Goal: Transaction & Acquisition: Purchase product/service

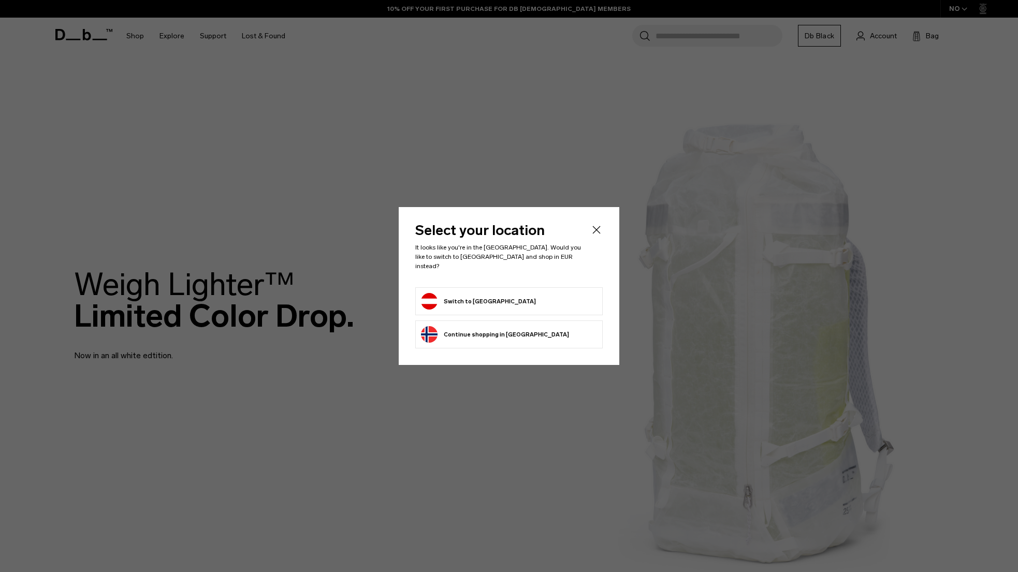
click at [509, 304] on li "Switch to Austria" at bounding box center [508, 301] width 187 height 28
click at [460, 301] on button "Switch to Austria" at bounding box center [478, 301] width 115 height 17
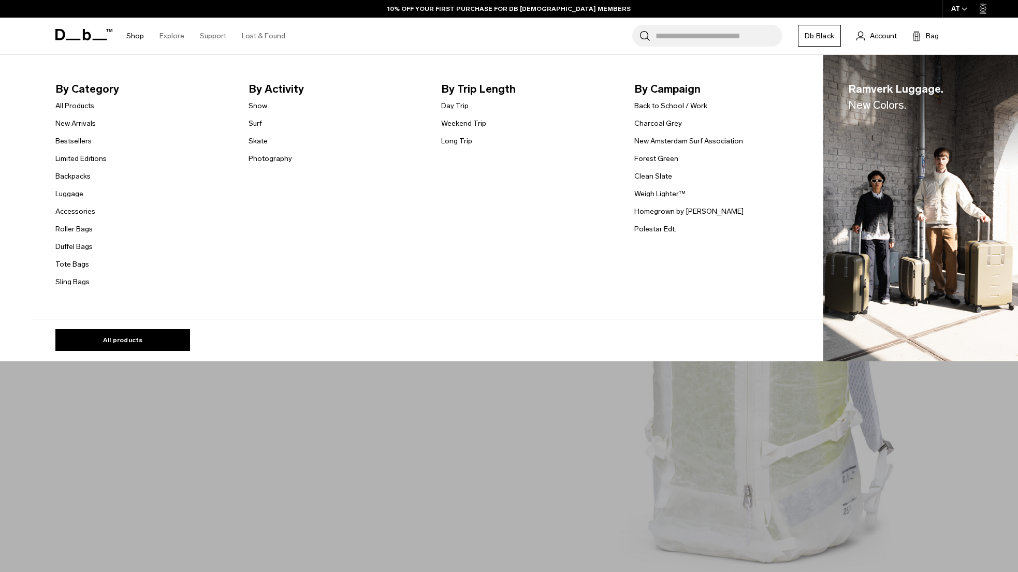
click at [137, 33] on link "Shop" at bounding box center [135, 36] width 18 height 37
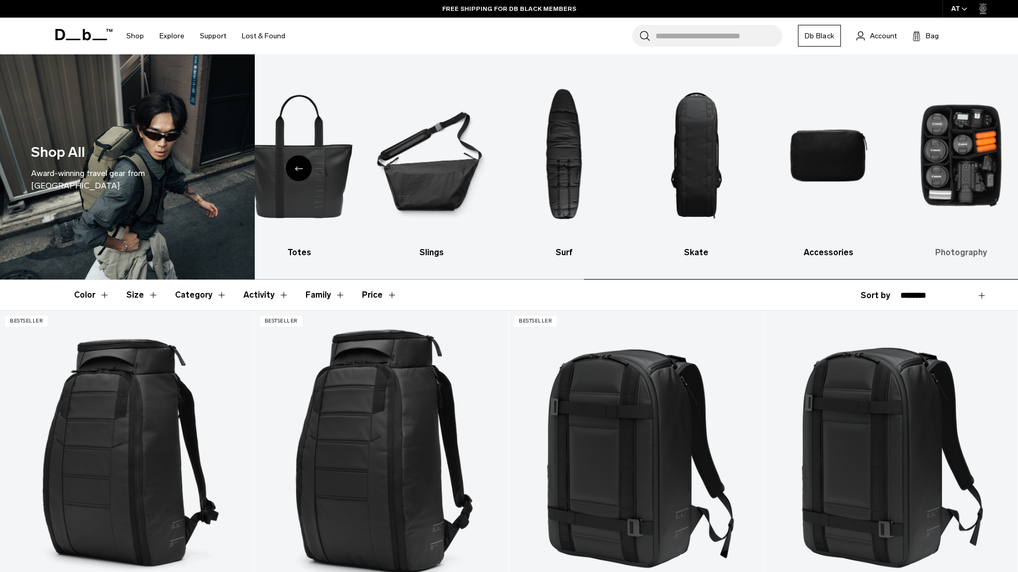
click at [967, 166] on img "10 / 10" at bounding box center [961, 155] width 114 height 171
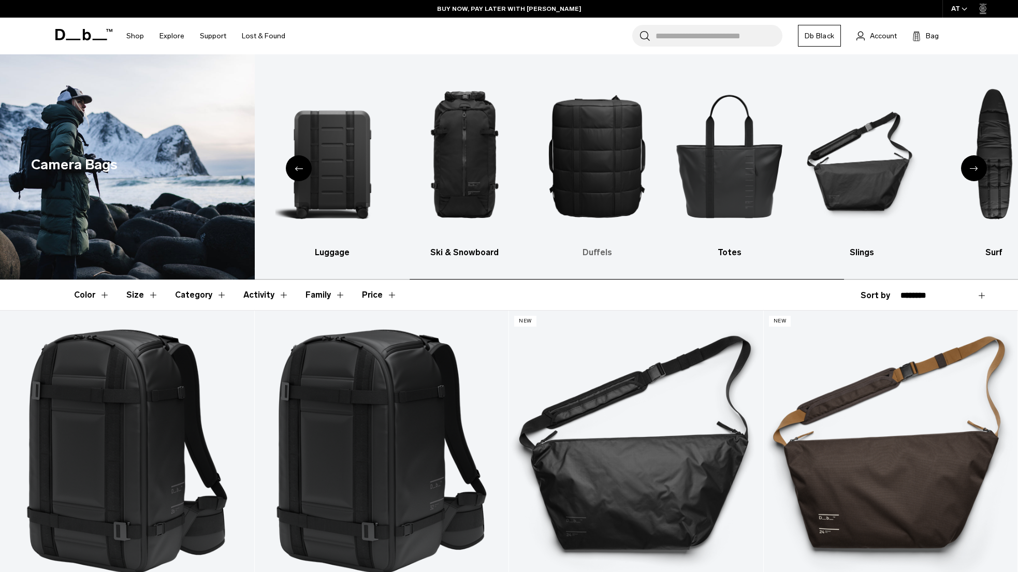
click at [586, 158] on img "5 / 10" at bounding box center [597, 155] width 114 height 171
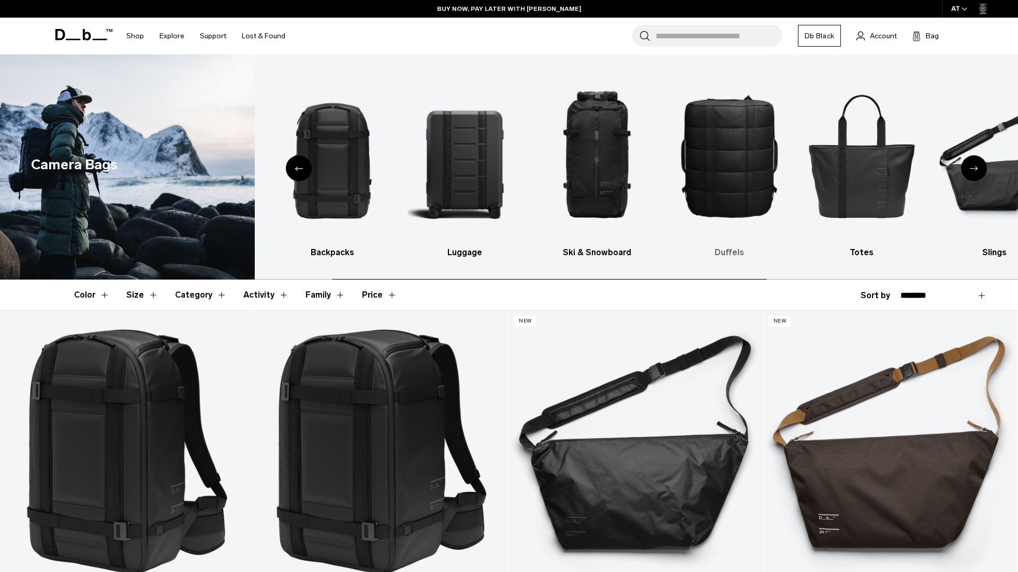
click at [735, 161] on img "5 / 10" at bounding box center [729, 155] width 114 height 171
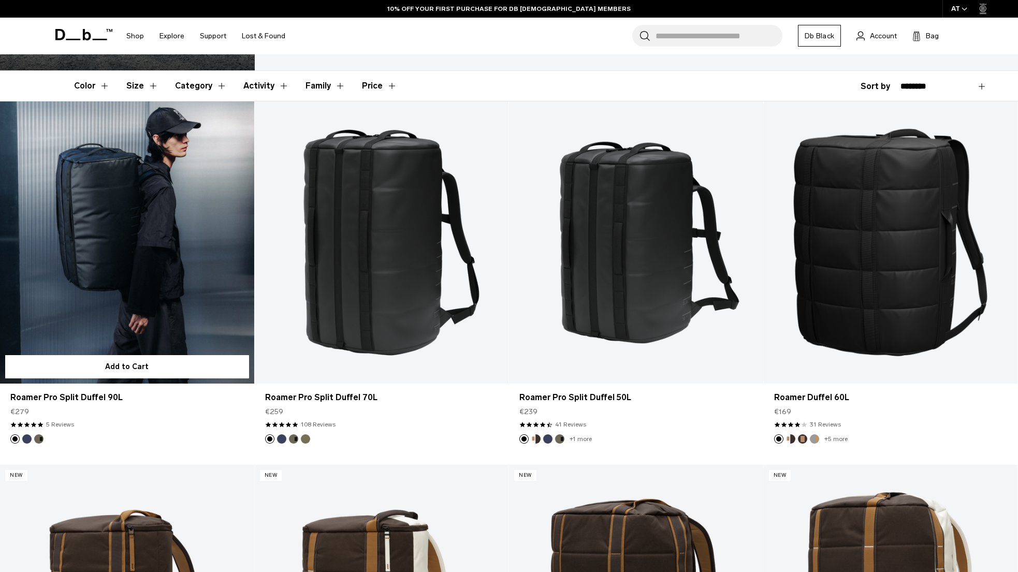
click at [184, 230] on link "Roamer Pro Split Duffel 90L" at bounding box center [127, 242] width 254 height 282
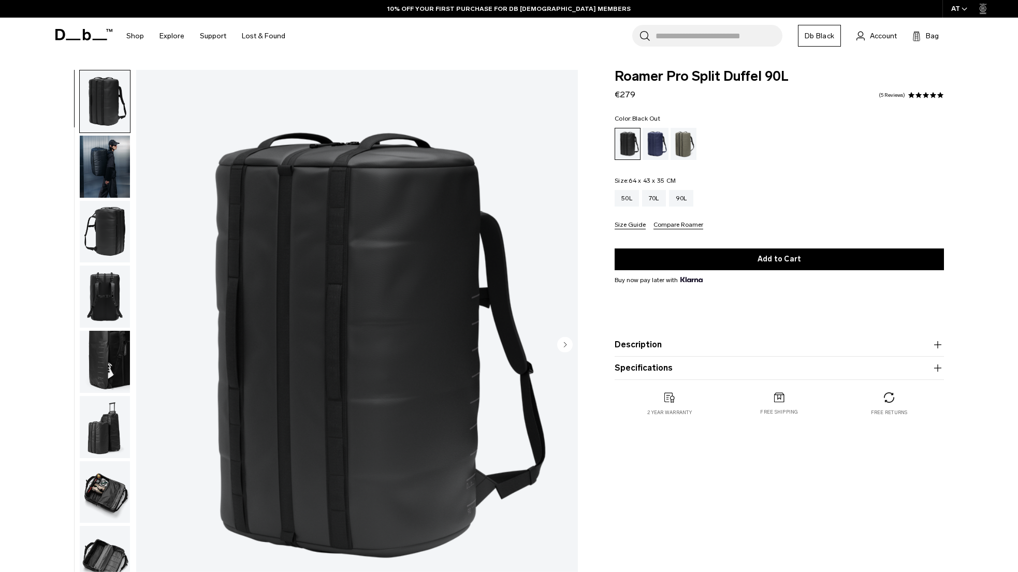
drag, startPoint x: 633, startPoint y: 180, endPoint x: 727, endPoint y: 181, distance: 94.2
click at [727, 181] on fieldset "Size: 64 x 43 x 35 CM Out of stock 50L 70L 90L Size Guide Compare Roamer" at bounding box center [778, 204] width 329 height 52
drag, startPoint x: 727, startPoint y: 183, endPoint x: 733, endPoint y: 181, distance: 6.7
click at [732, 180] on fieldset "Size: 64 x 43 x 35 CM Out of stock 50L 70L 90L Size Guide Compare Roamer" at bounding box center [778, 204] width 329 height 52
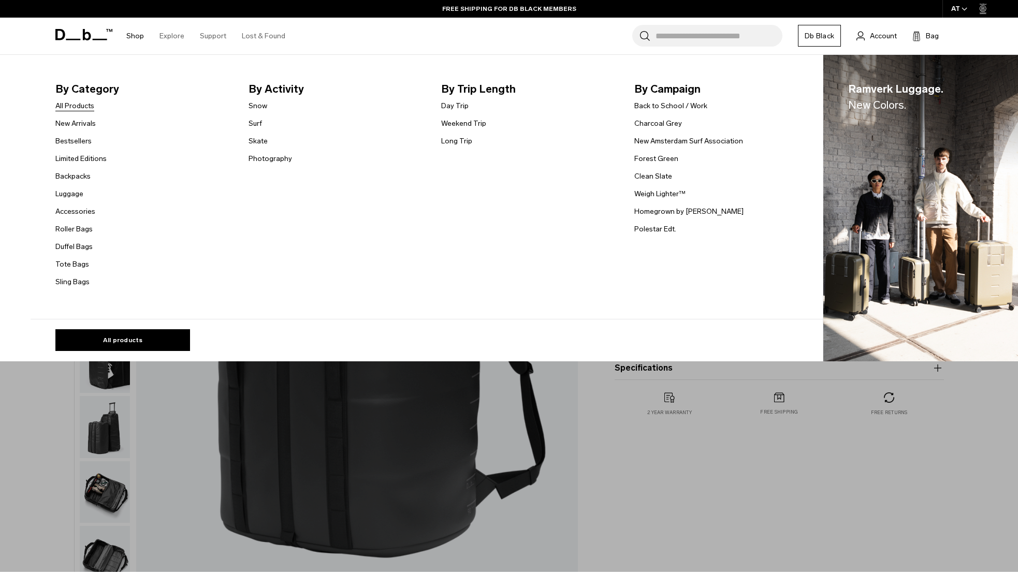
click at [76, 111] on link "All Products" at bounding box center [74, 105] width 39 height 11
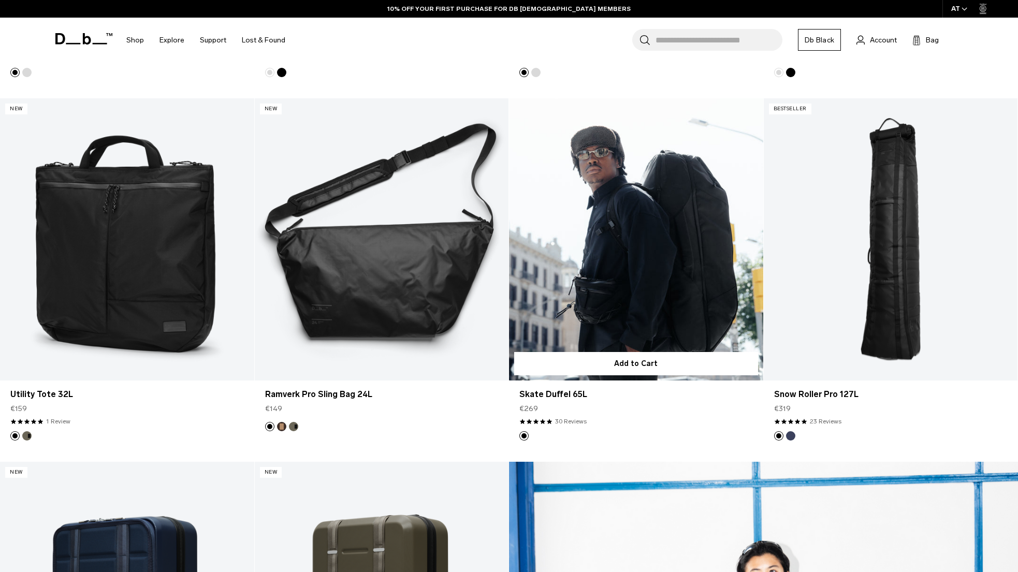
scroll to position [939, 0]
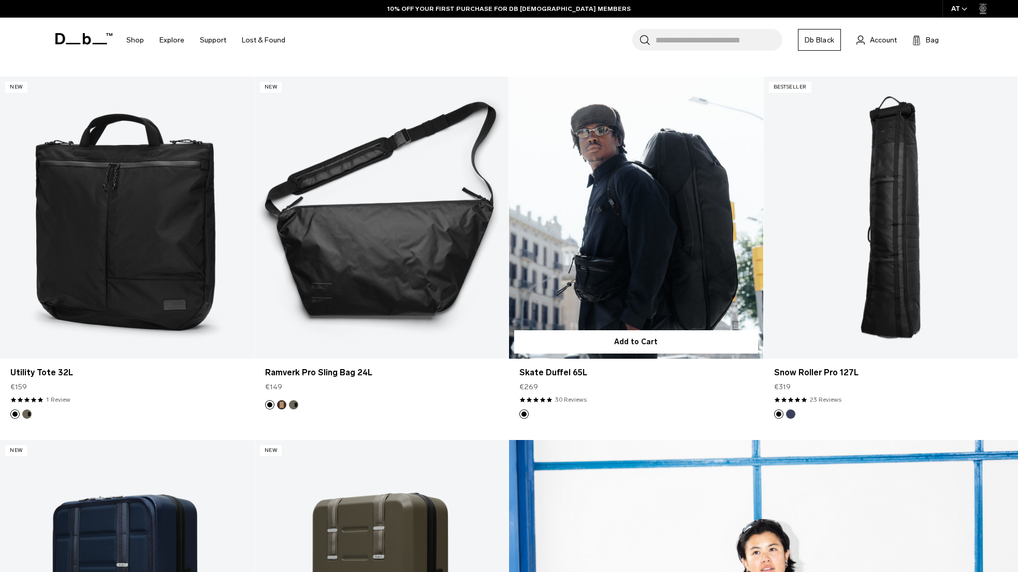
click at [683, 225] on link "Skate Duffel 65L" at bounding box center [636, 218] width 254 height 282
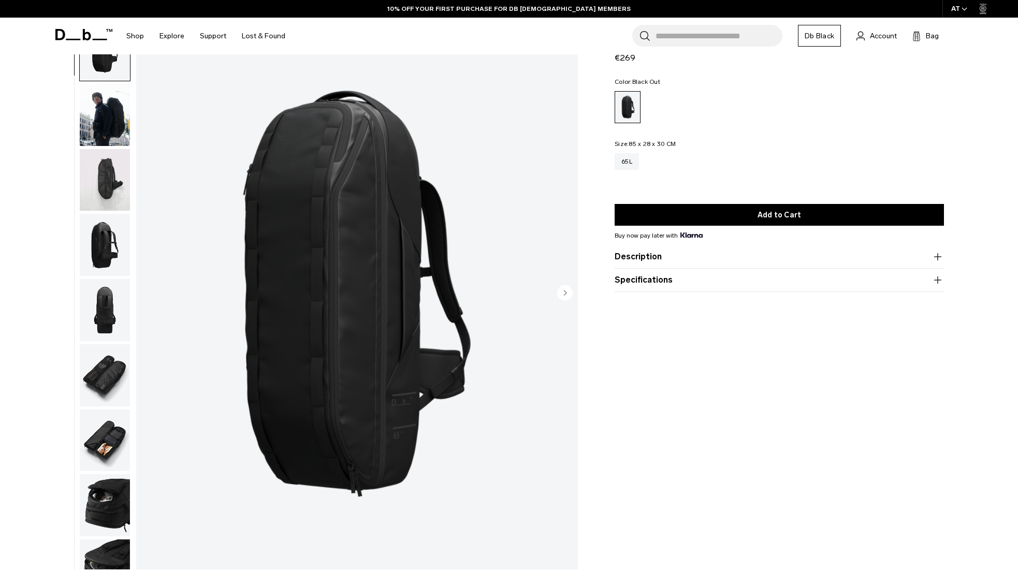
click at [112, 178] on img "button" at bounding box center [105, 180] width 50 height 62
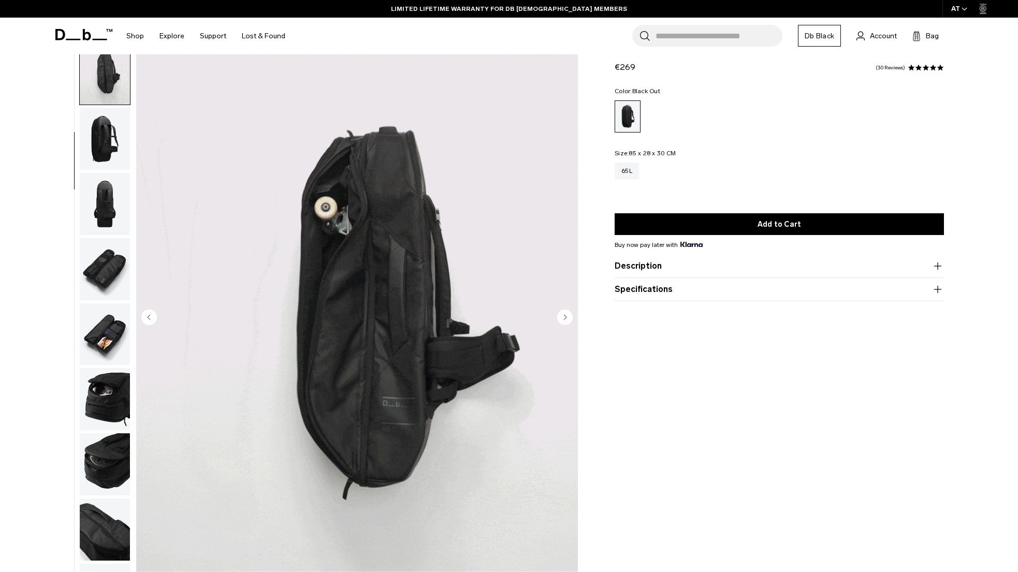
scroll to position [17, 0]
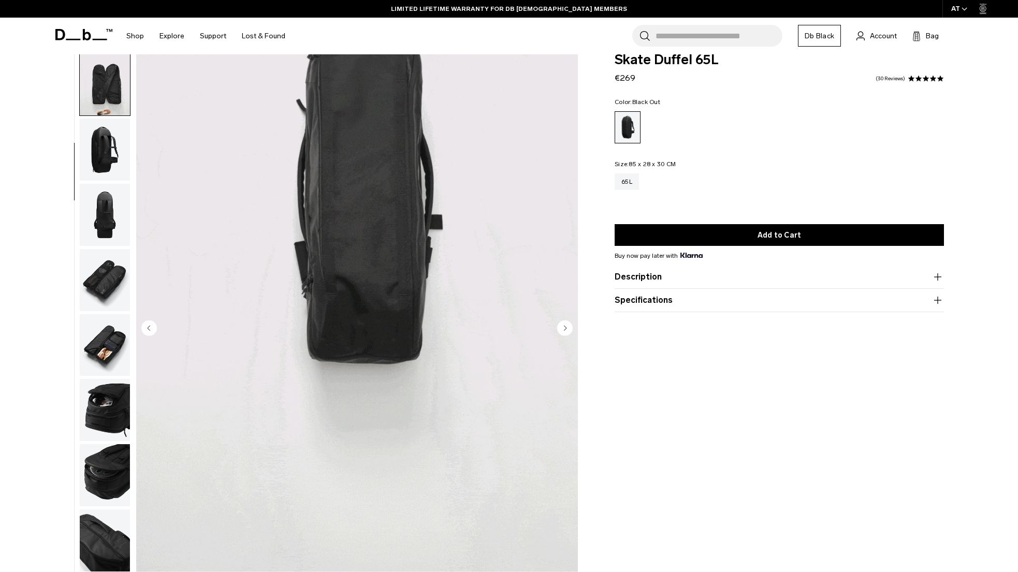
drag, startPoint x: 714, startPoint y: 158, endPoint x: 839, endPoint y: 156, distance: 125.3
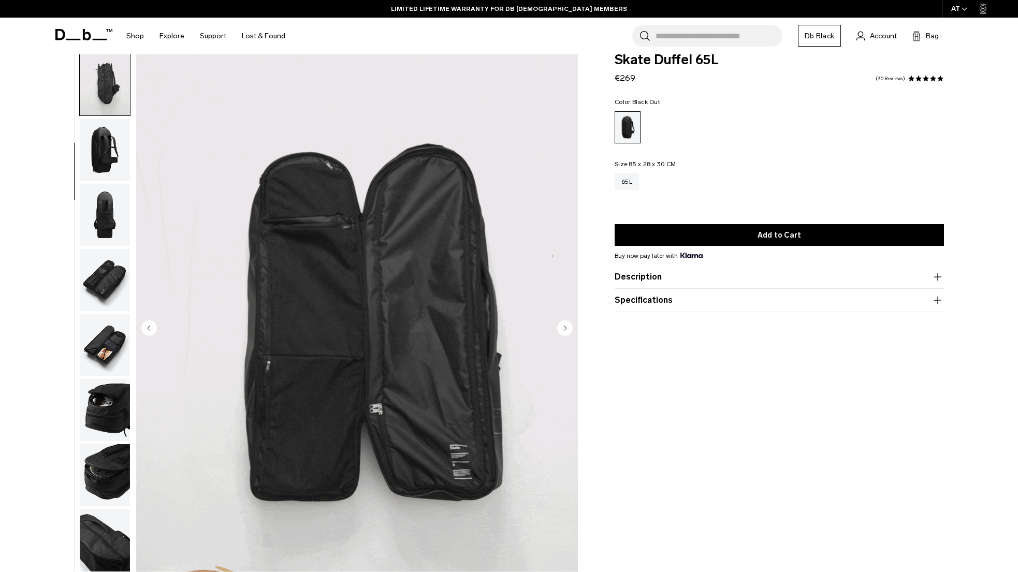
click at [839, 156] on div "Color: Black Out Out of stock Size: 85 x 28 x 30 CM Out of stock 65L" at bounding box center [778, 152] width 329 height 106
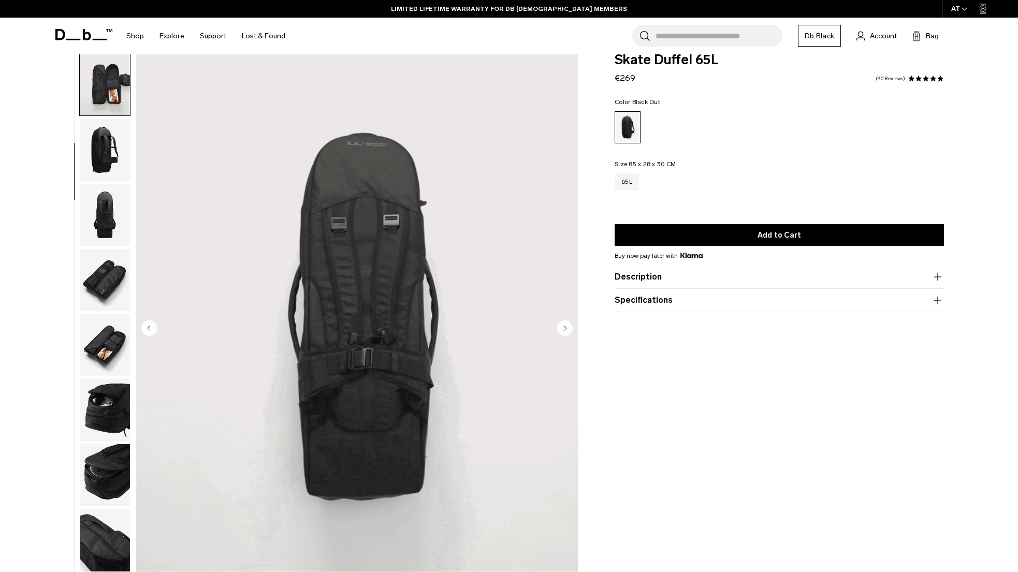
click at [816, 166] on fieldset "Size: 85 x 28 x 30 CM Out of stock 65L" at bounding box center [778, 183] width 329 height 44
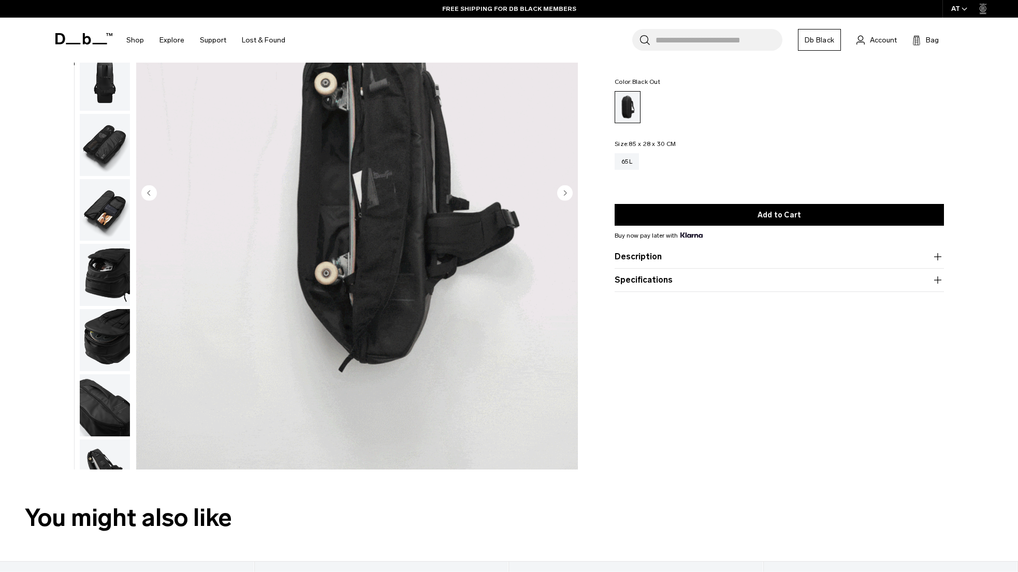
scroll to position [0, 0]
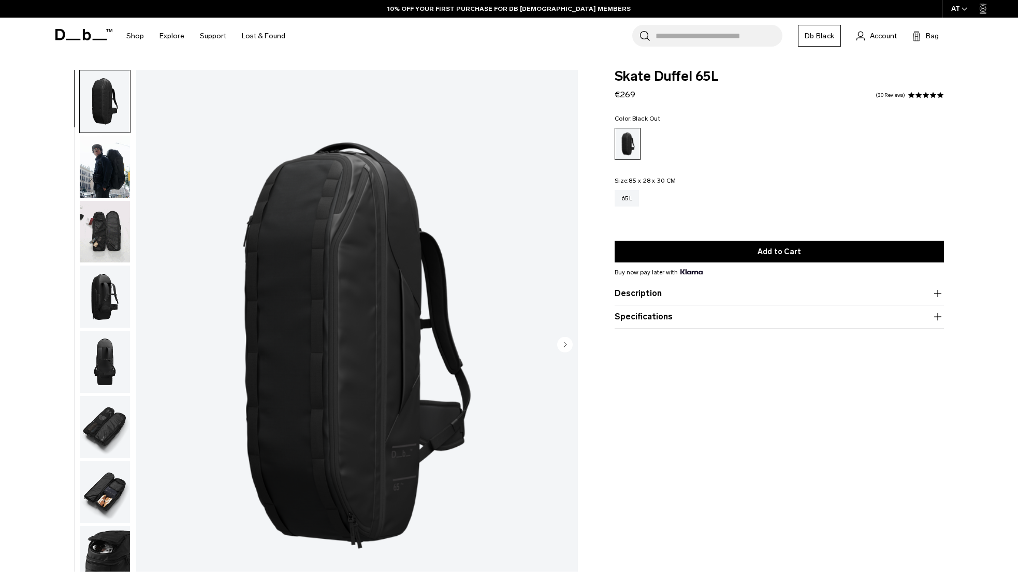
click at [101, 305] on img "button" at bounding box center [105, 297] width 50 height 62
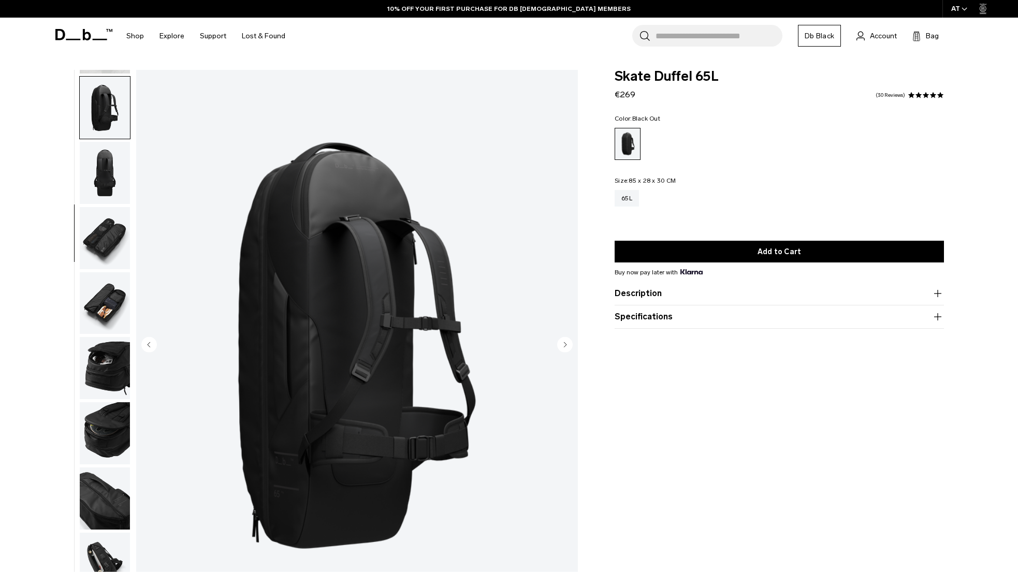
scroll to position [195, 0]
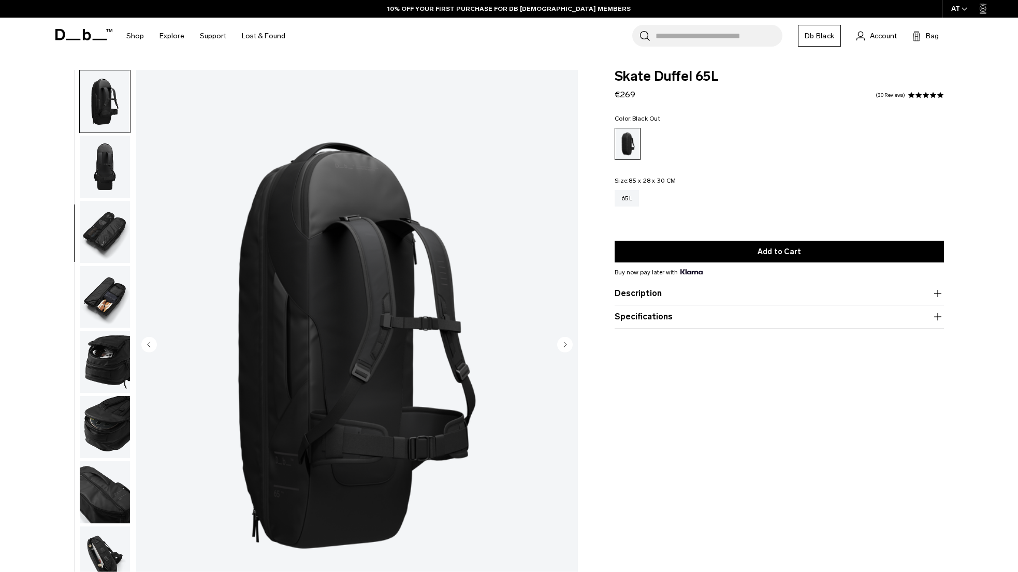
click at [109, 302] on img "button" at bounding box center [105, 297] width 50 height 62
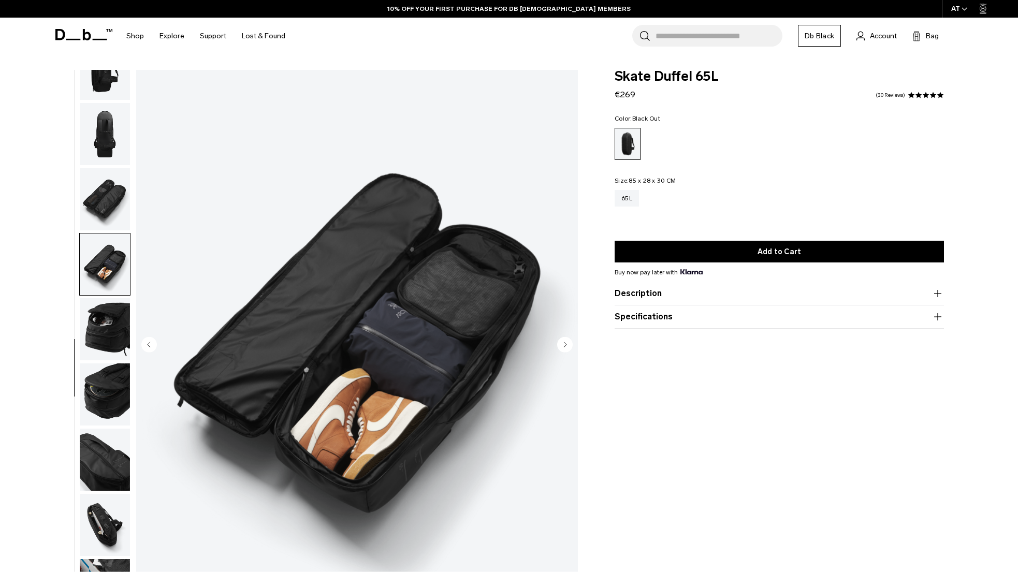
scroll to position [227, 0]
click at [110, 327] on img "button" at bounding box center [105, 330] width 50 height 62
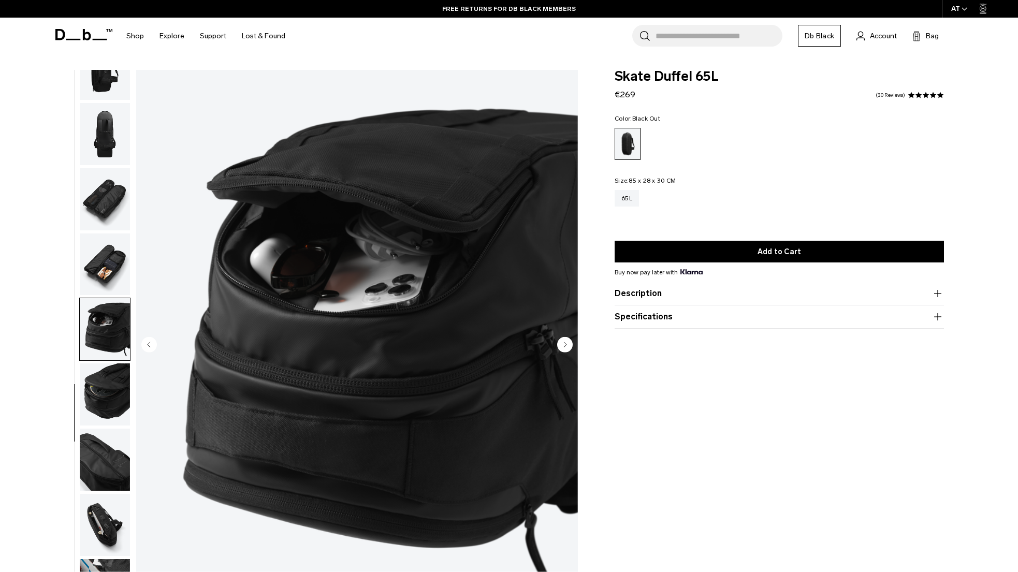
scroll to position [155, 0]
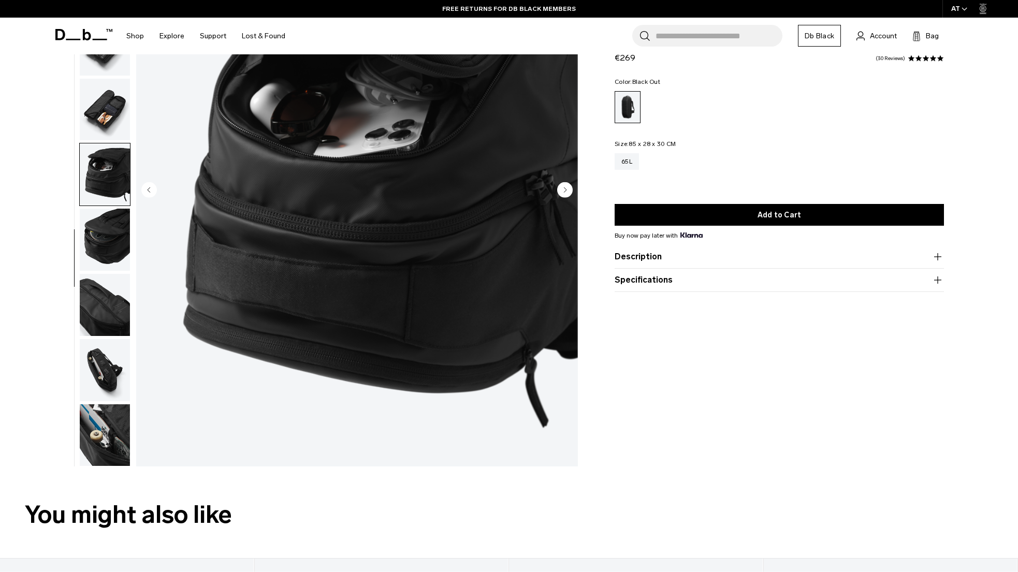
click at [107, 529] on h2 "You might also like" at bounding box center [509, 514] width 968 height 37
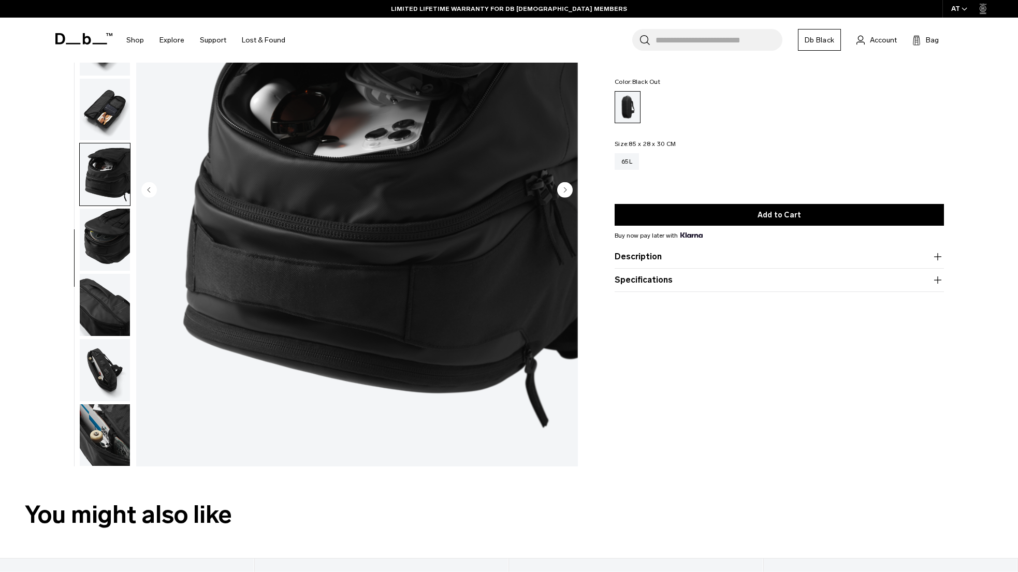
click at [114, 436] on img "button" at bounding box center [105, 435] width 50 height 62
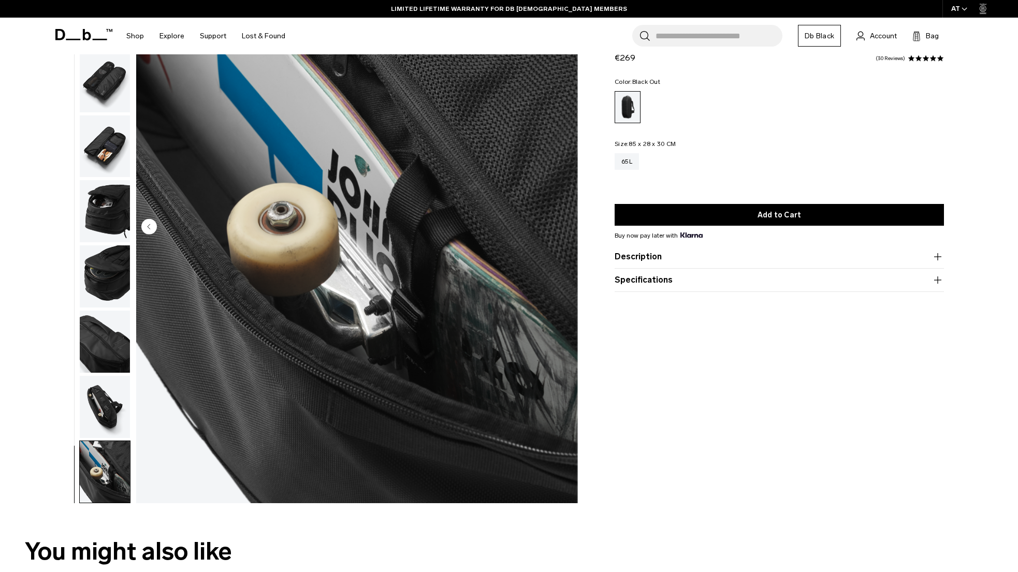
scroll to position [98, 0]
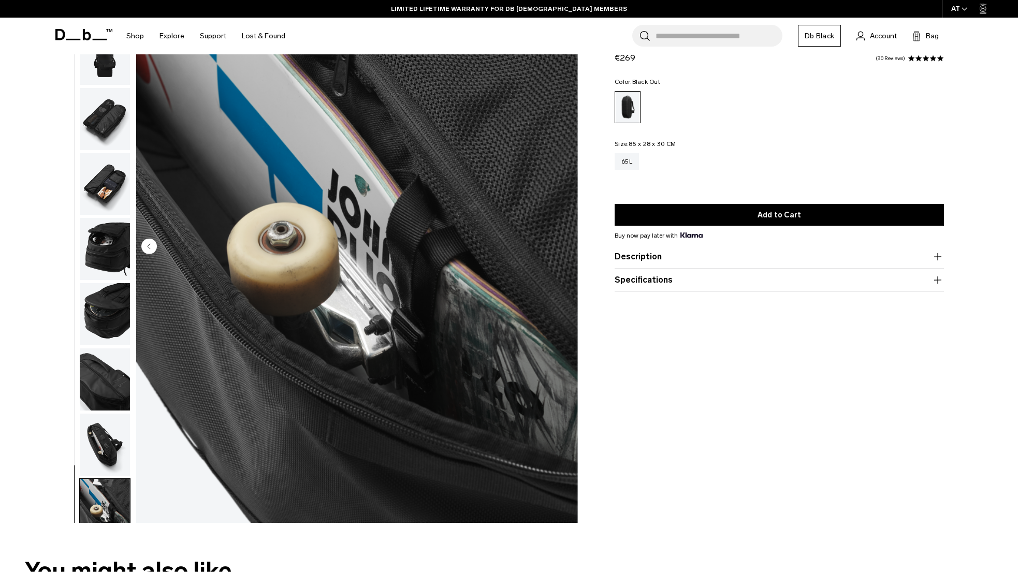
click at [98, 438] on img "button" at bounding box center [105, 445] width 50 height 62
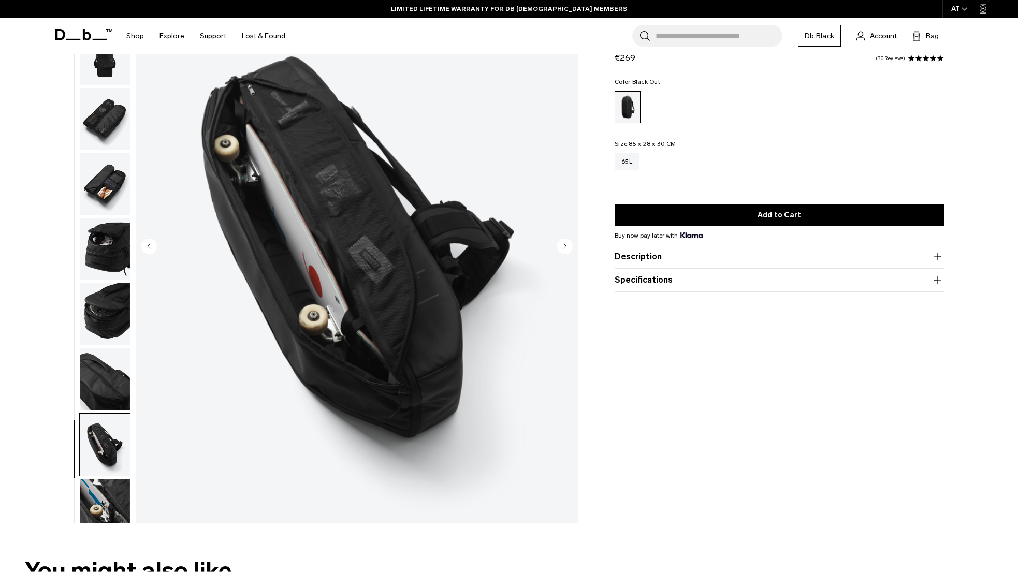
scroll to position [228, 0]
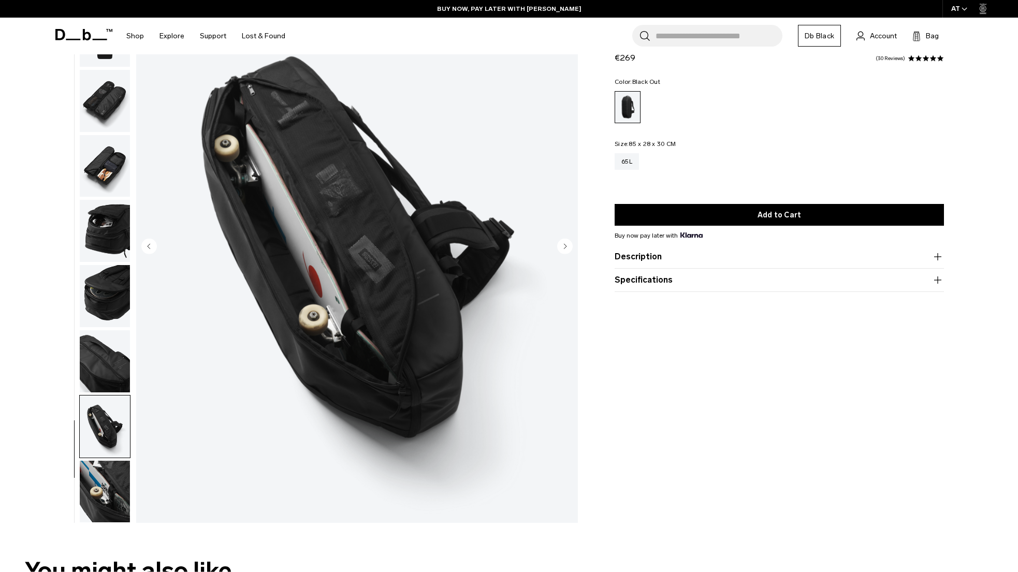
click at [100, 358] on img "button" at bounding box center [105, 361] width 50 height 62
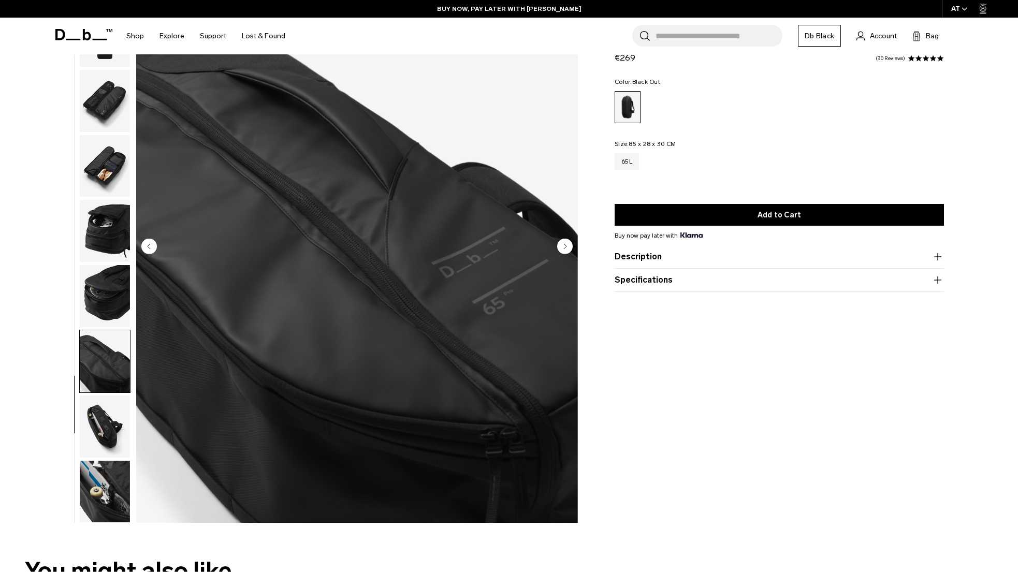
click at [104, 287] on img "button" at bounding box center [105, 296] width 50 height 62
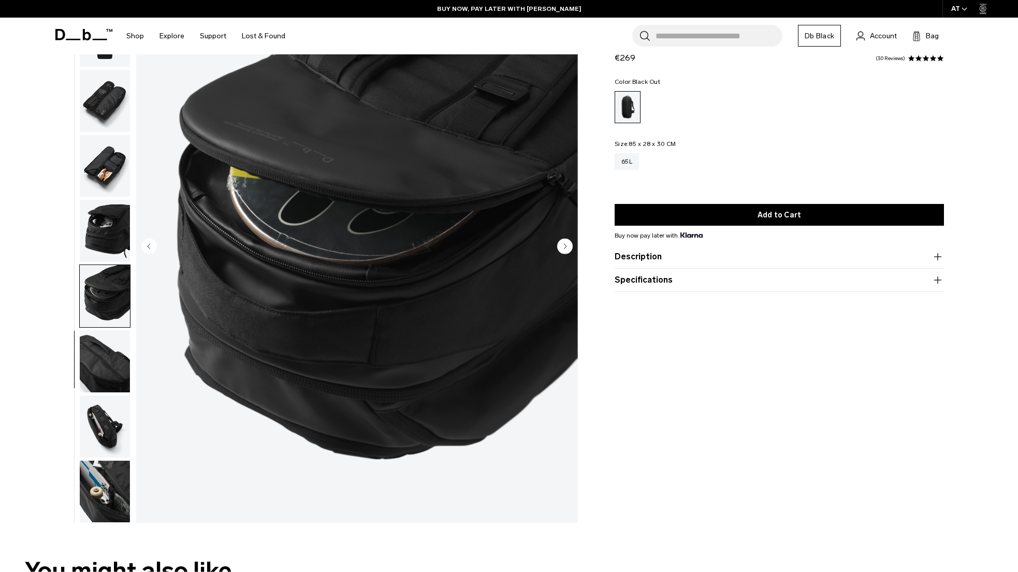
click at [101, 230] on img "button" at bounding box center [105, 231] width 50 height 62
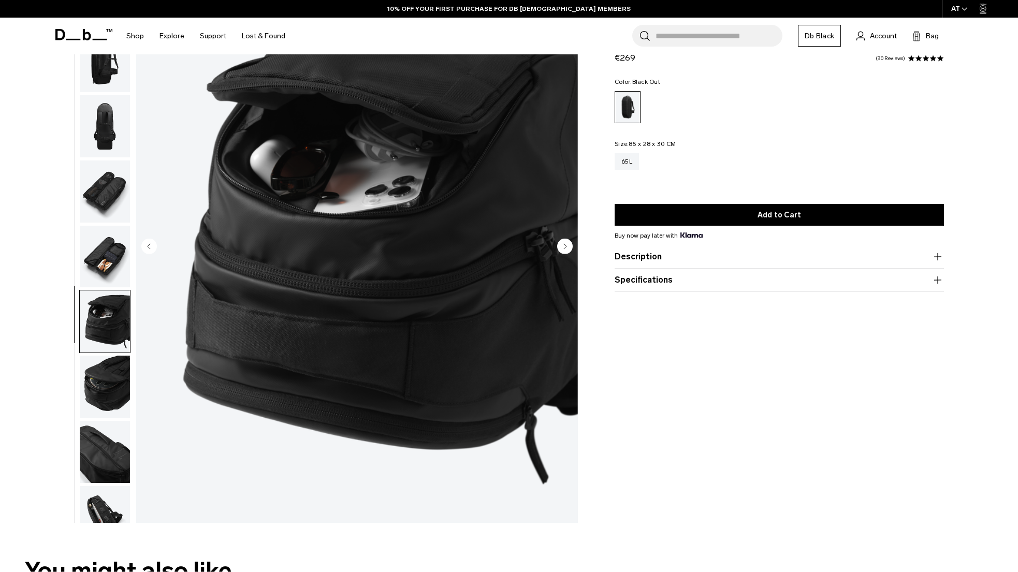
click at [109, 261] on img "button" at bounding box center [105, 257] width 50 height 62
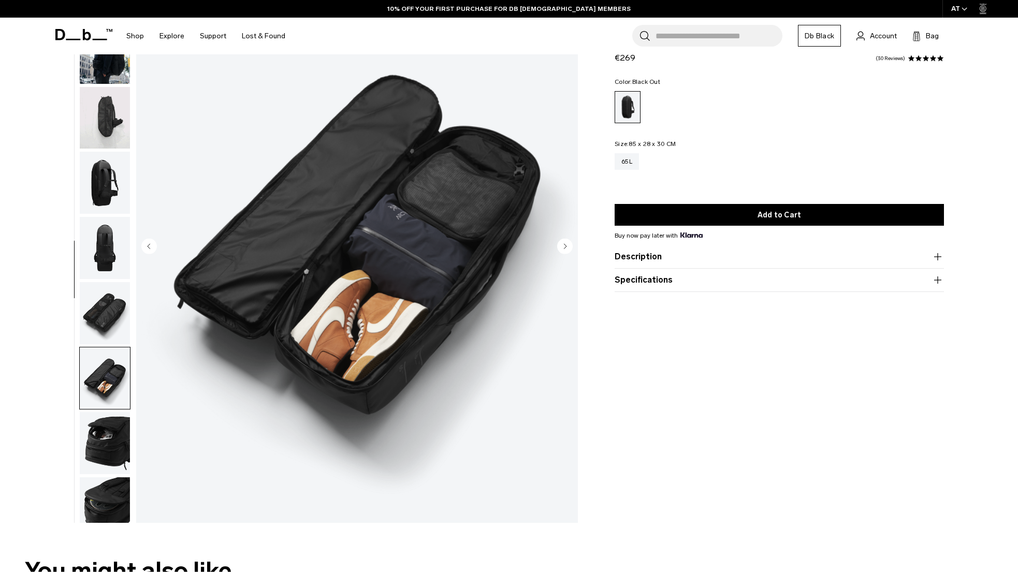
click at [113, 308] on img "button" at bounding box center [105, 313] width 50 height 62
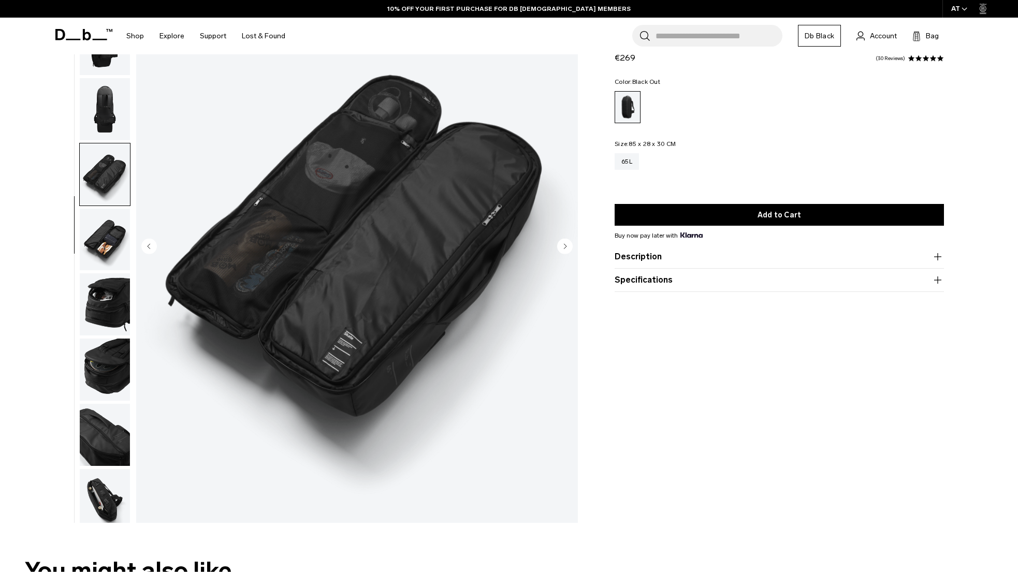
scroll to position [114, 0]
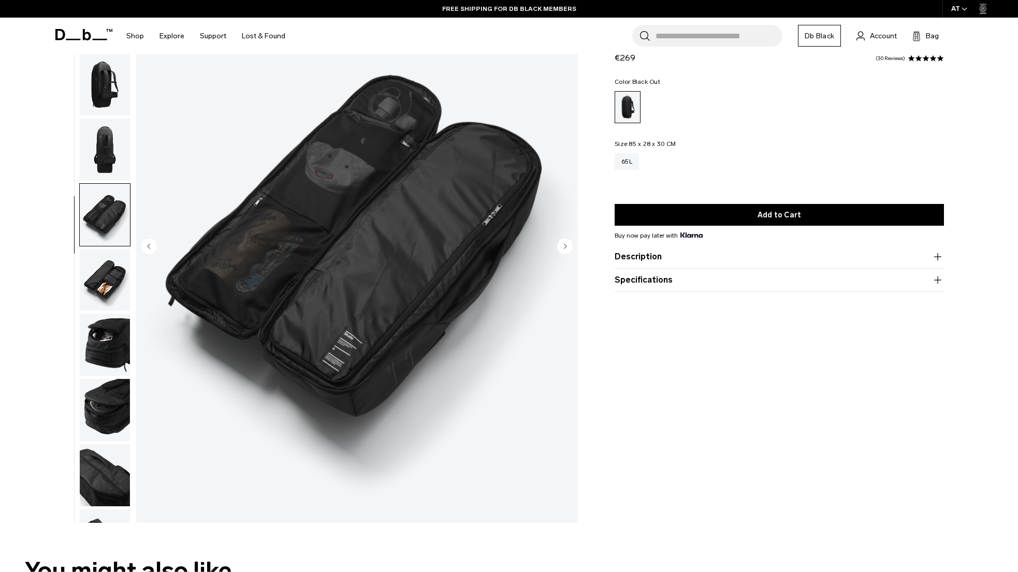
click at [100, 270] on img "button" at bounding box center [105, 280] width 50 height 62
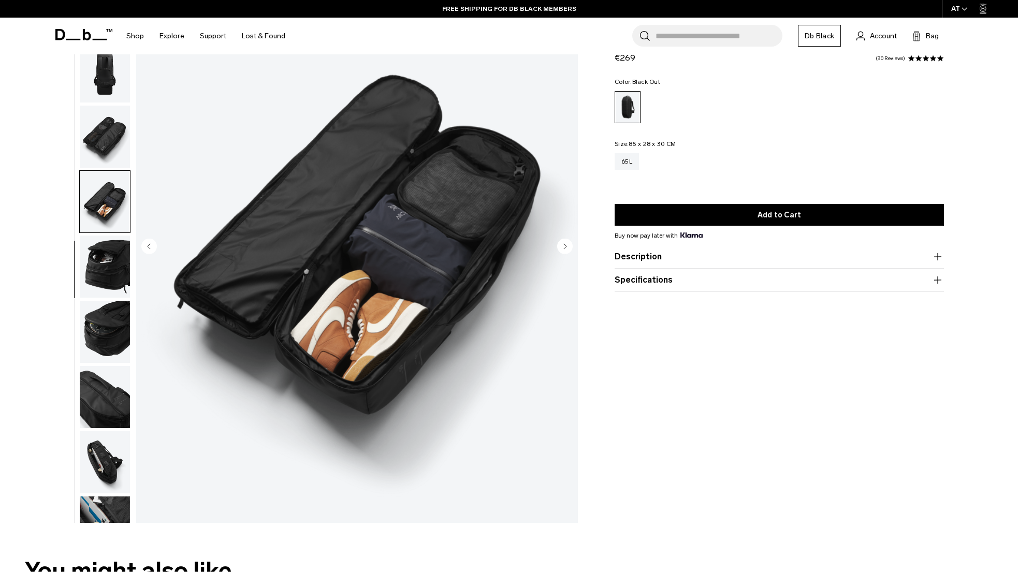
scroll to position [178, 0]
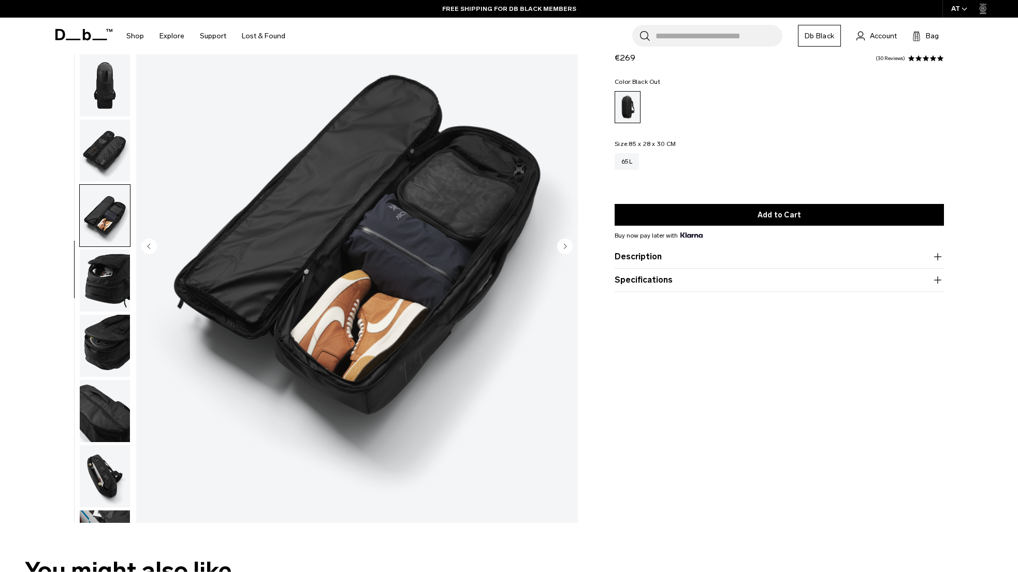
click at [107, 156] on img "button" at bounding box center [105, 151] width 50 height 62
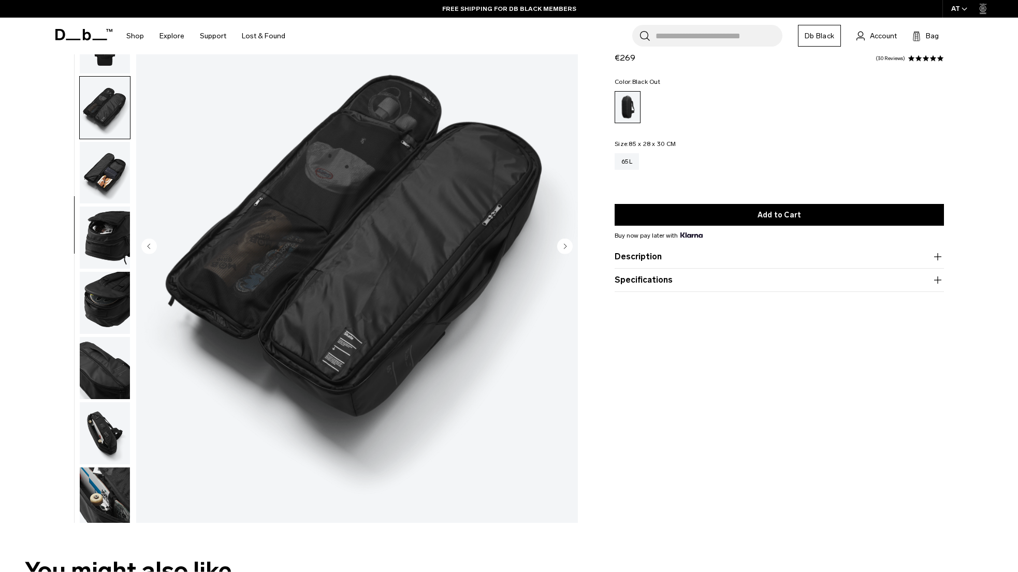
scroll to position [228, 0]
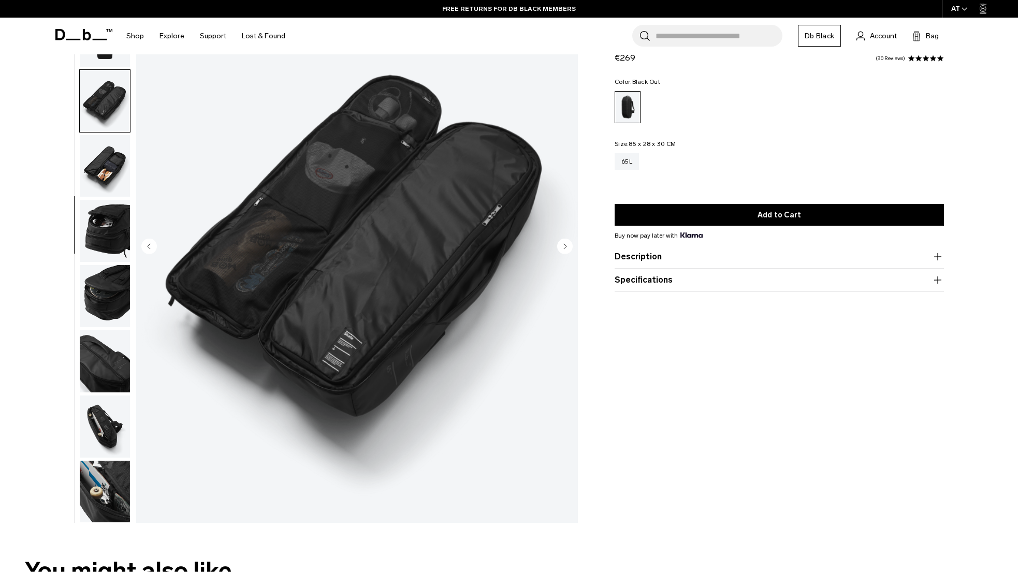
click at [101, 166] on img "button" at bounding box center [105, 166] width 50 height 62
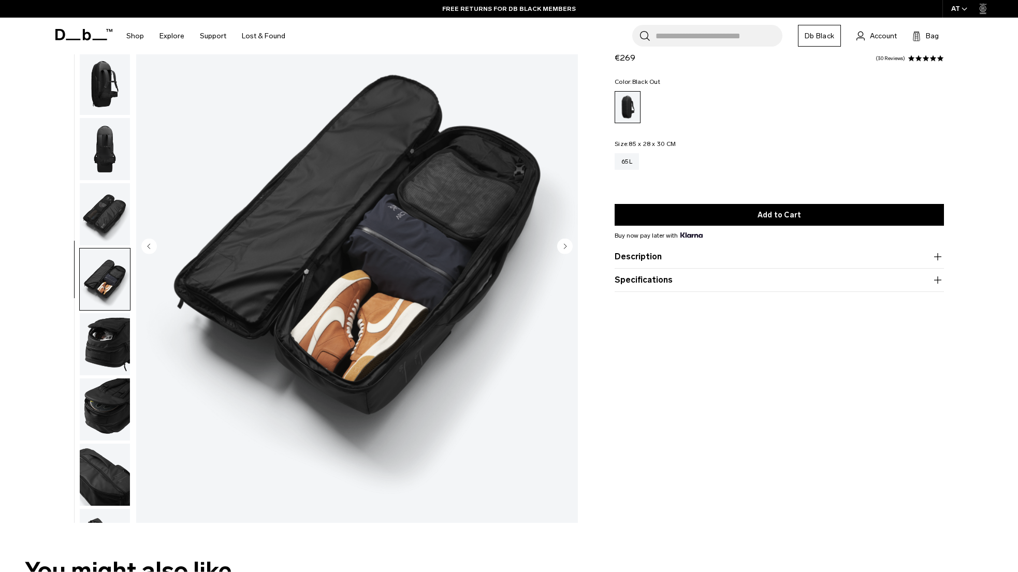
click at [101, 224] on img "button" at bounding box center [105, 214] width 50 height 62
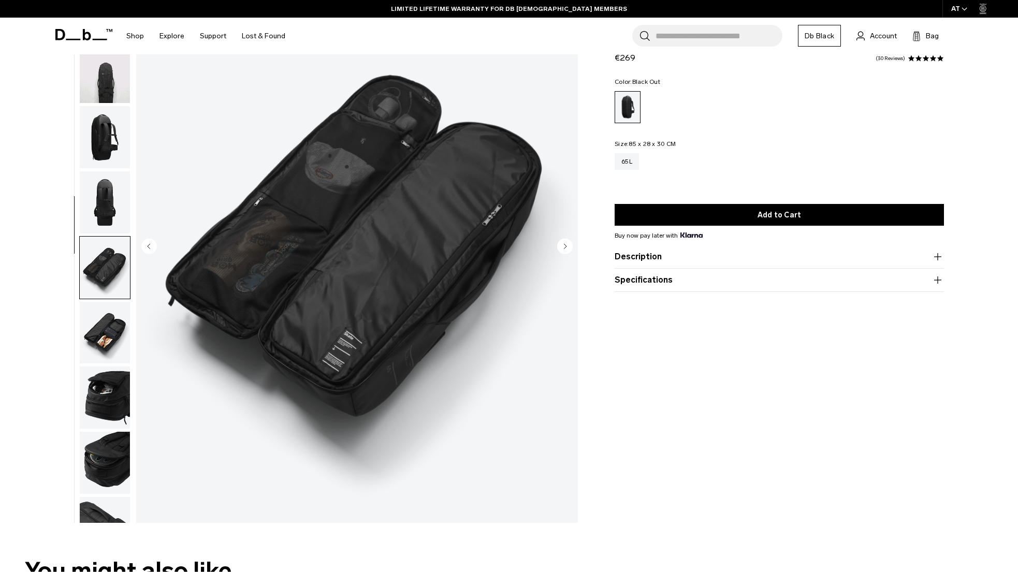
scroll to position [0, 0]
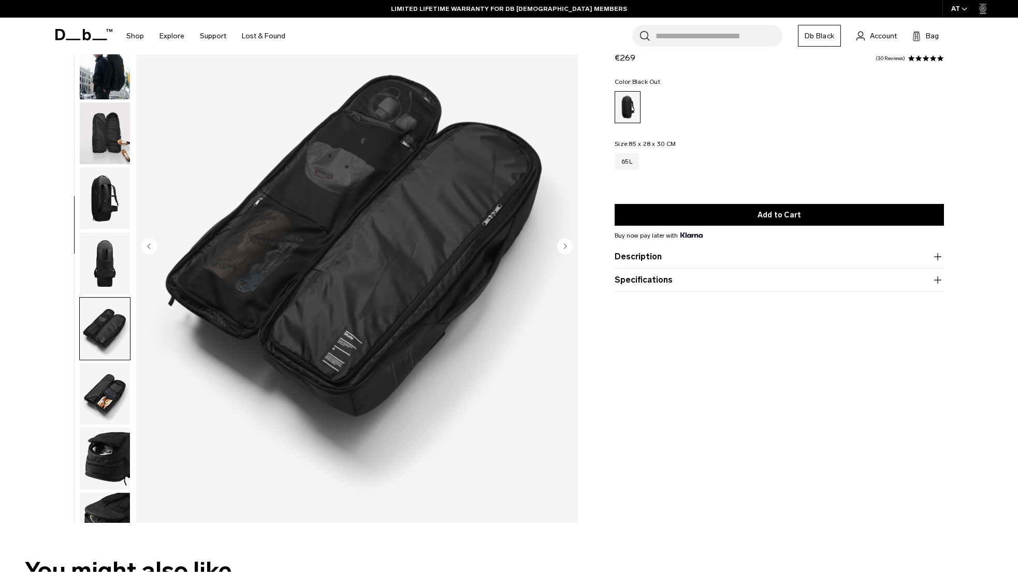
click at [108, 263] on img "button" at bounding box center [105, 263] width 50 height 62
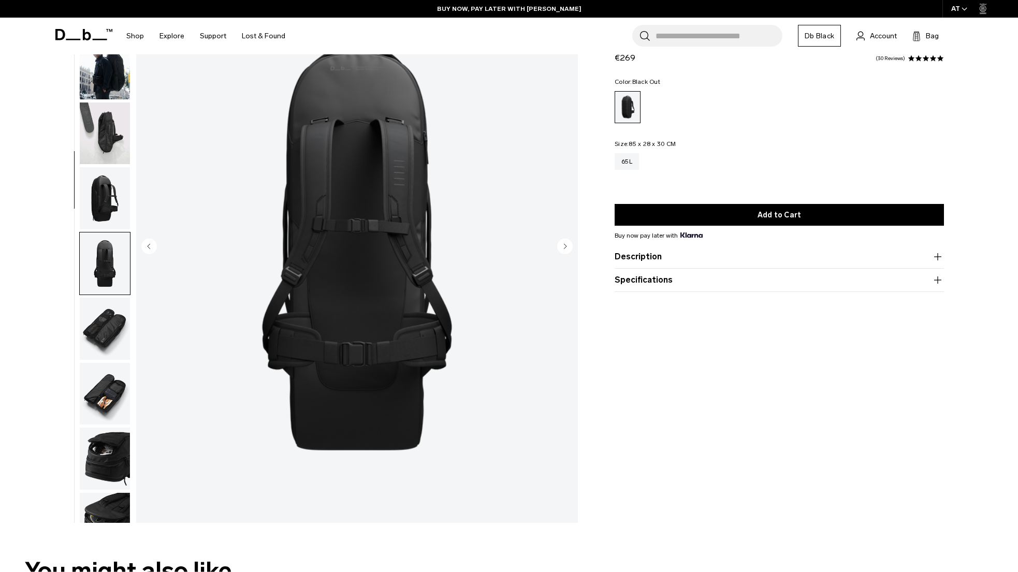
click at [110, 200] on img "button" at bounding box center [105, 198] width 50 height 62
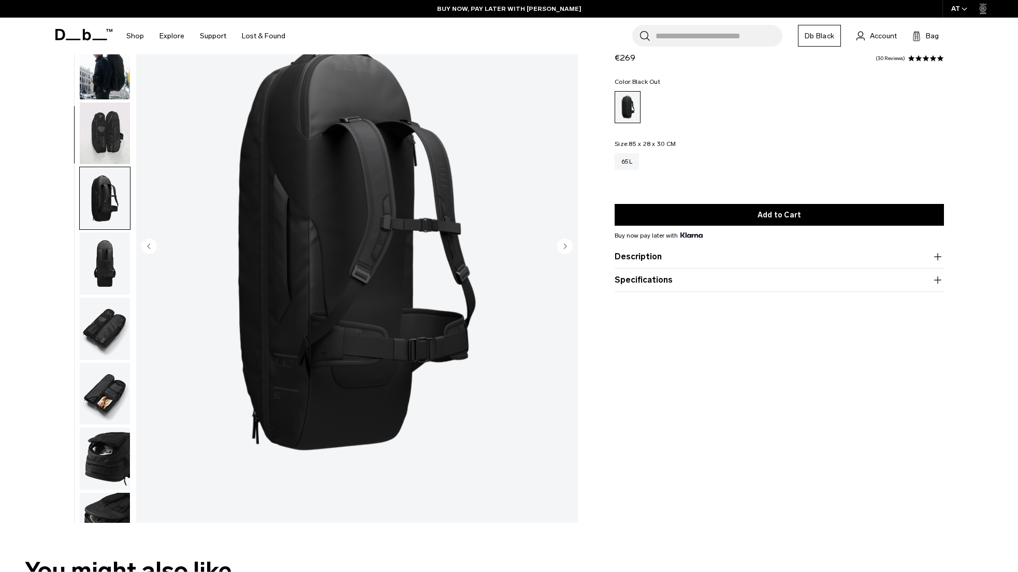
click at [107, 143] on img "button" at bounding box center [105, 133] width 50 height 62
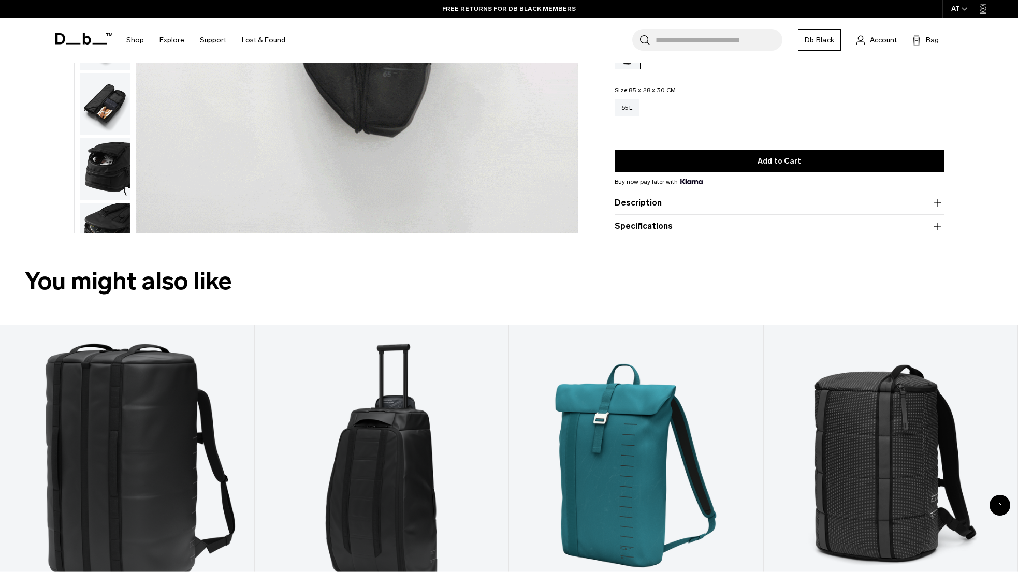
scroll to position [393, 0]
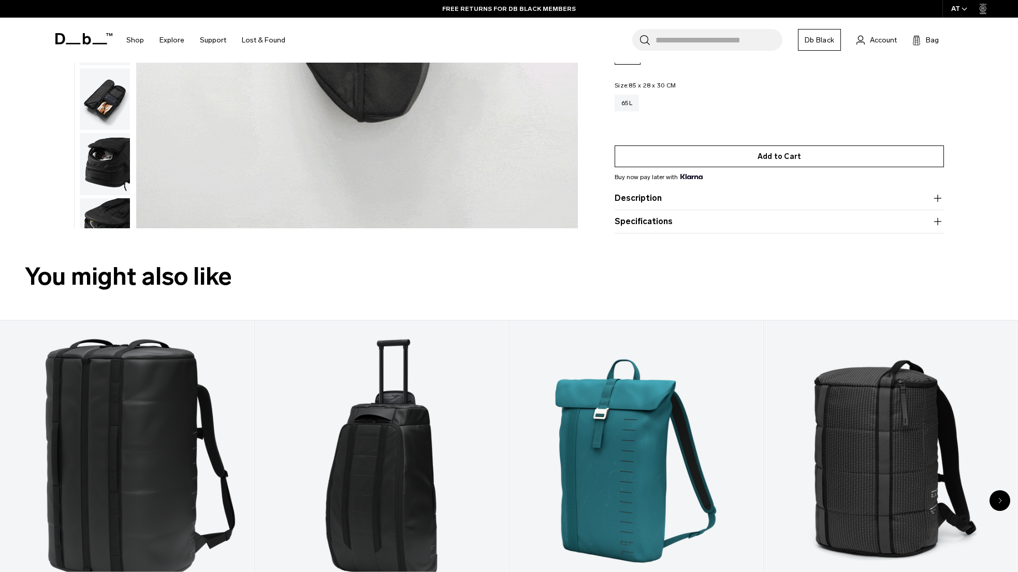
click at [765, 151] on button "Add to Cart" at bounding box center [778, 156] width 329 height 22
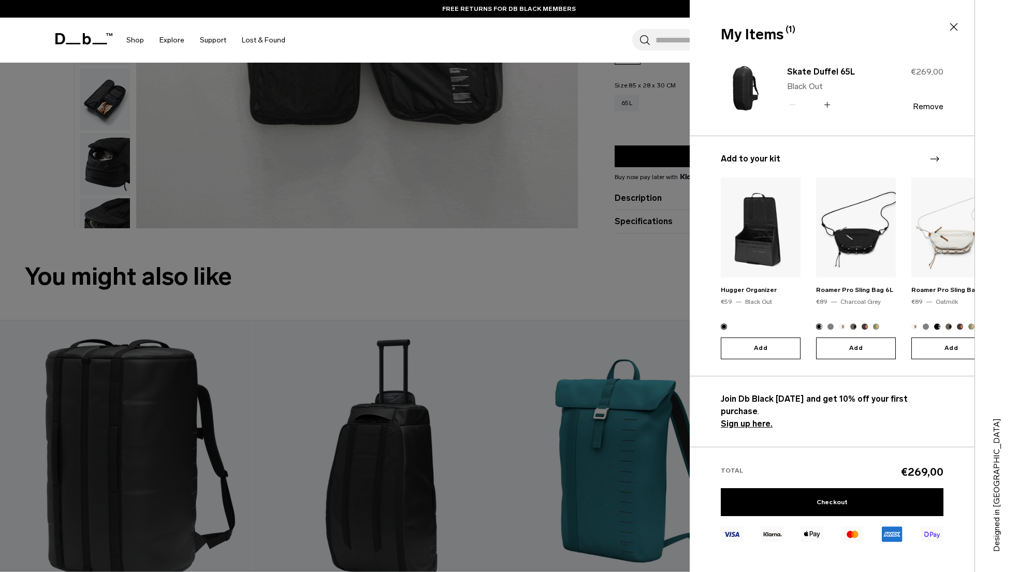
click at [954, 27] on icon at bounding box center [954, 27] width 8 height 8
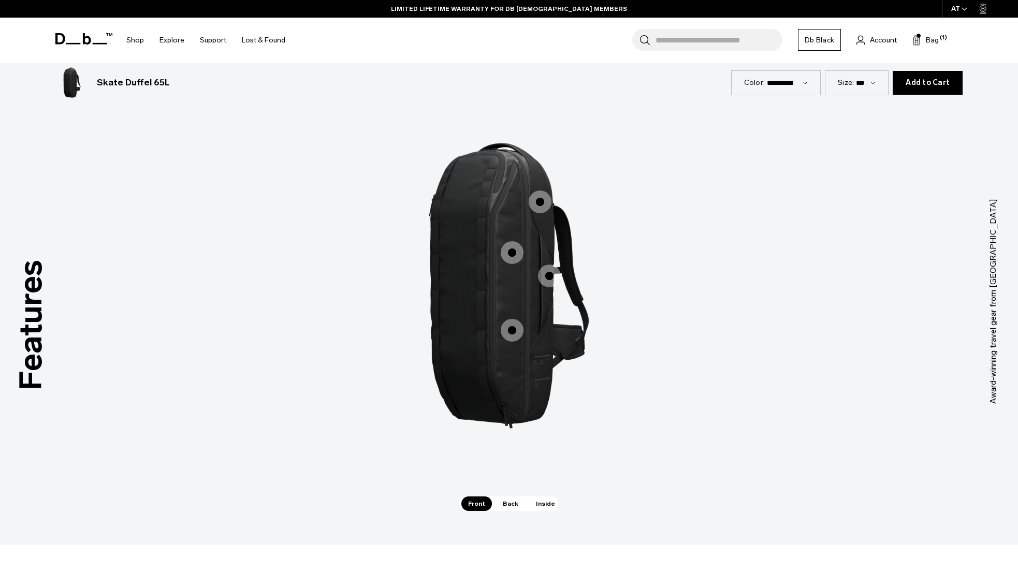
scroll to position [1395, 0]
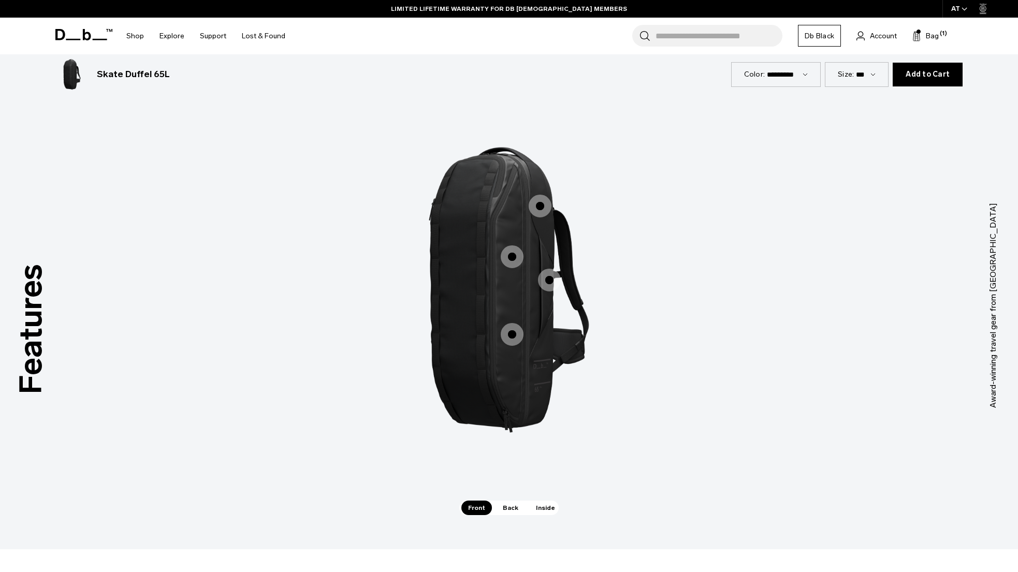
click at [507, 262] on span "1 / 3" at bounding box center [511, 256] width 23 height 23
click at [508, 511] on span "Back" at bounding box center [510, 507] width 29 height 14
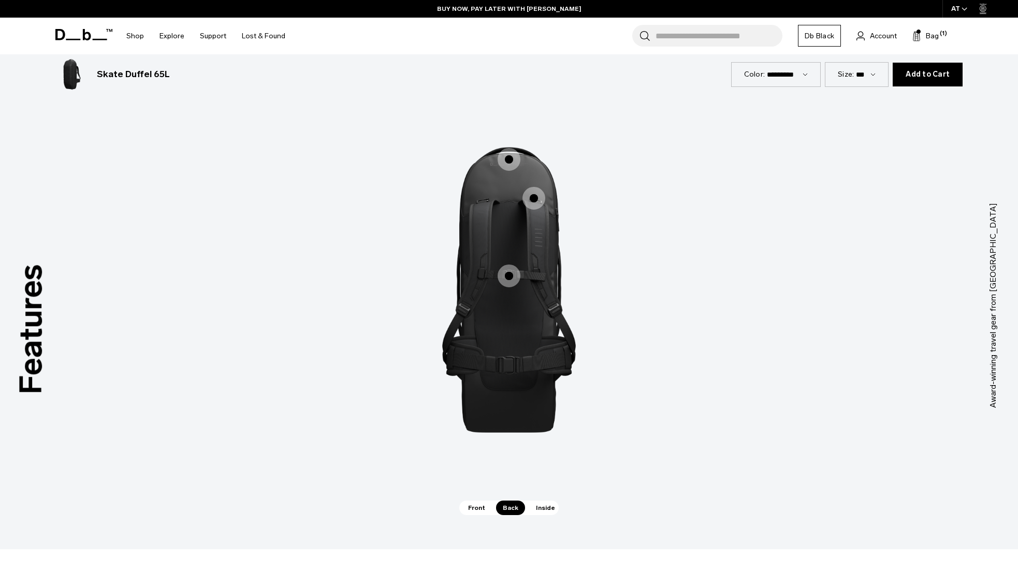
click at [538, 507] on span "Inside" at bounding box center [545, 507] width 33 height 14
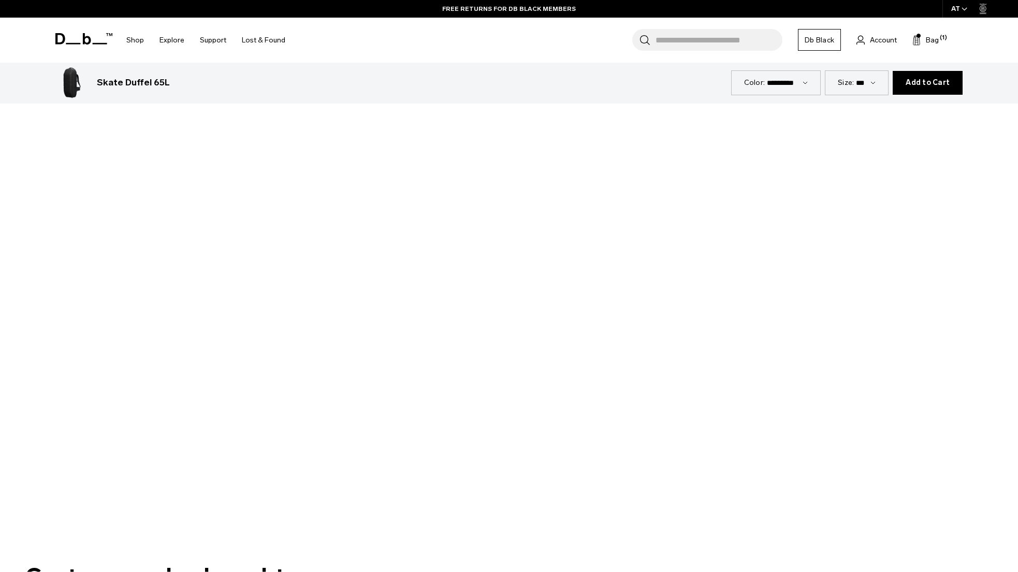
scroll to position [1981, 0]
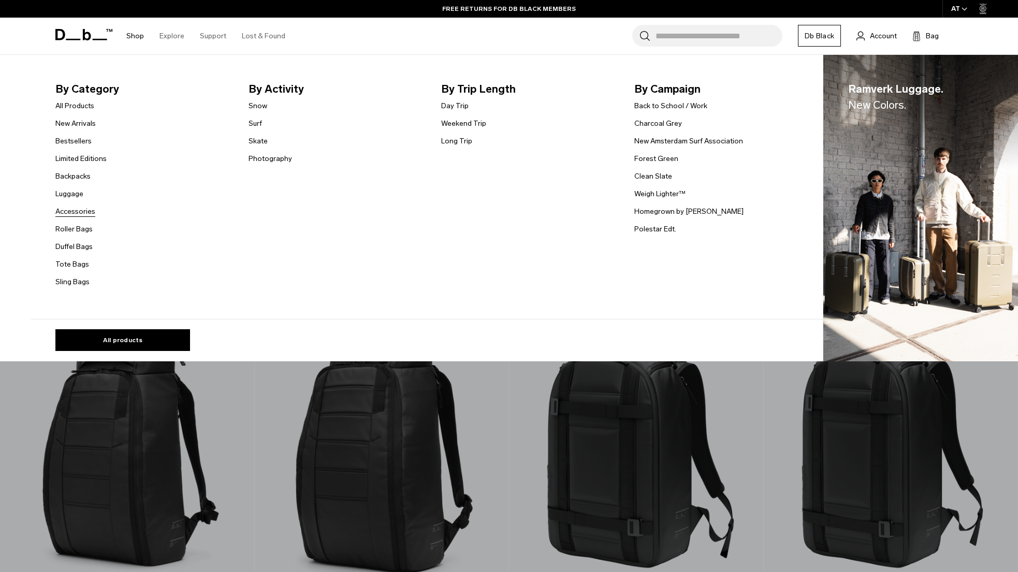
click at [88, 211] on link "Accessories" at bounding box center [75, 211] width 40 height 11
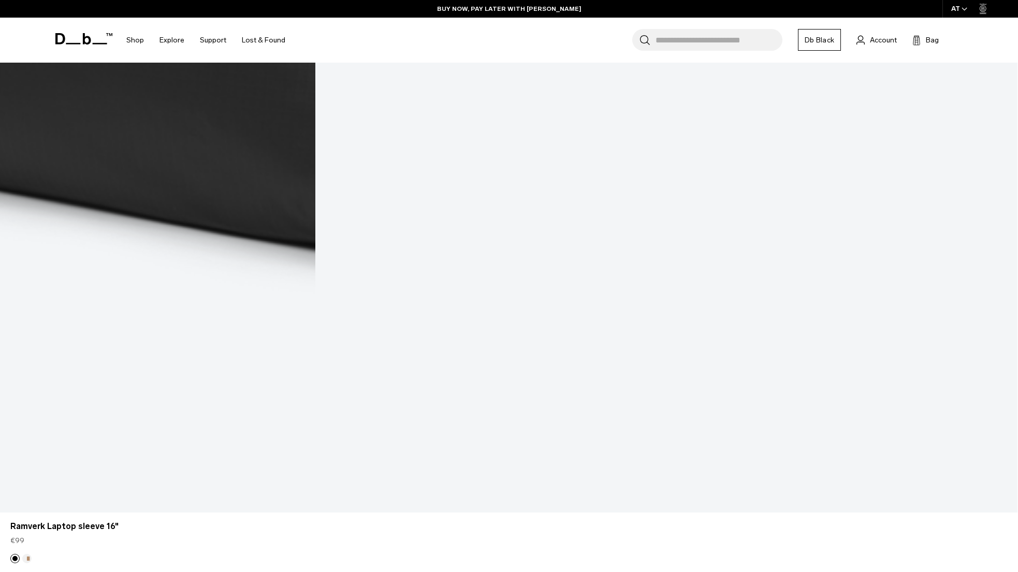
scroll to position [4055, 0]
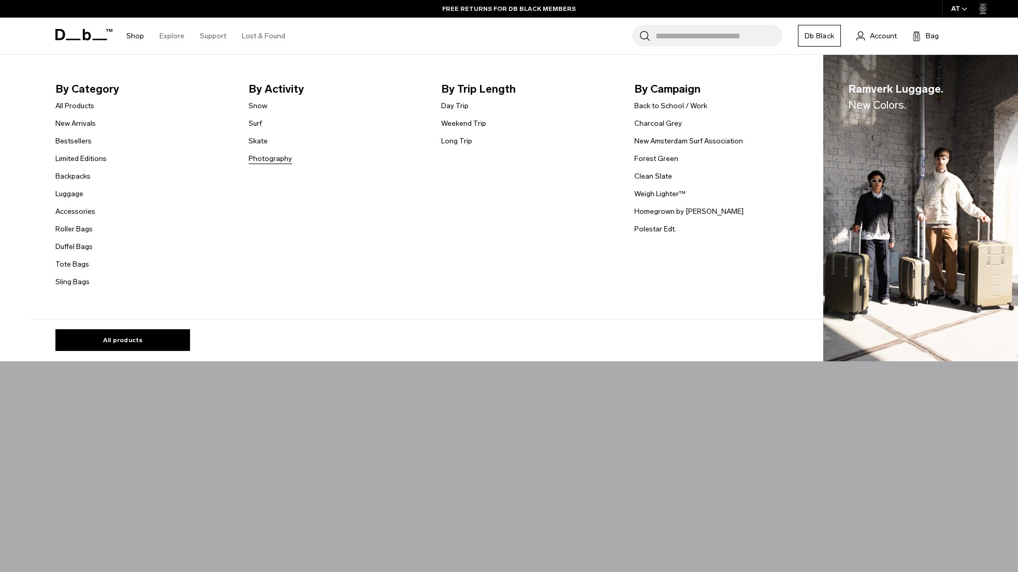
click at [257, 157] on link "Photography" at bounding box center [269, 158] width 43 height 11
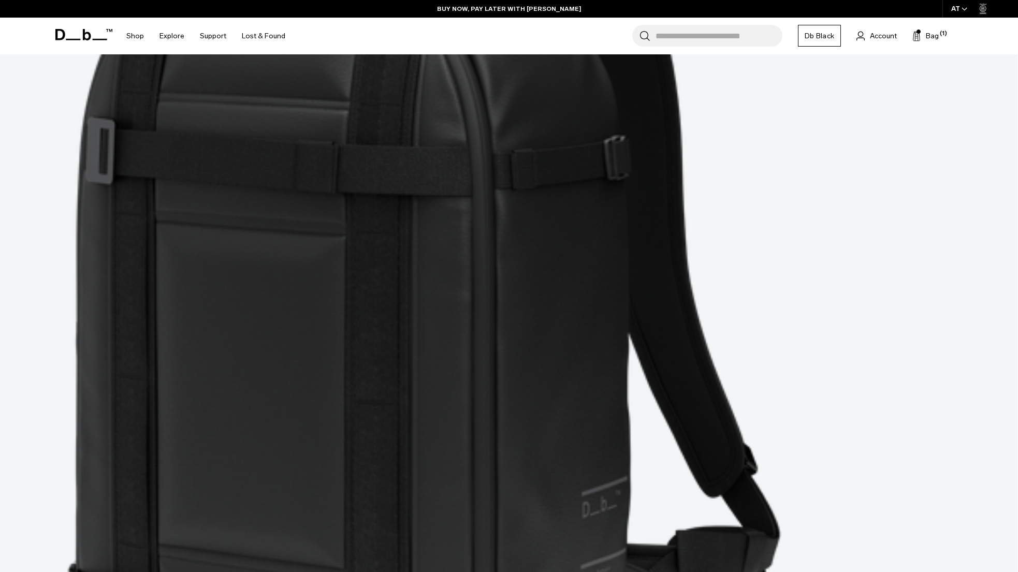
scroll to position [276, 0]
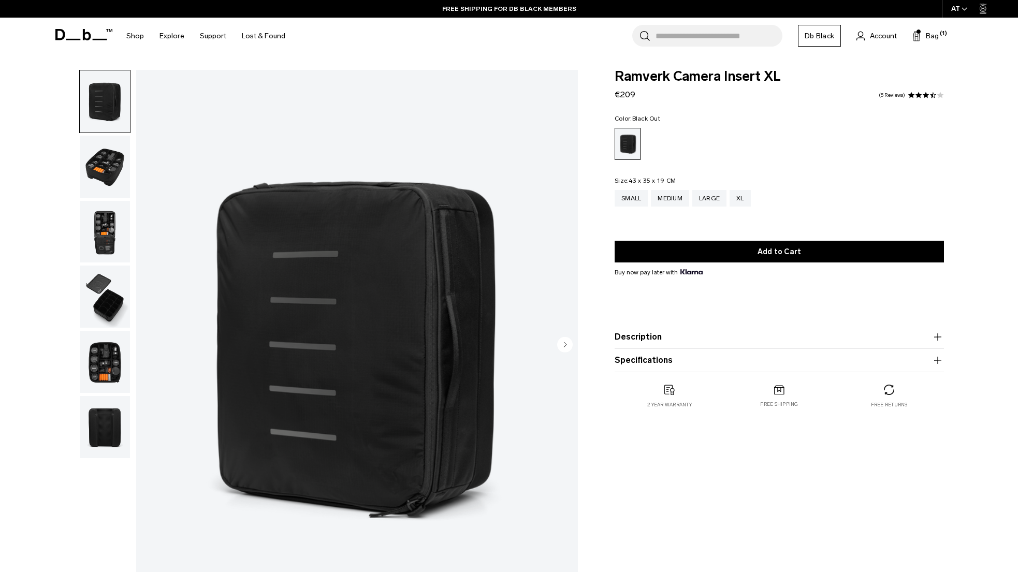
click at [98, 166] on img "button" at bounding box center [105, 167] width 50 height 62
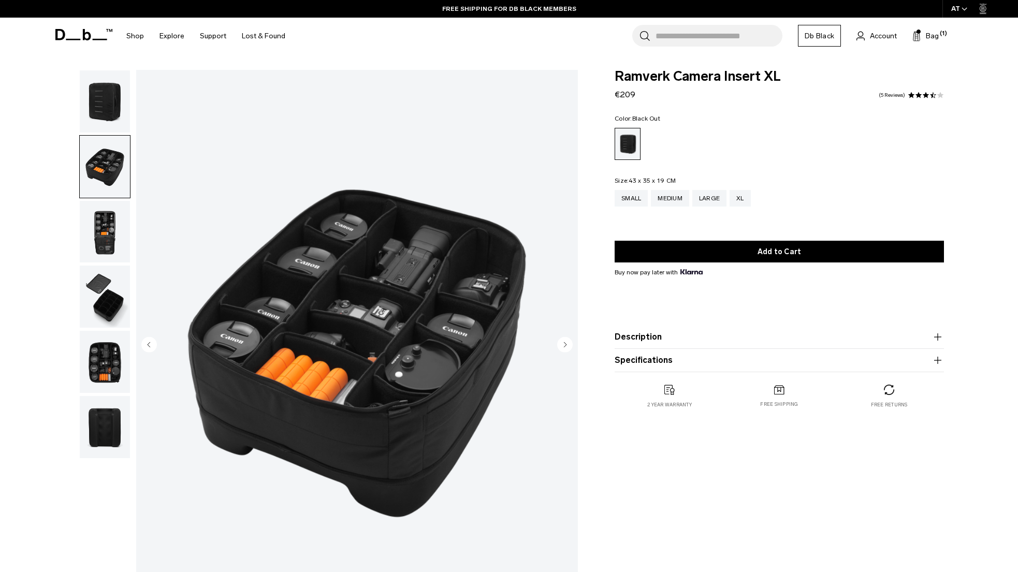
click at [102, 235] on img "button" at bounding box center [105, 232] width 50 height 62
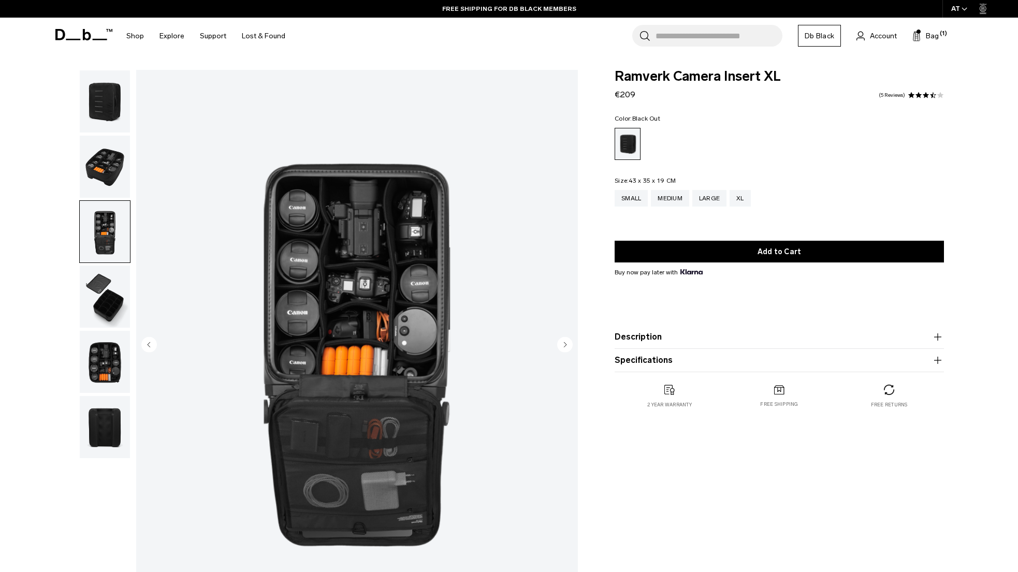
click at [97, 284] on img "button" at bounding box center [105, 297] width 50 height 62
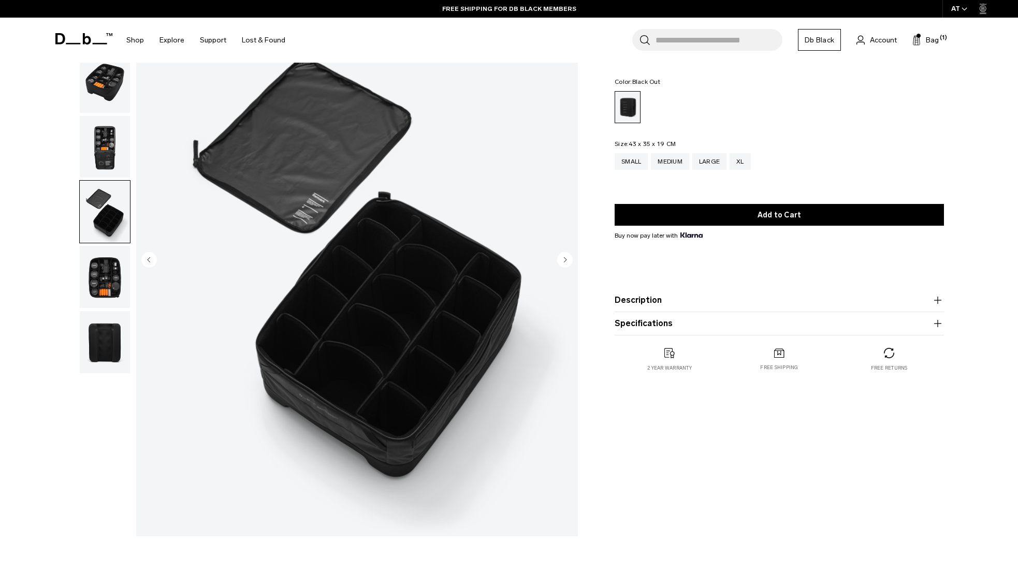
click at [105, 281] on img "button" at bounding box center [105, 277] width 50 height 62
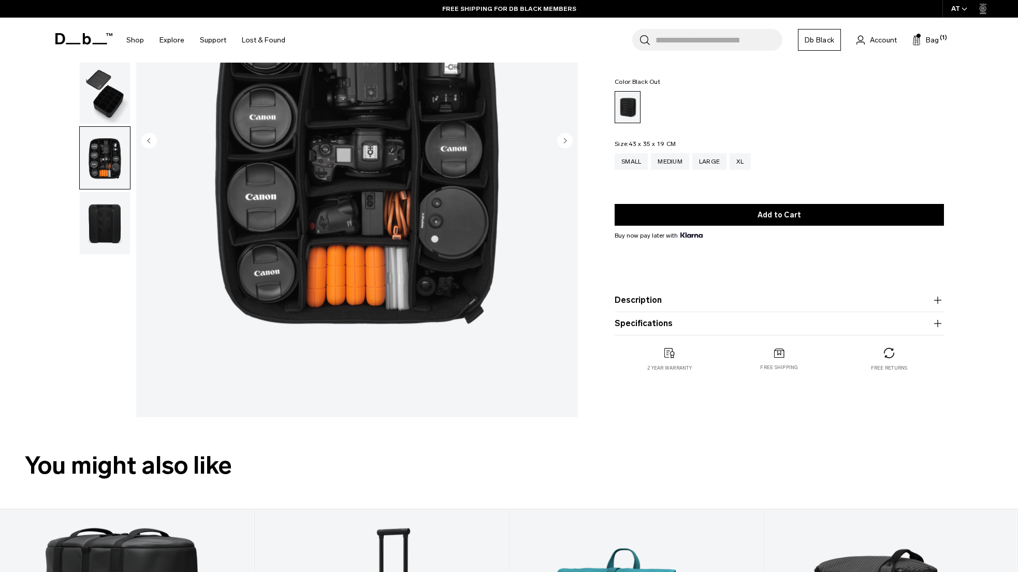
scroll to position [211, 0]
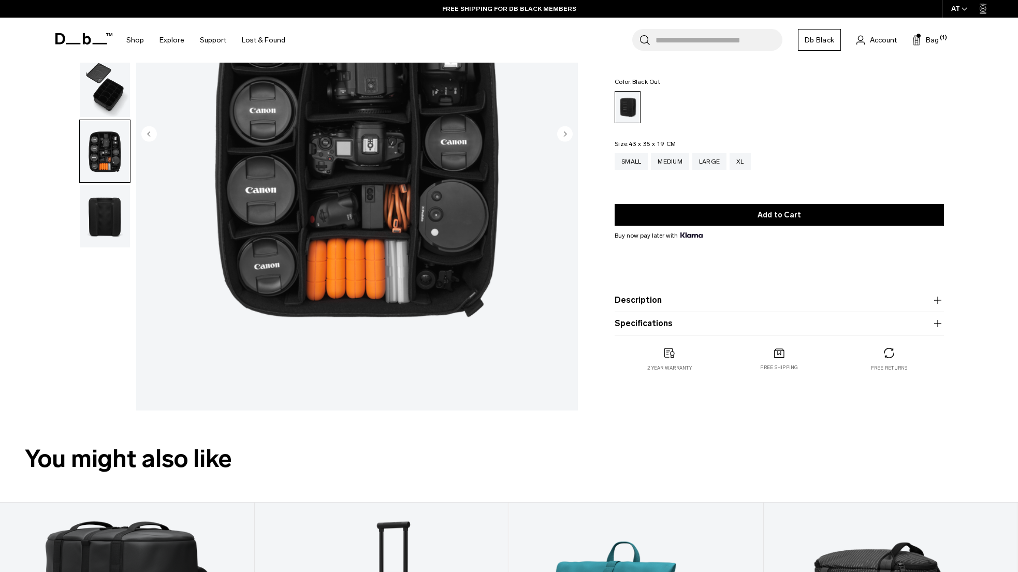
click at [110, 203] on img "button" at bounding box center [105, 216] width 50 height 62
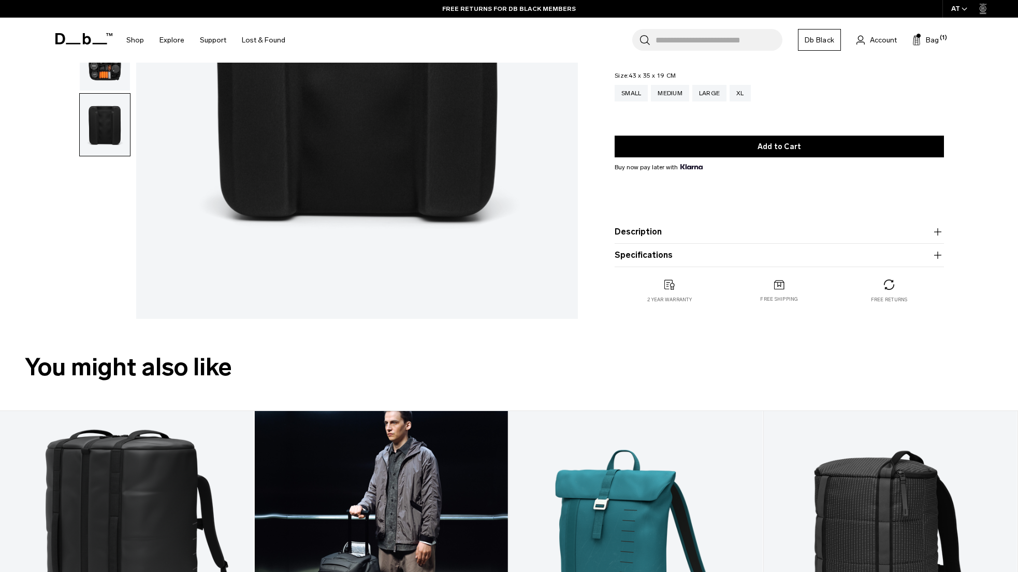
scroll to position [427, 0]
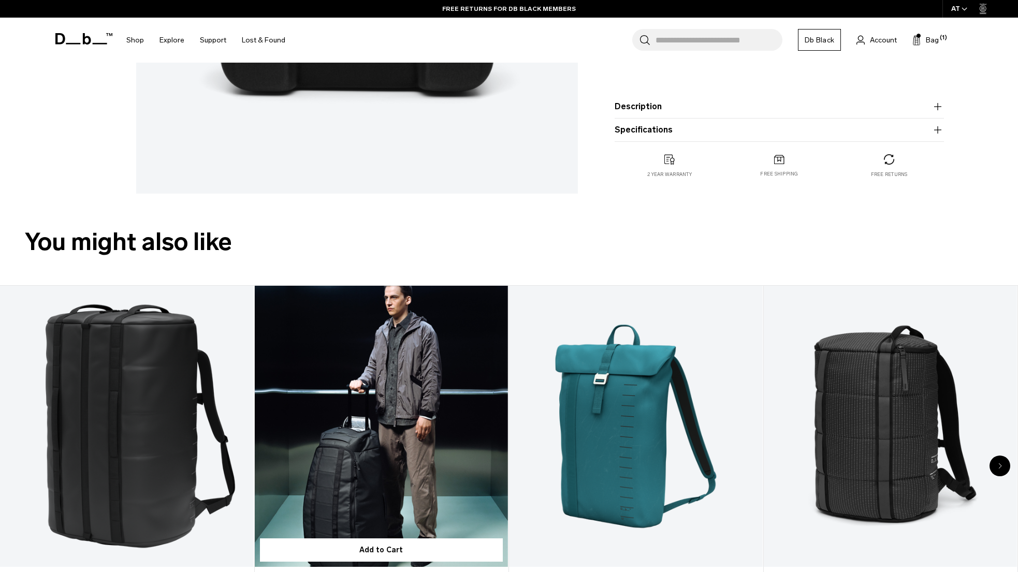
click at [423, 414] on link "Hugger Roller Bag Check-in 90L" at bounding box center [382, 427] width 254 height 282
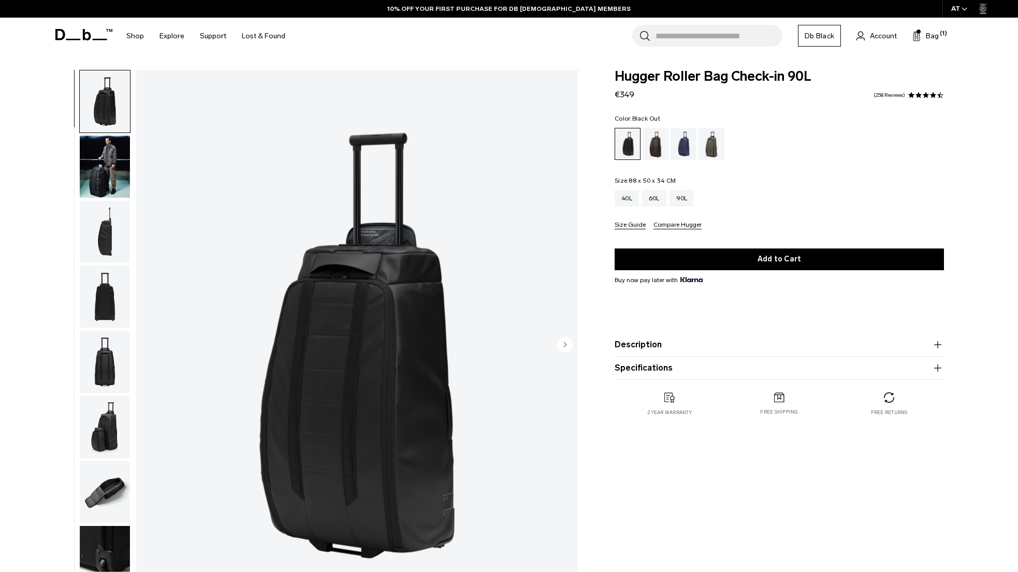
click at [91, 175] on img "button" at bounding box center [105, 167] width 50 height 62
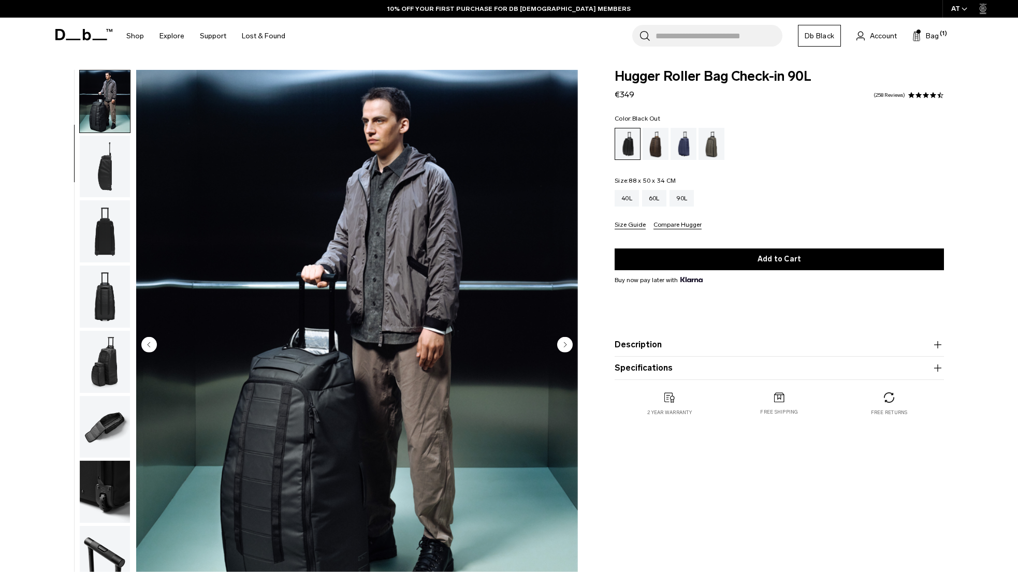
click at [112, 175] on img "button" at bounding box center [105, 167] width 50 height 62
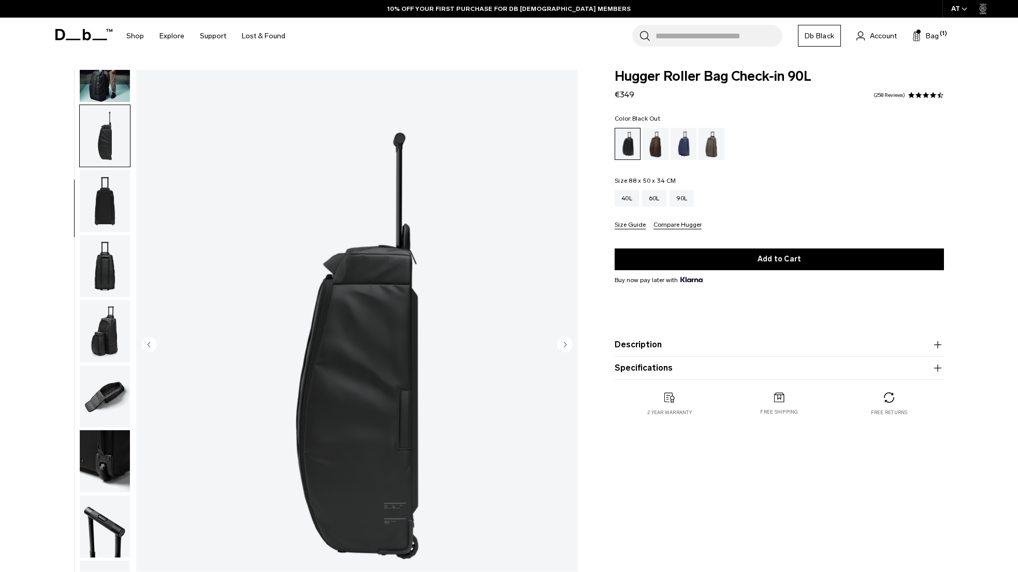
scroll to position [98, 0]
click at [110, 195] on img "button" at bounding box center [105, 199] width 50 height 62
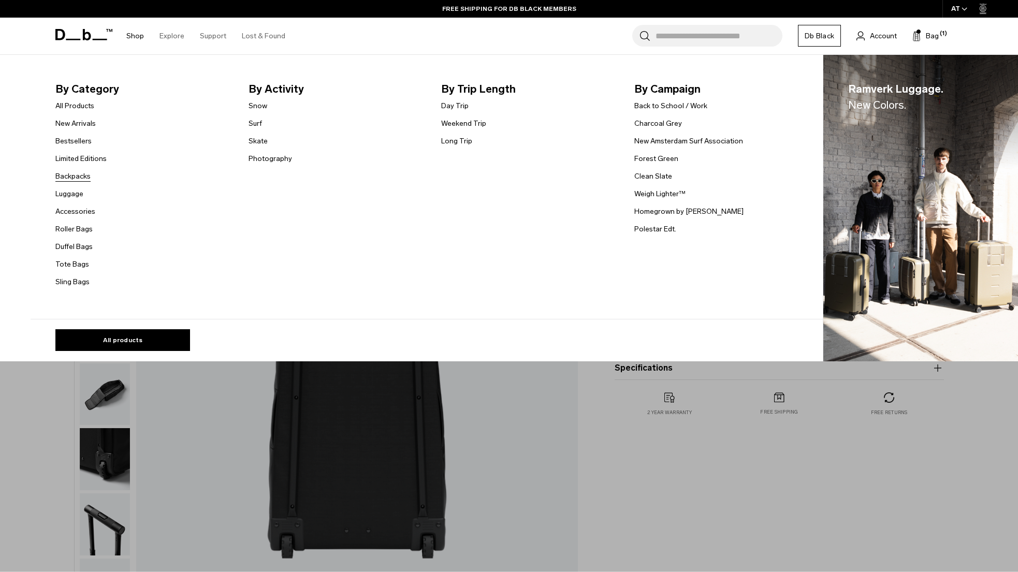
click at [63, 175] on link "Backpacks" at bounding box center [72, 176] width 35 height 11
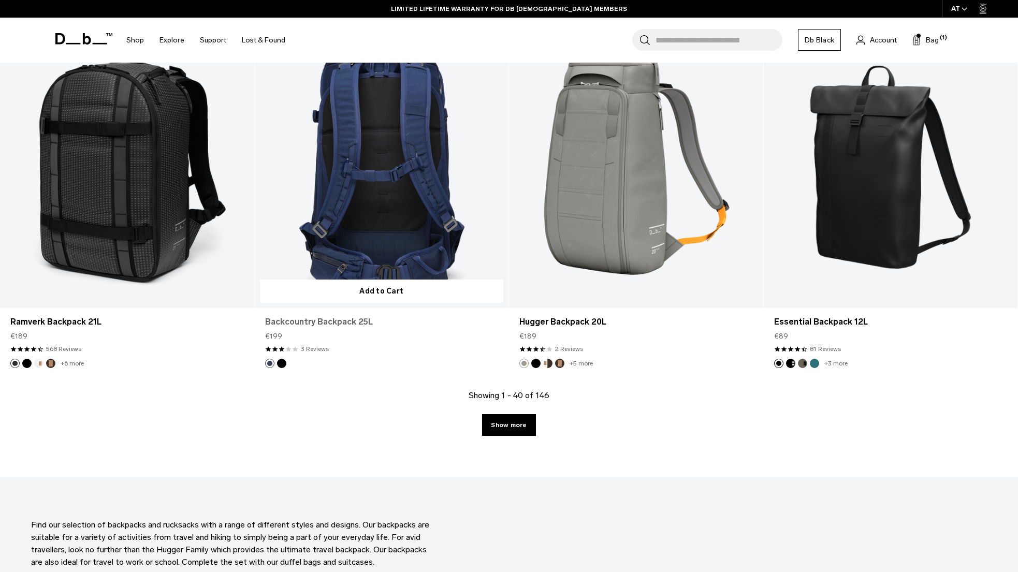
scroll to position [3649, 0]
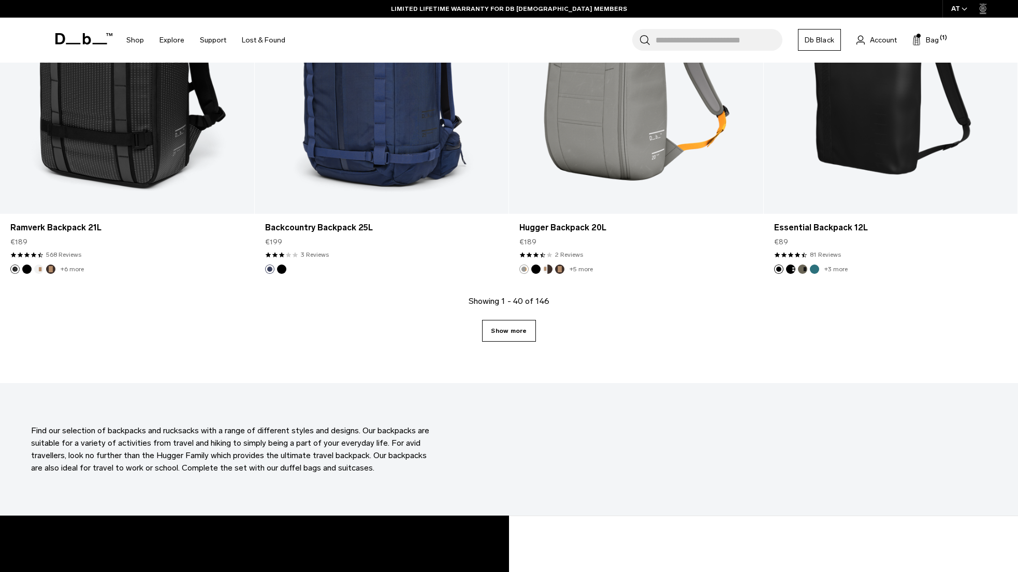
click at [519, 335] on link "Show more" at bounding box center [508, 331] width 53 height 22
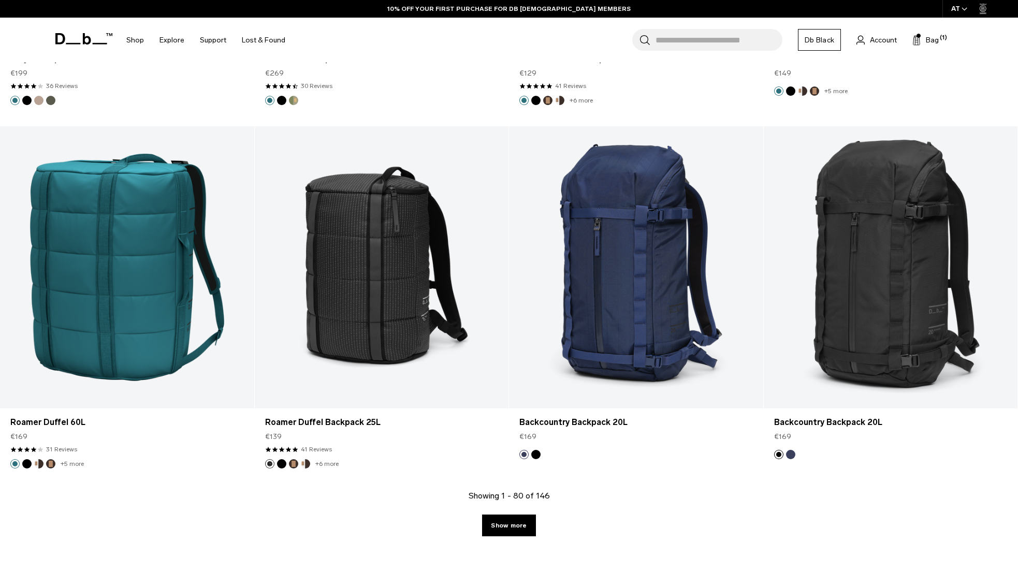
scroll to position [7116, 0]
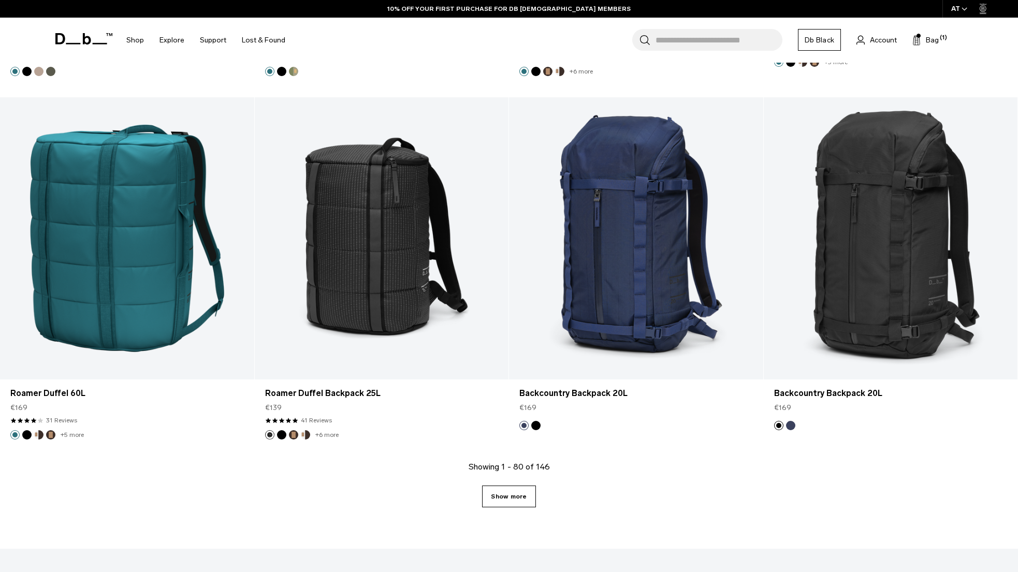
click at [510, 497] on link "Show more" at bounding box center [508, 496] width 53 height 22
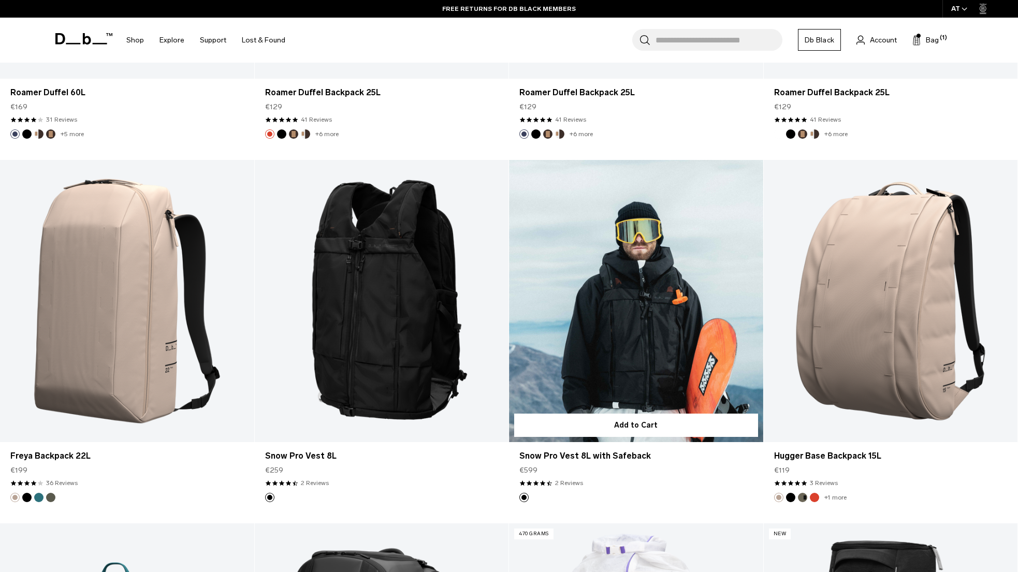
scroll to position [8588, 0]
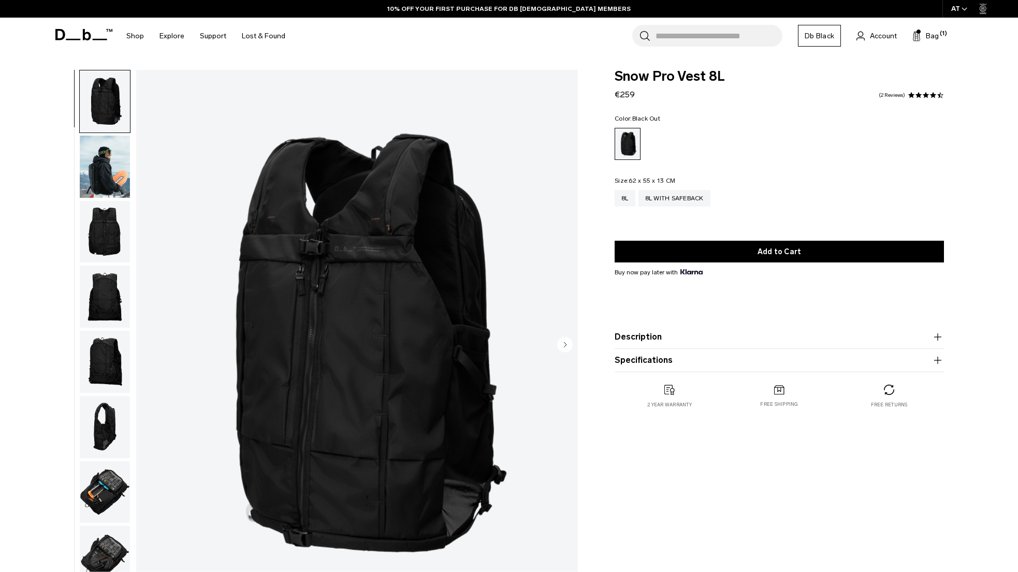
click at [106, 157] on img "button" at bounding box center [105, 167] width 50 height 62
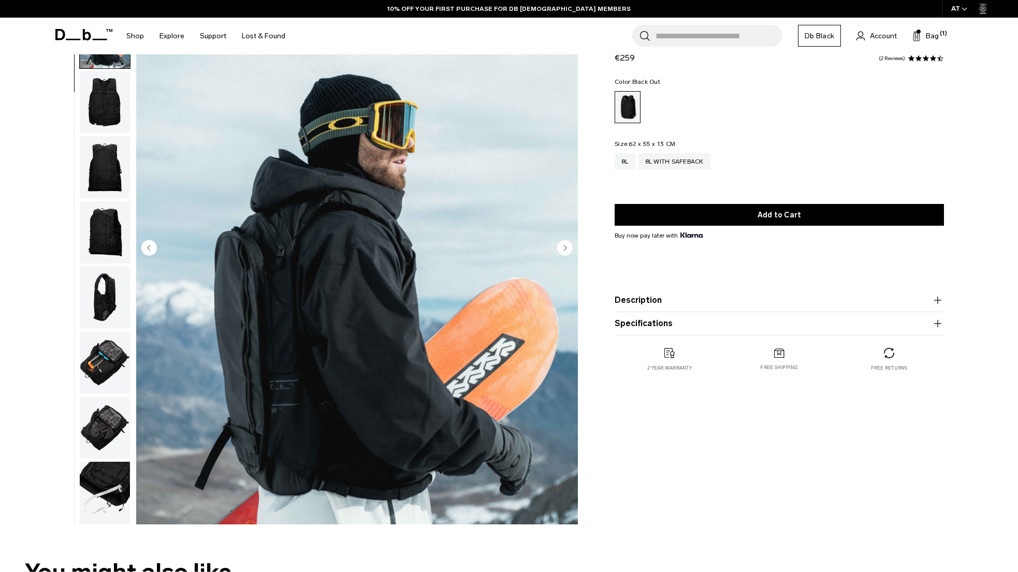
scroll to position [114, 0]
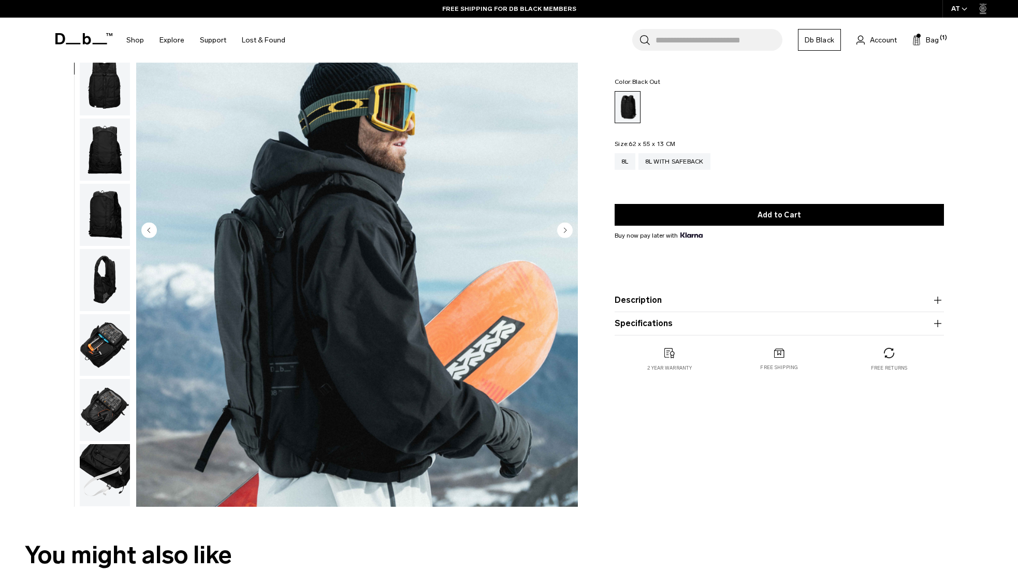
click at [98, 274] on img "button" at bounding box center [105, 280] width 50 height 62
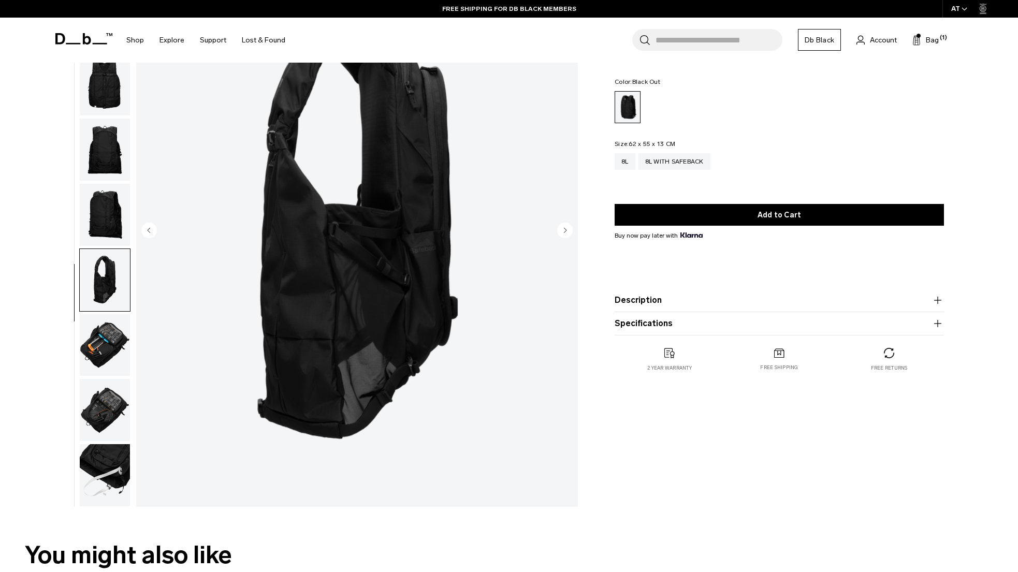
click at [97, 340] on img "button" at bounding box center [105, 345] width 50 height 62
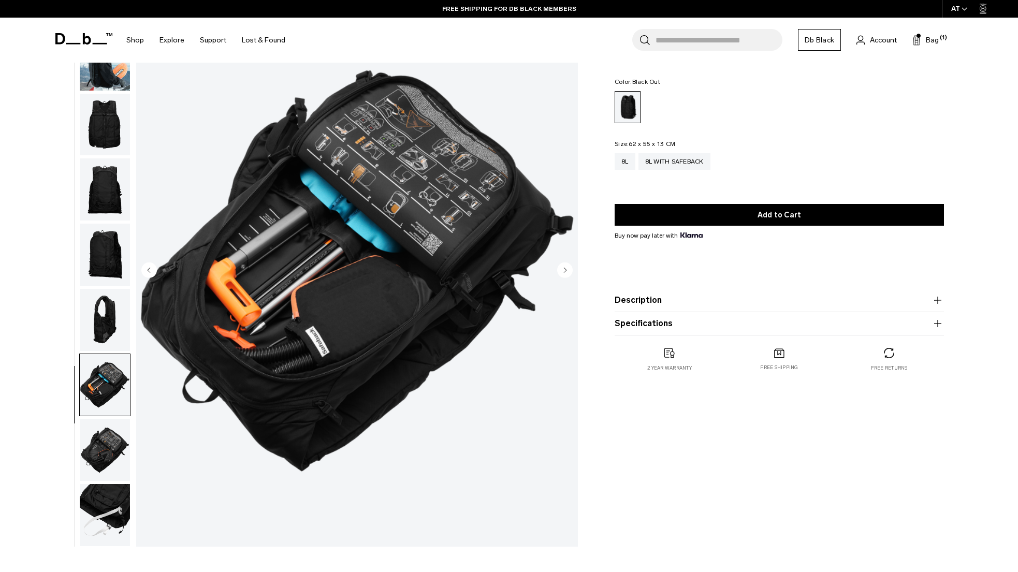
scroll to position [74, 0]
click at [101, 444] on img "button" at bounding box center [105, 450] width 50 height 62
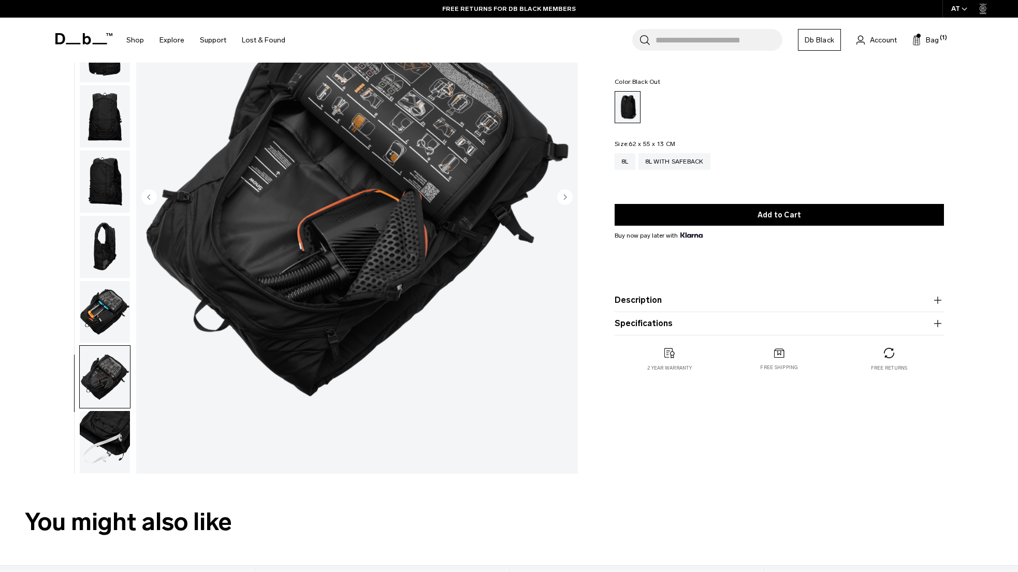
scroll to position [148, 0]
click at [94, 426] on img "button" at bounding box center [105, 441] width 50 height 62
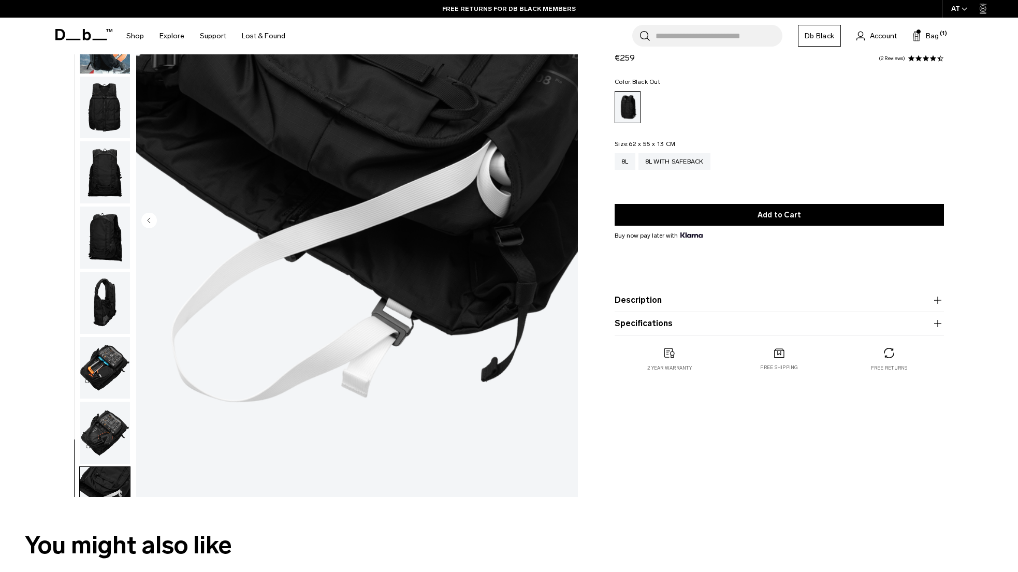
scroll to position [123, 0]
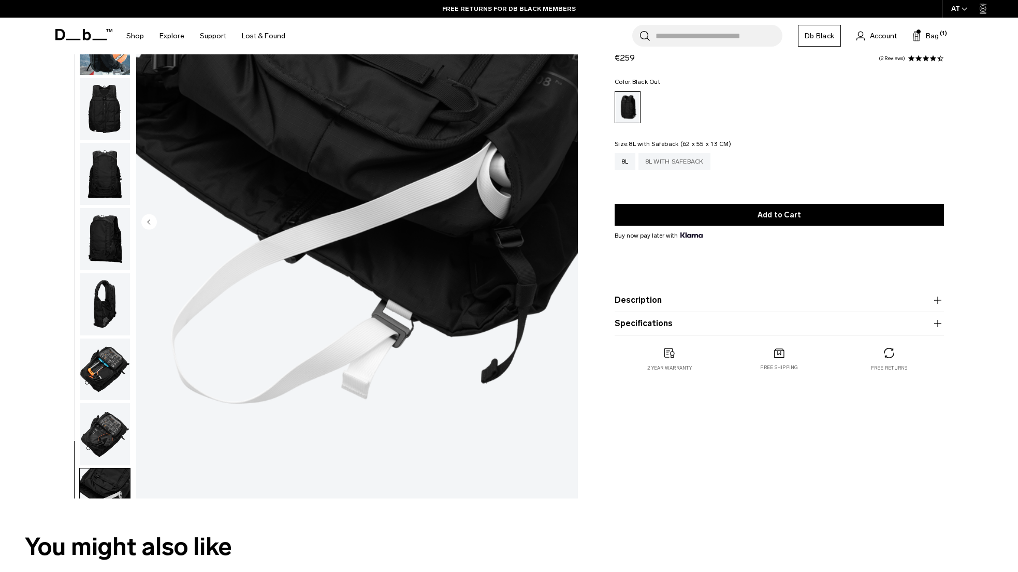
click at [695, 164] on div "8L with Safeback" at bounding box center [674, 161] width 72 height 17
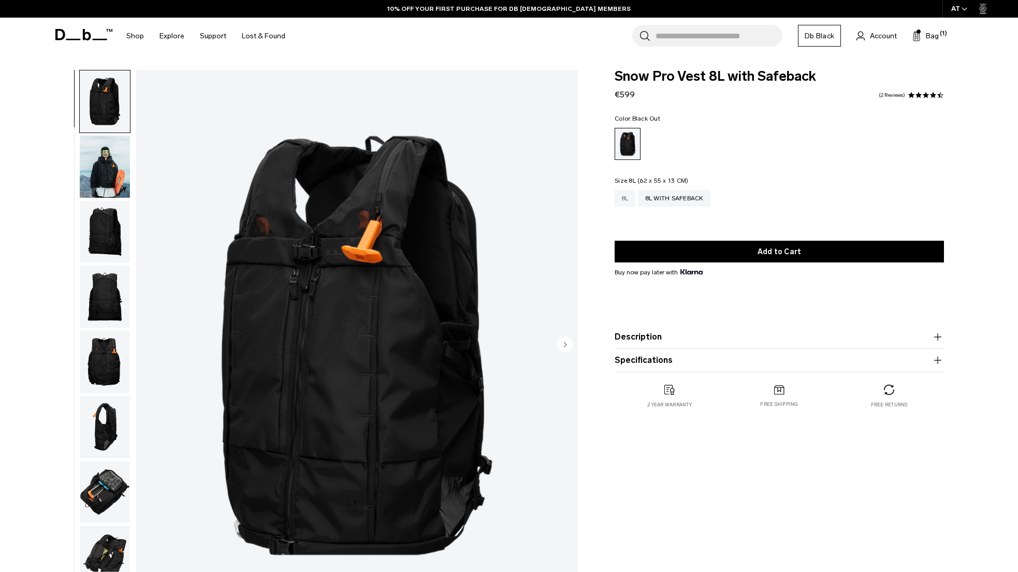
click at [629, 197] on div "8L" at bounding box center [624, 198] width 21 height 17
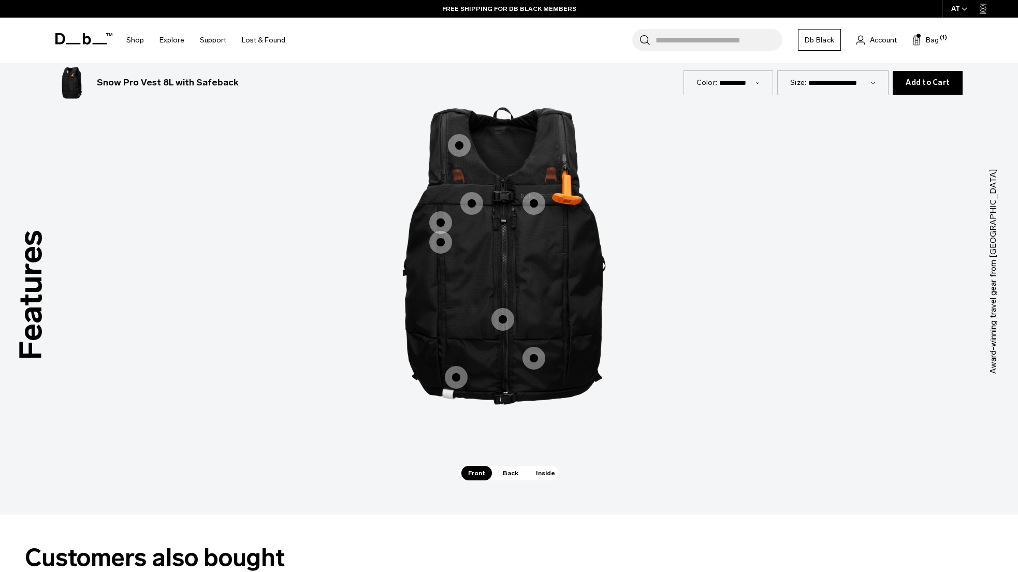
scroll to position [1439, 0]
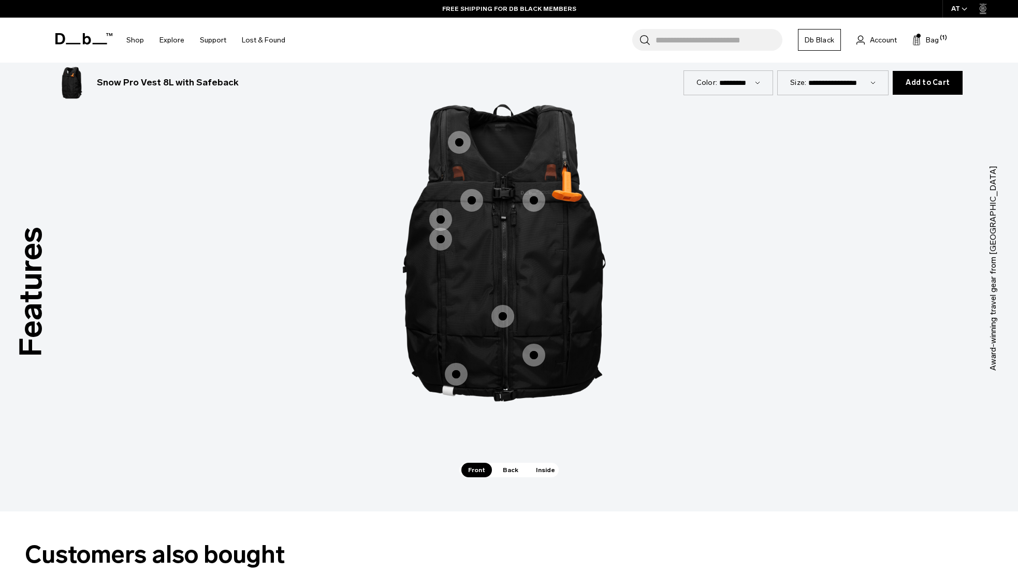
click at [555, 463] on span "Inside" at bounding box center [545, 470] width 33 height 14
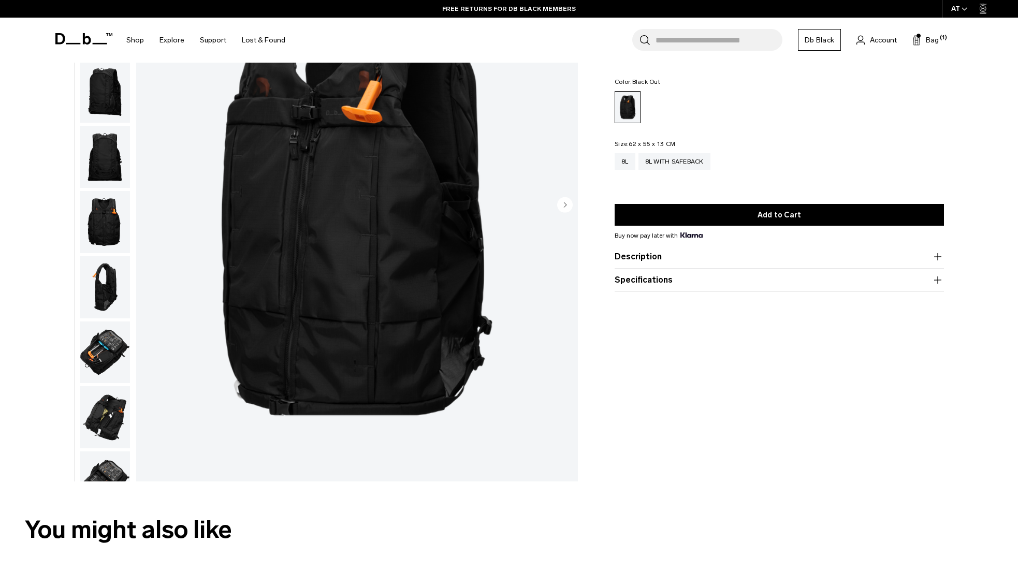
scroll to position [130, 0]
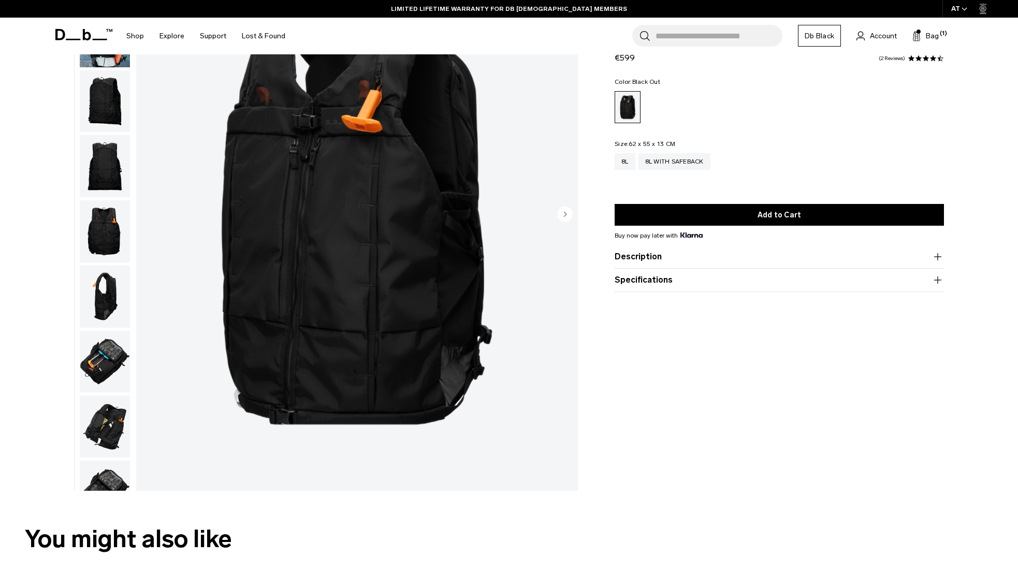
click at [934, 256] on icon "button" at bounding box center [937, 256] width 12 height 12
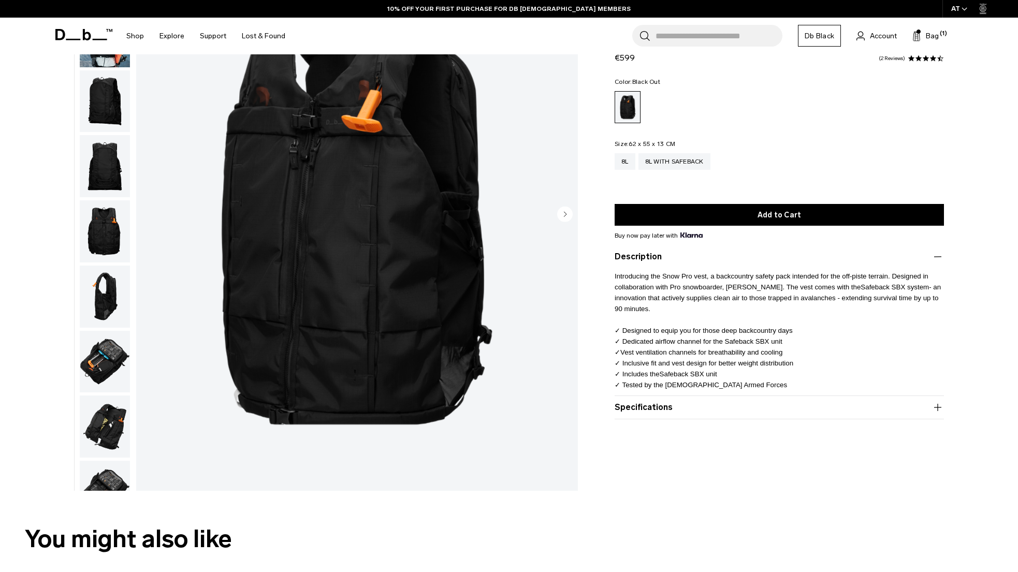
click at [938, 410] on icon "button" at bounding box center [937, 407] width 12 height 12
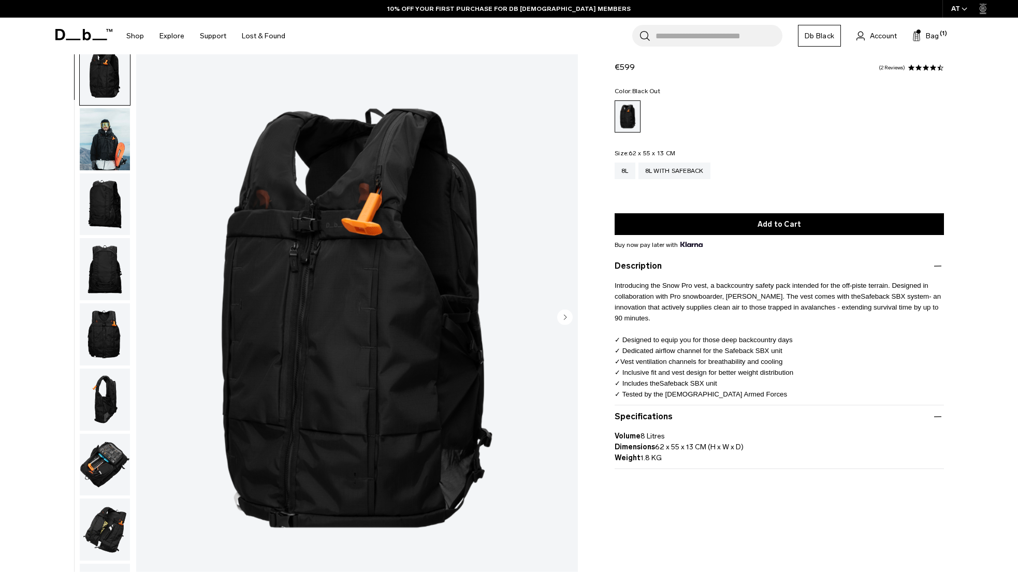
scroll to position [0, 0]
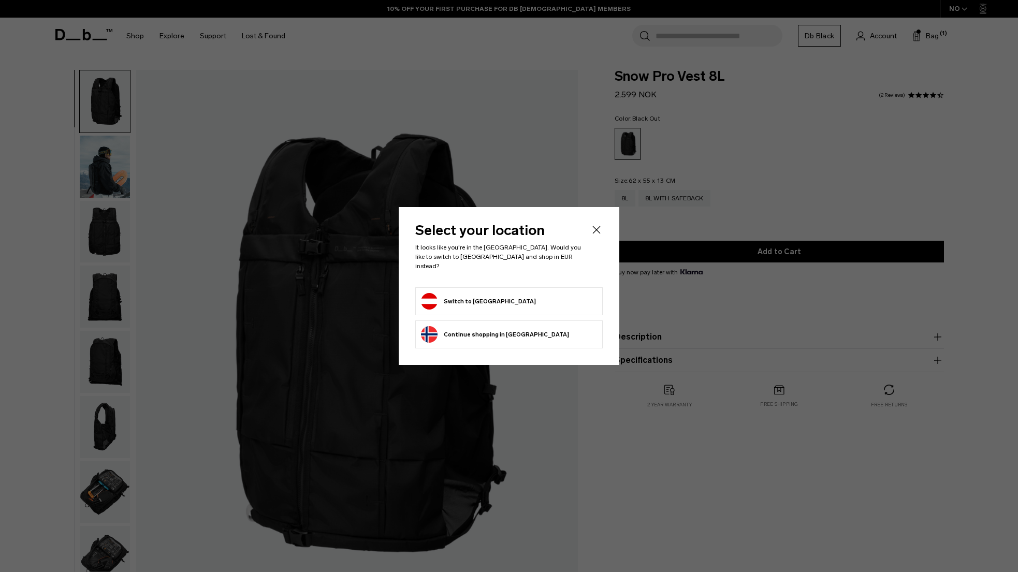
click at [490, 293] on form "Switch to [GEOGRAPHIC_DATA]" at bounding box center [509, 301] width 176 height 17
click at [467, 298] on button "Switch to [GEOGRAPHIC_DATA]" at bounding box center [478, 301] width 115 height 17
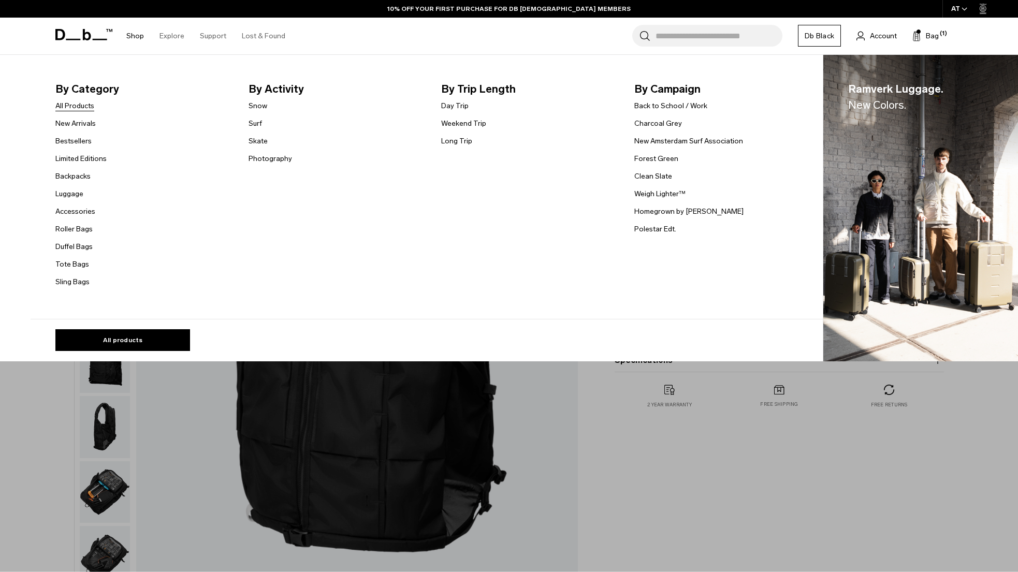
click at [70, 104] on link "All Products" at bounding box center [74, 105] width 39 height 11
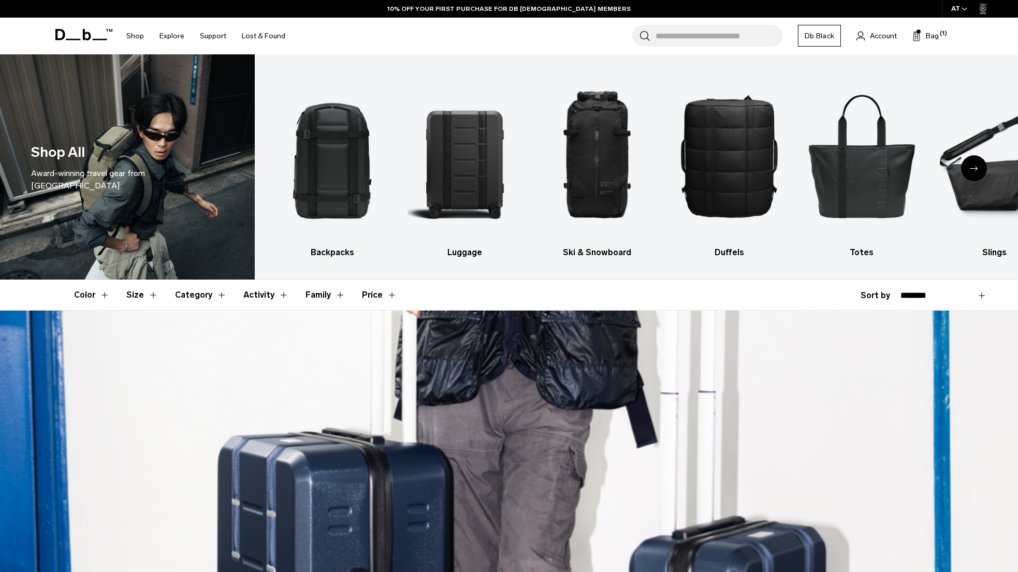
click at [131, 296] on button "Size" at bounding box center [142, 295] width 32 height 30
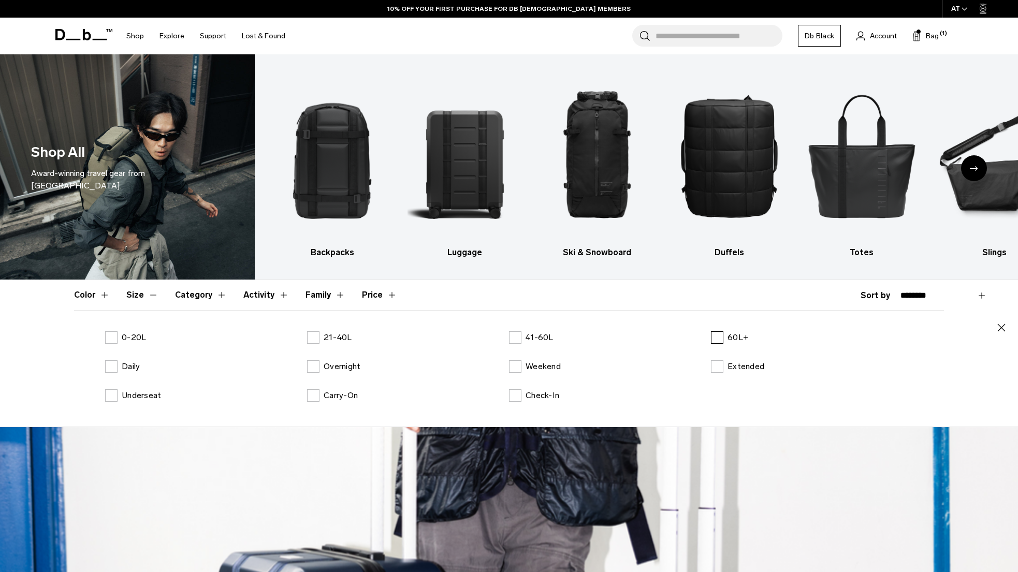
click at [712, 338] on label "60L+" at bounding box center [729, 337] width 37 height 12
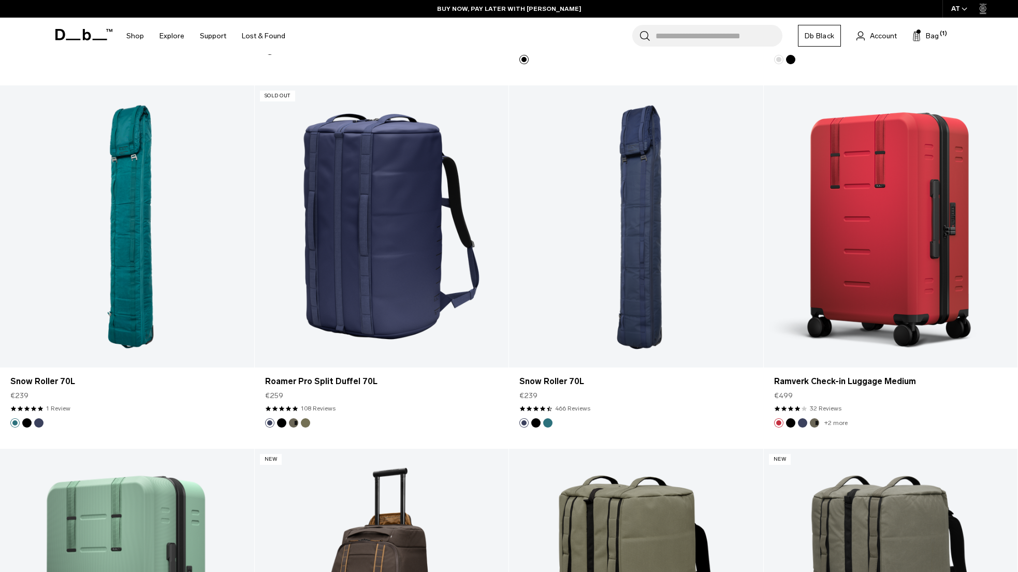
scroll to position [2862, 0]
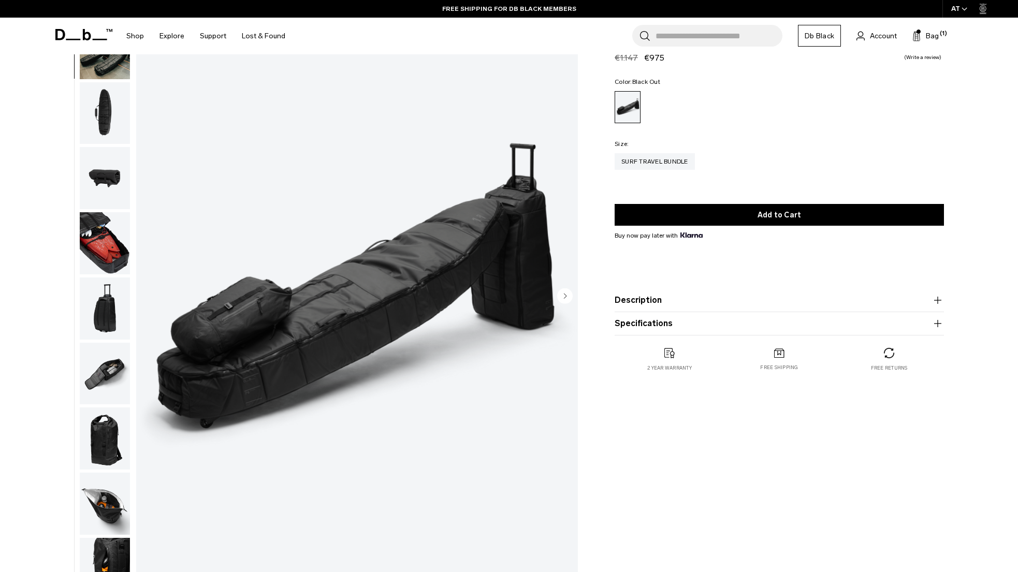
scroll to position [98, 0]
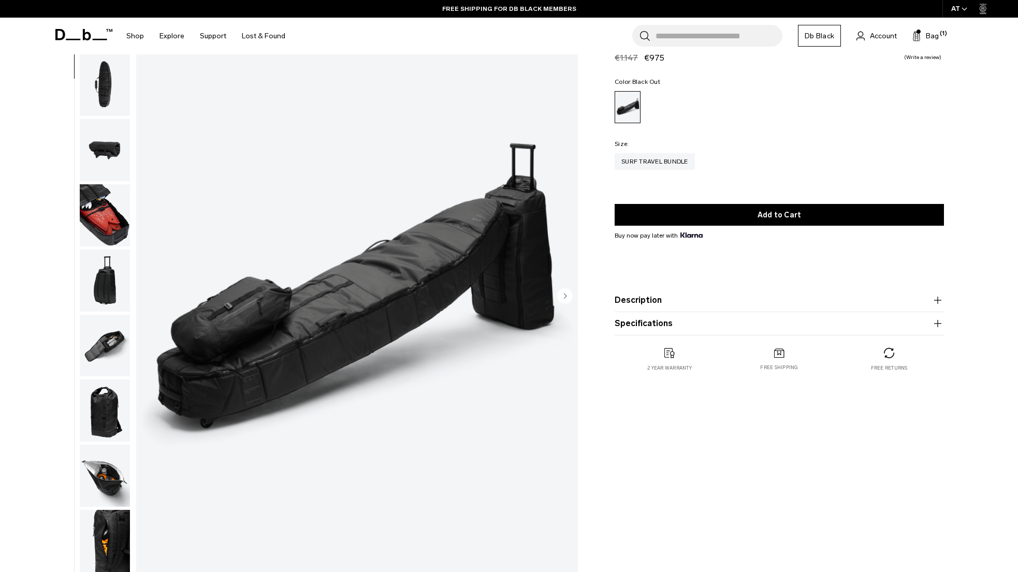
click at [103, 401] on img "button" at bounding box center [105, 410] width 50 height 62
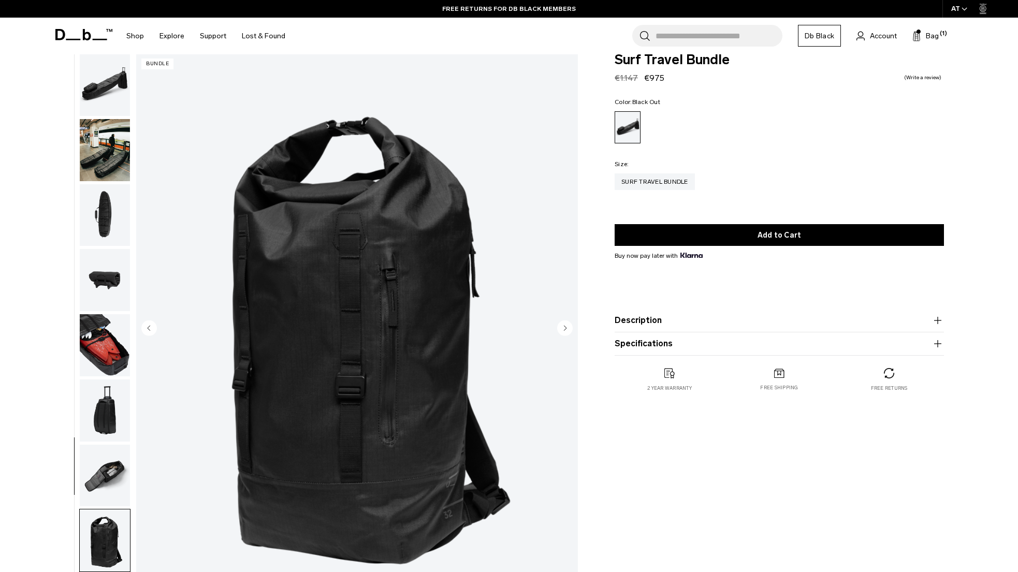
scroll to position [0, 0]
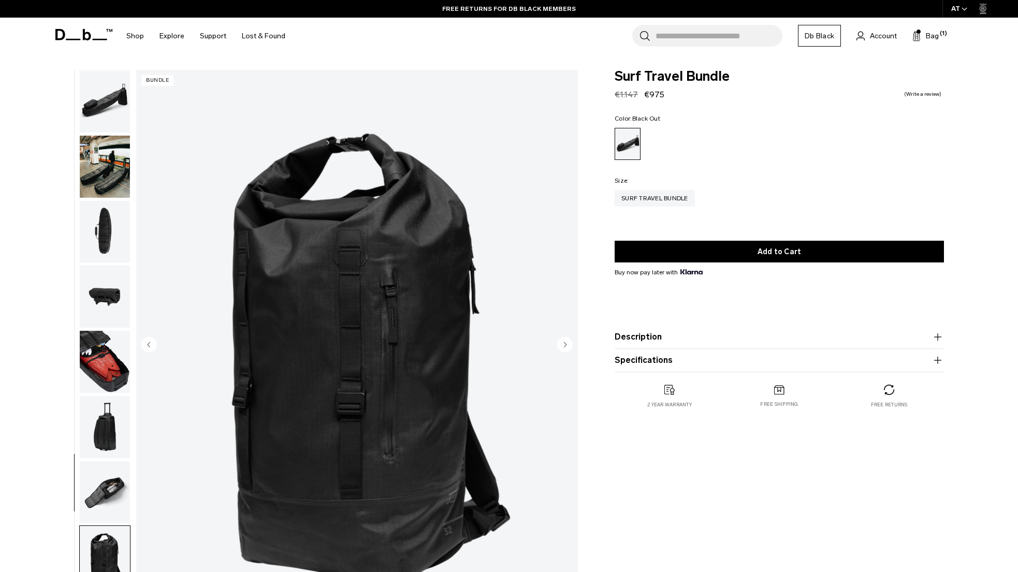
click at [117, 97] on img "button" at bounding box center [105, 101] width 50 height 62
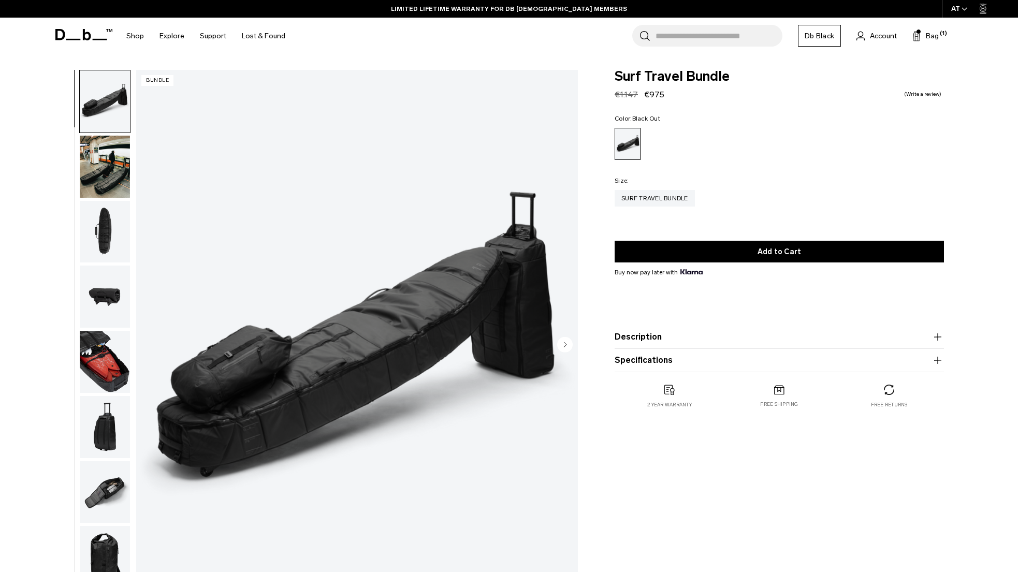
scroll to position [98, 0]
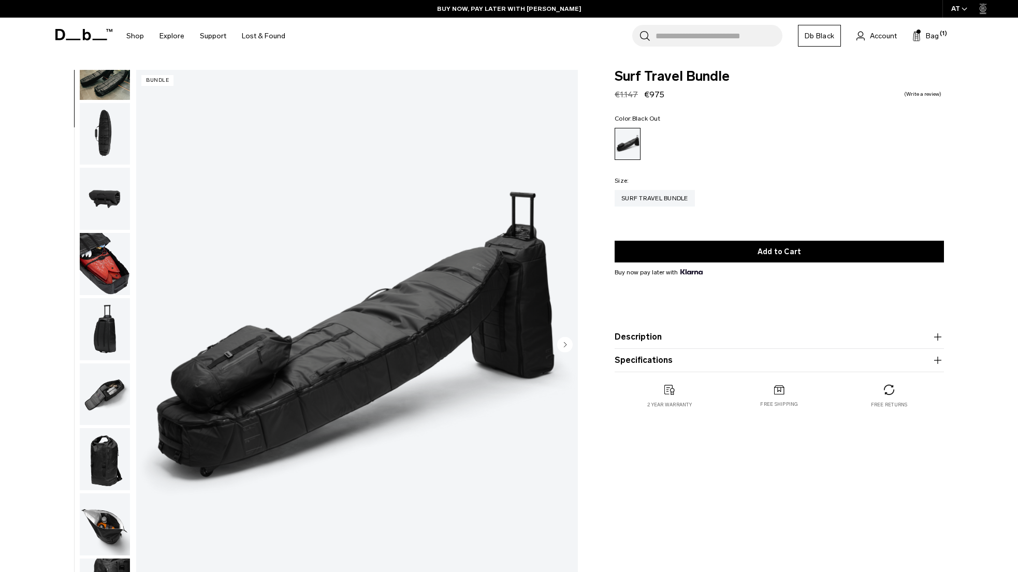
click at [108, 342] on img "button" at bounding box center [105, 329] width 50 height 62
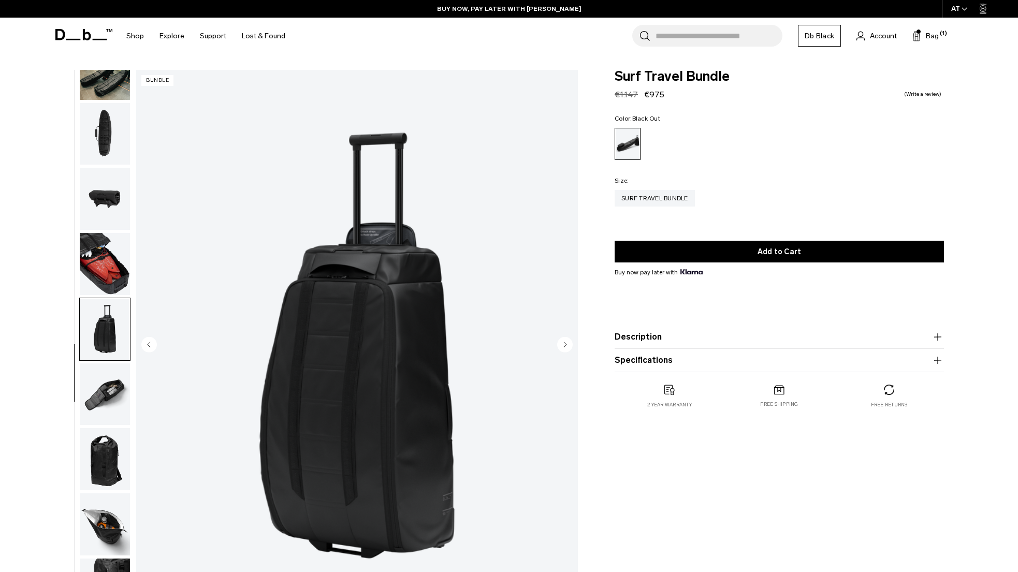
click at [101, 456] on img "button" at bounding box center [105, 459] width 50 height 62
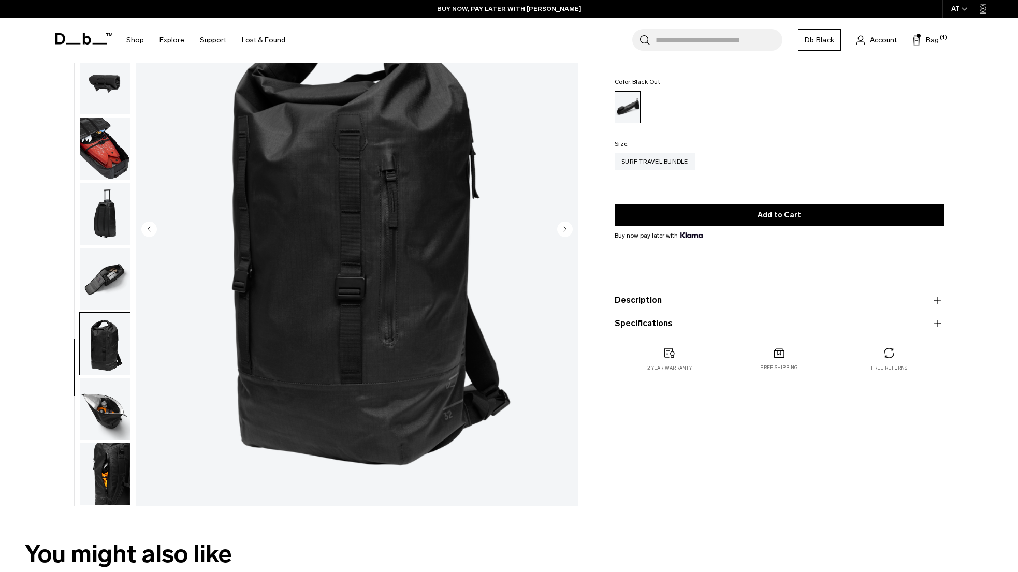
scroll to position [117, 0]
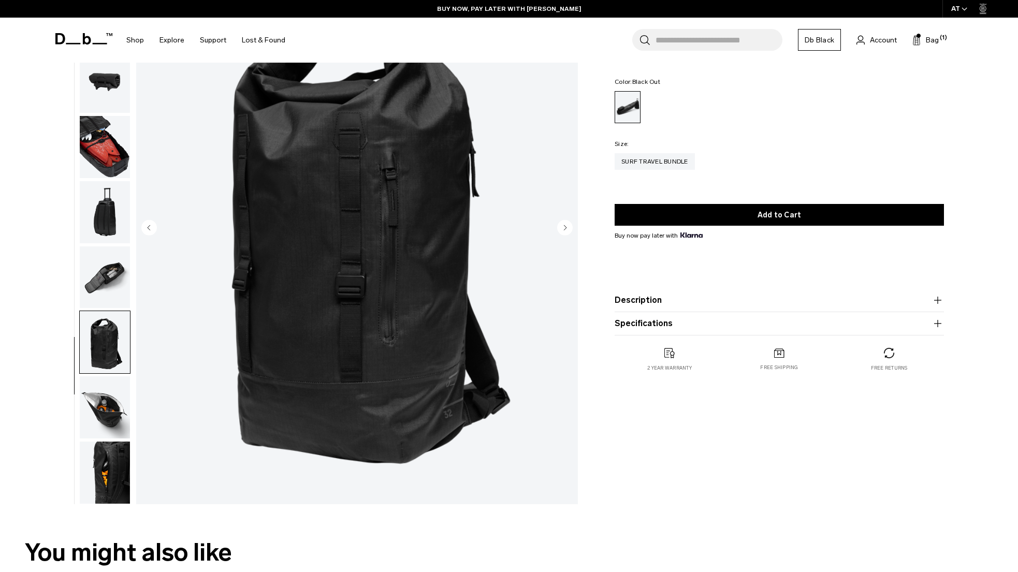
click at [101, 404] on img "button" at bounding box center [105, 407] width 50 height 62
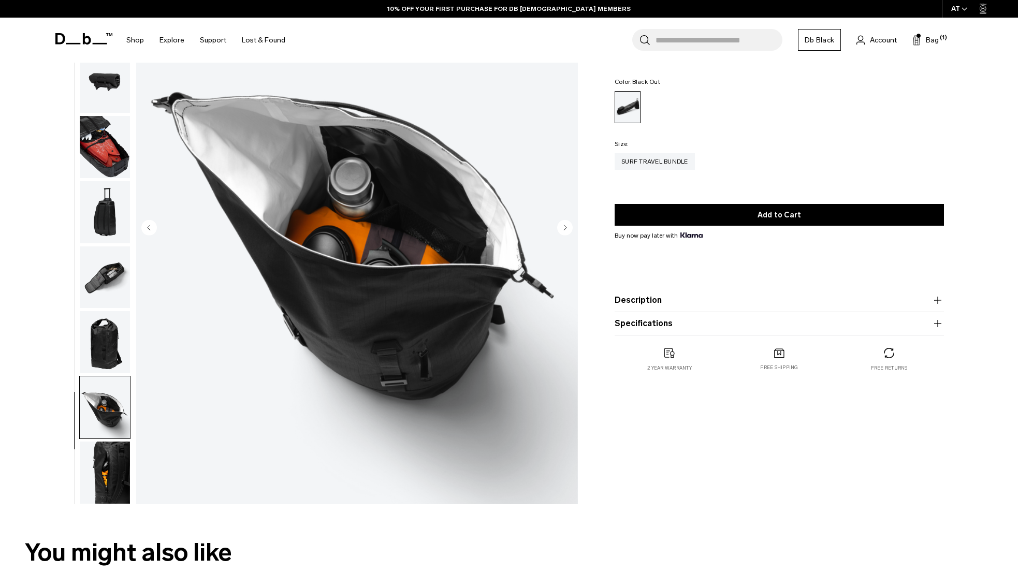
click at [114, 463] on img "button" at bounding box center [105, 472] width 50 height 62
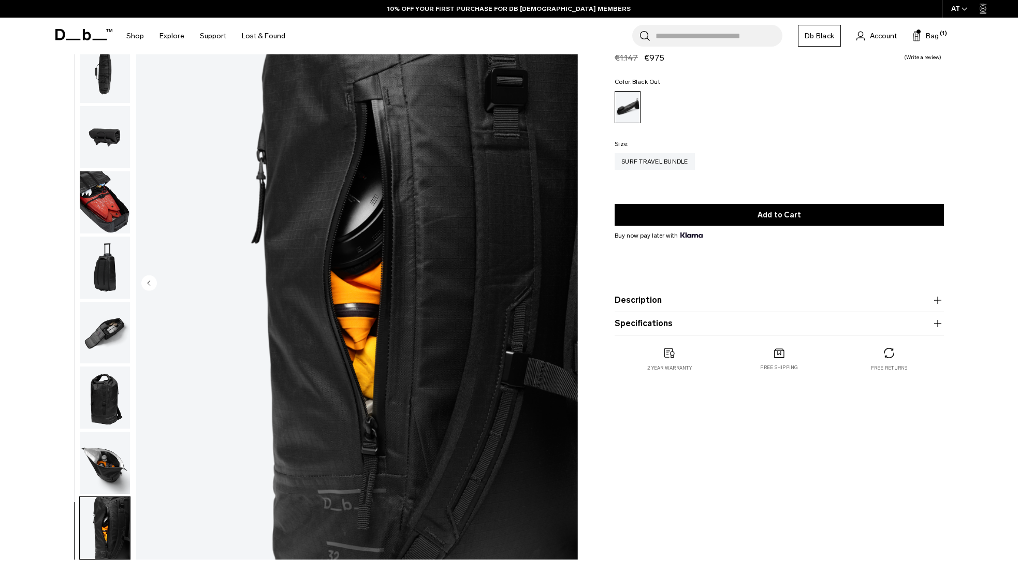
scroll to position [0, 0]
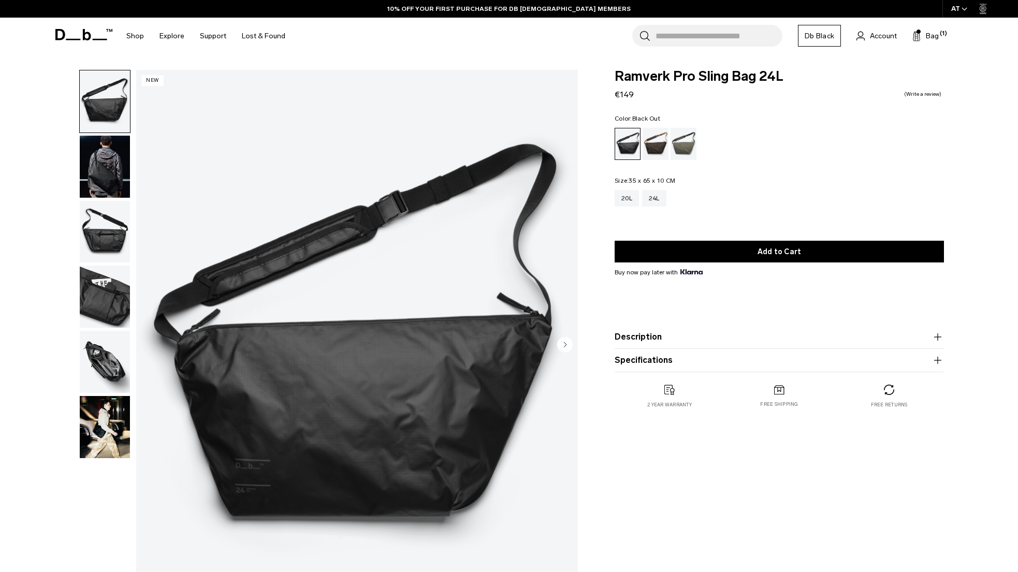
click at [116, 231] on img "button" at bounding box center [105, 232] width 50 height 62
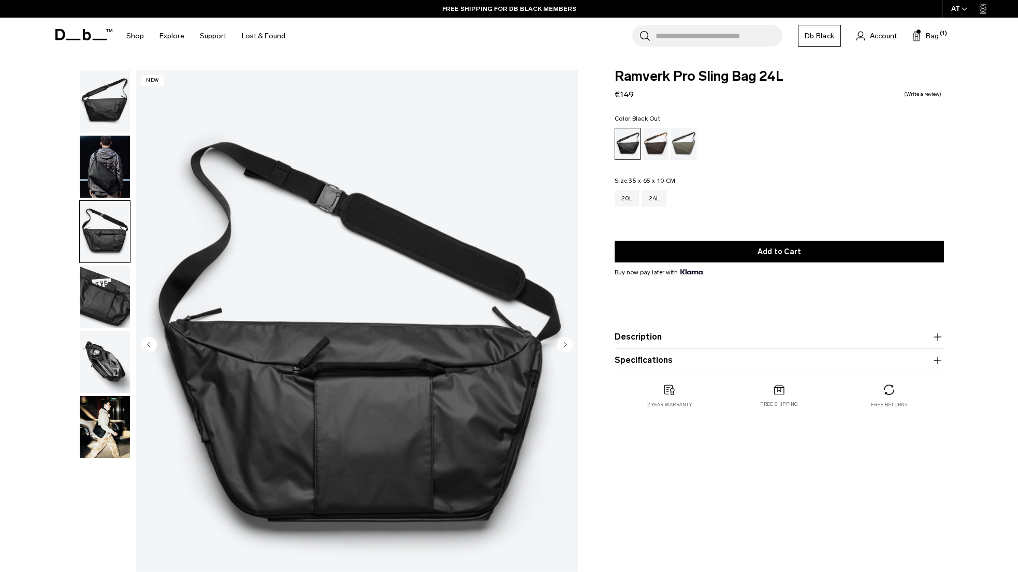
drag, startPoint x: 95, startPoint y: 298, endPoint x: 98, endPoint y: 320, distance: 22.5
click at [95, 298] on img "button" at bounding box center [105, 297] width 50 height 62
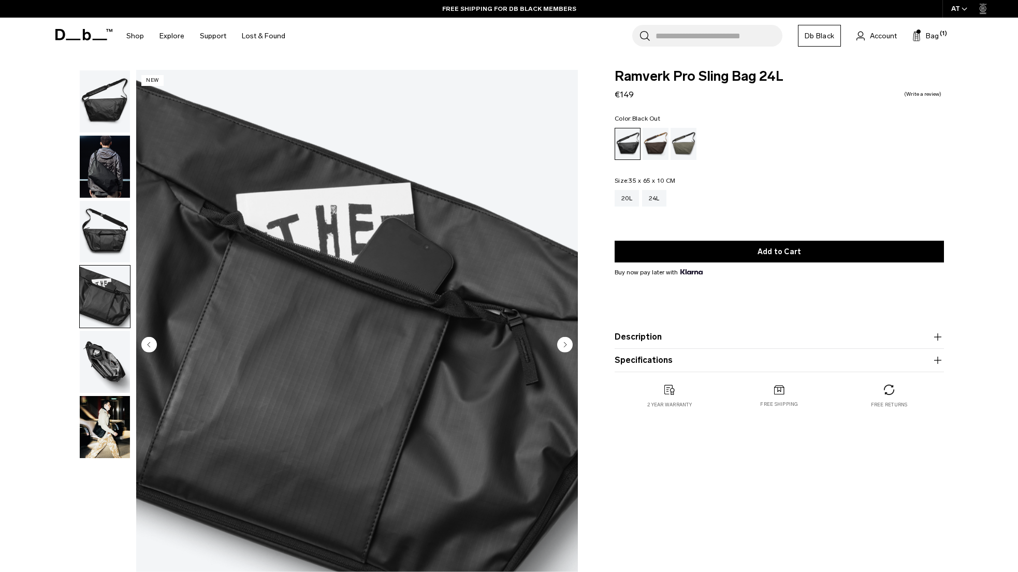
click at [112, 367] on img "button" at bounding box center [105, 362] width 50 height 62
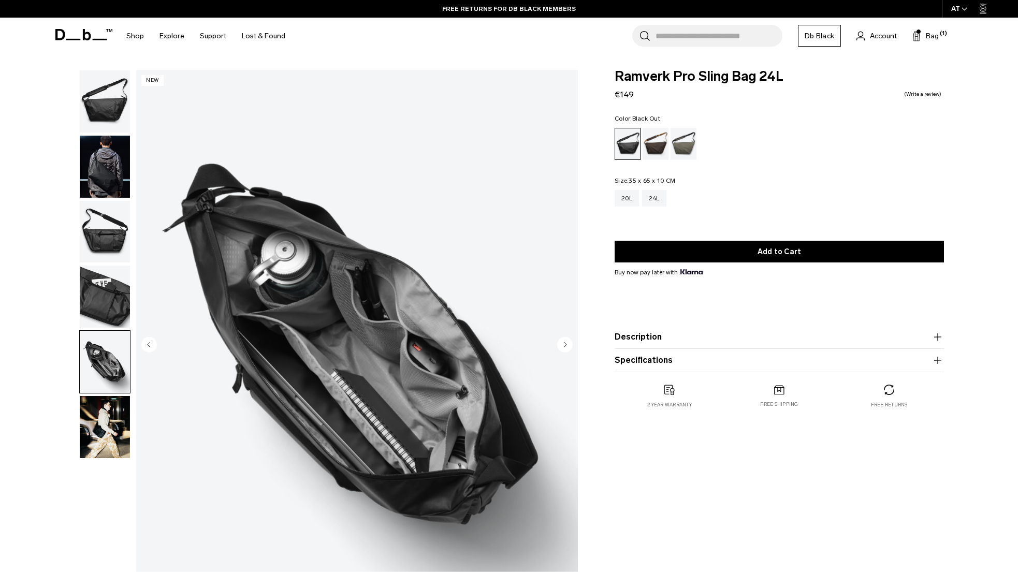
click at [99, 434] on img "button" at bounding box center [105, 427] width 50 height 62
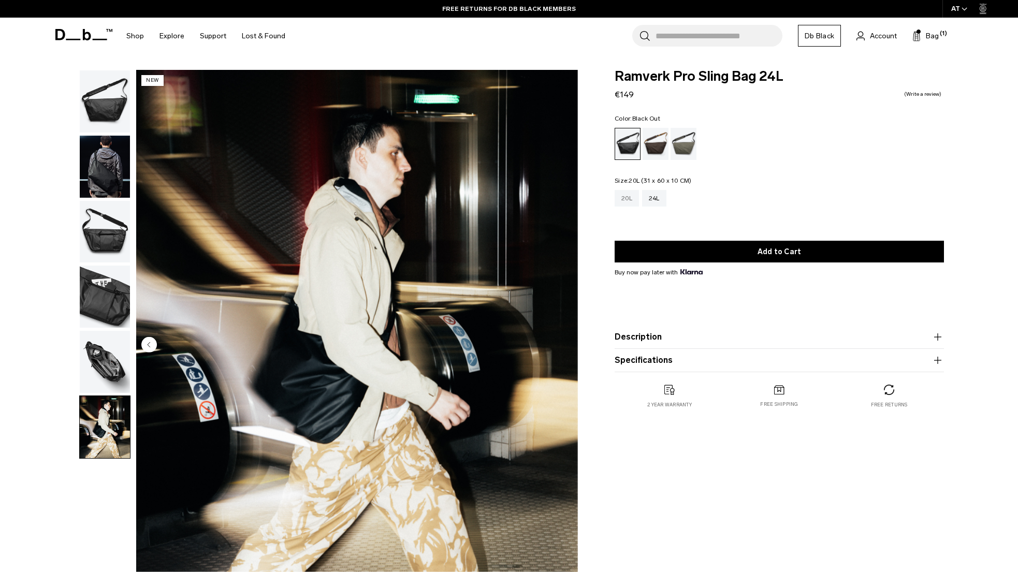
click at [630, 198] on div "20L" at bounding box center [626, 198] width 24 height 17
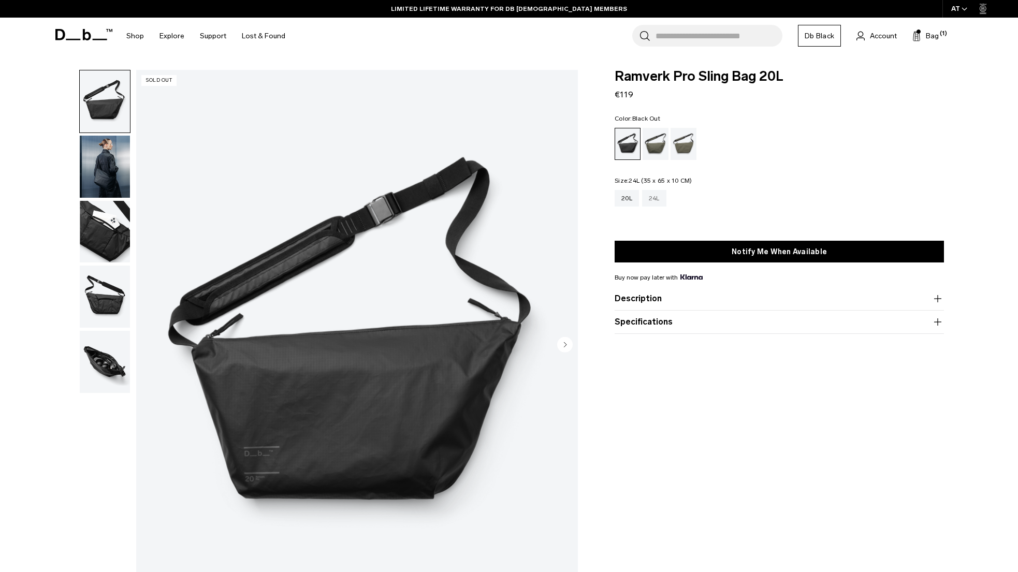
click at [657, 199] on div "24L" at bounding box center [654, 198] width 24 height 17
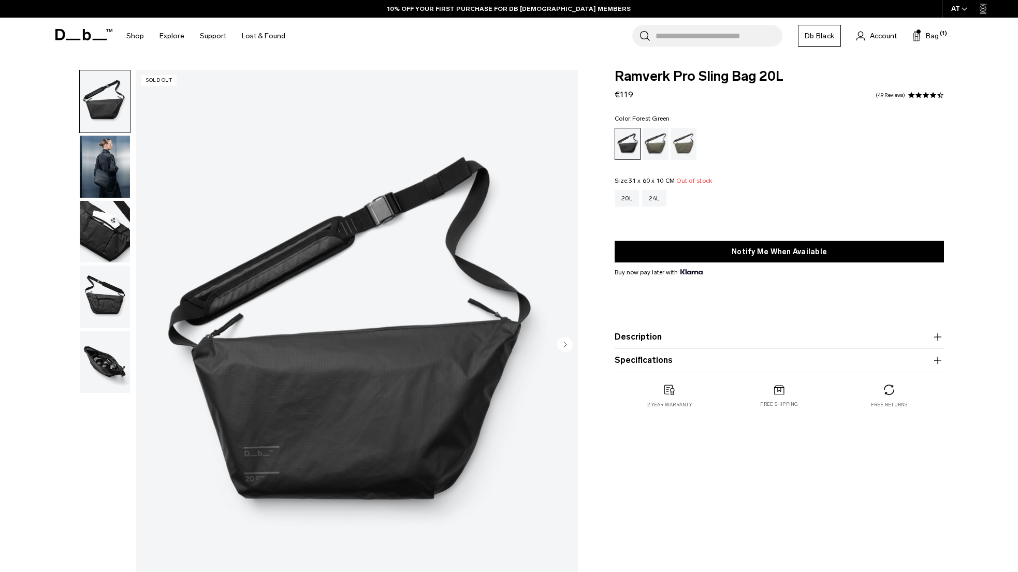
click at [663, 144] on div "Forest Green" at bounding box center [655, 144] width 26 height 32
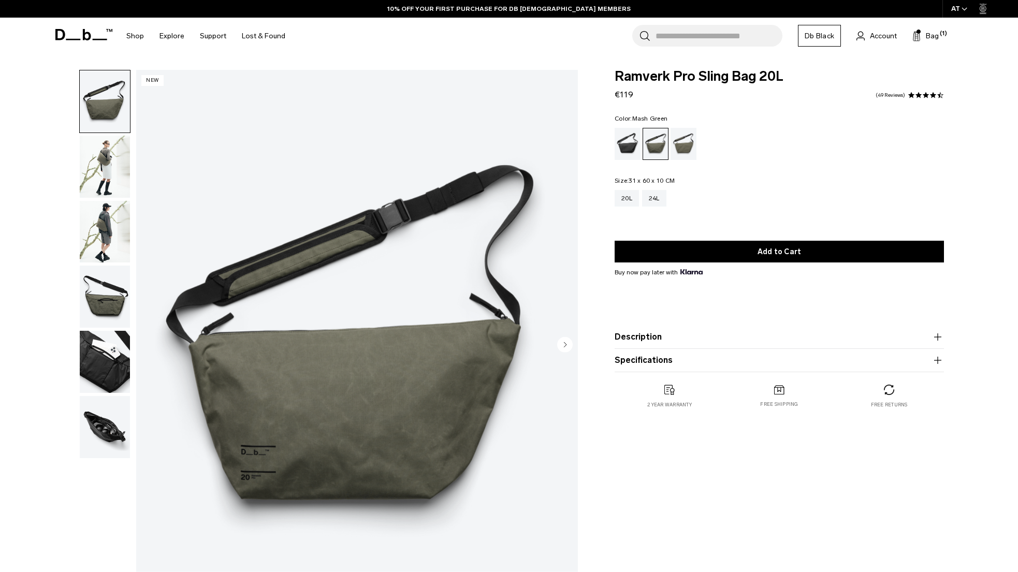
click at [685, 144] on div "Mash Green" at bounding box center [683, 144] width 26 height 32
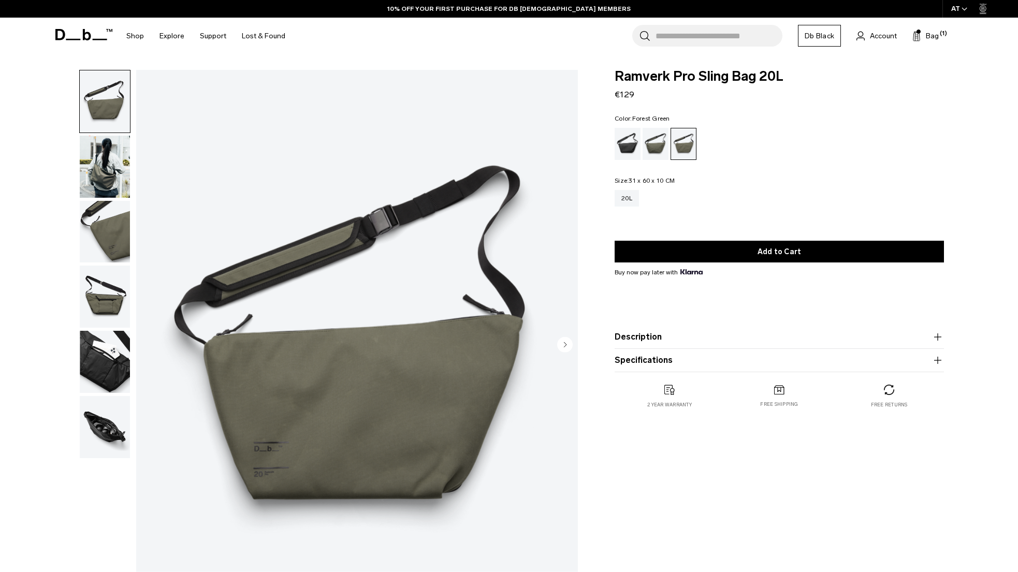
click at [659, 148] on div "Forest Green" at bounding box center [655, 144] width 26 height 32
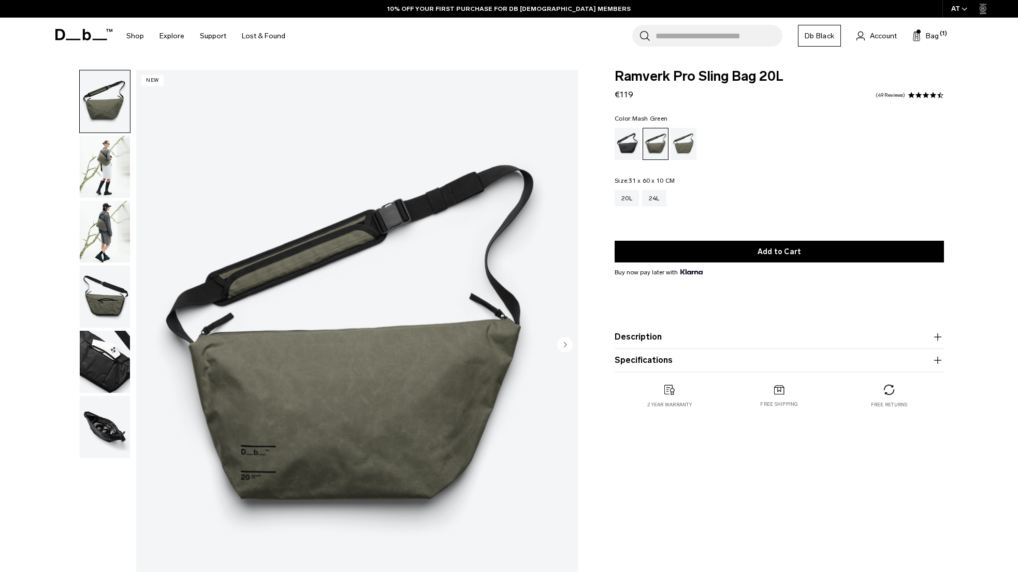
click at [680, 143] on div "Mash Green" at bounding box center [683, 144] width 26 height 32
click at [651, 202] on div "24L" at bounding box center [654, 198] width 24 height 17
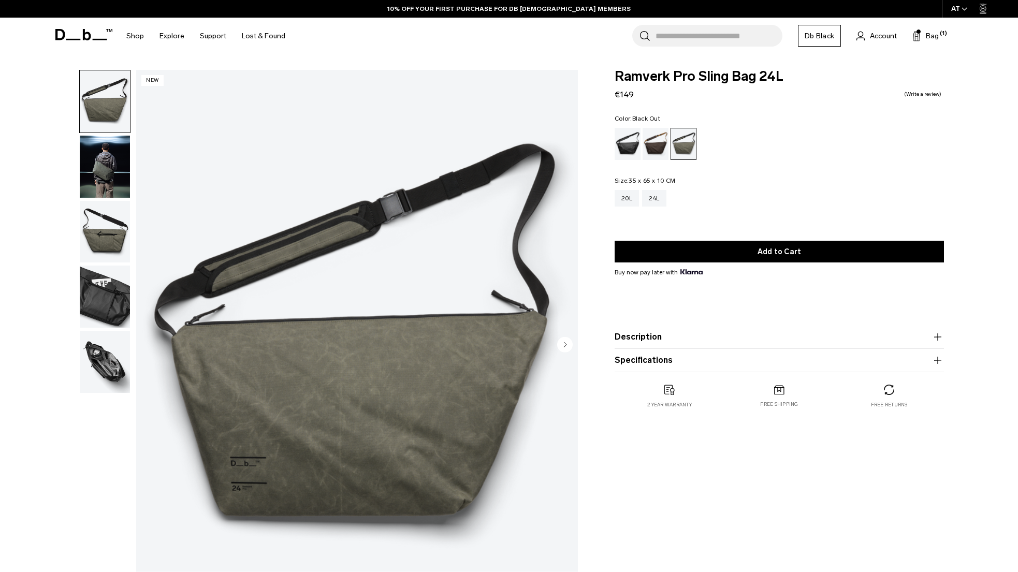
click at [621, 145] on div "Black Out" at bounding box center [627, 144] width 26 height 32
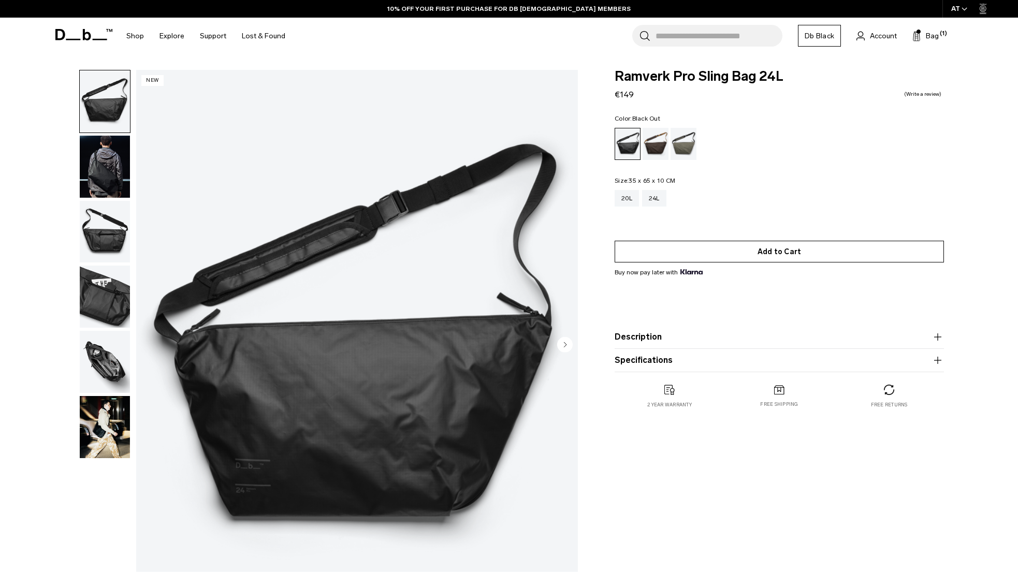
click at [805, 255] on button "Add to Cart" at bounding box center [778, 252] width 329 height 22
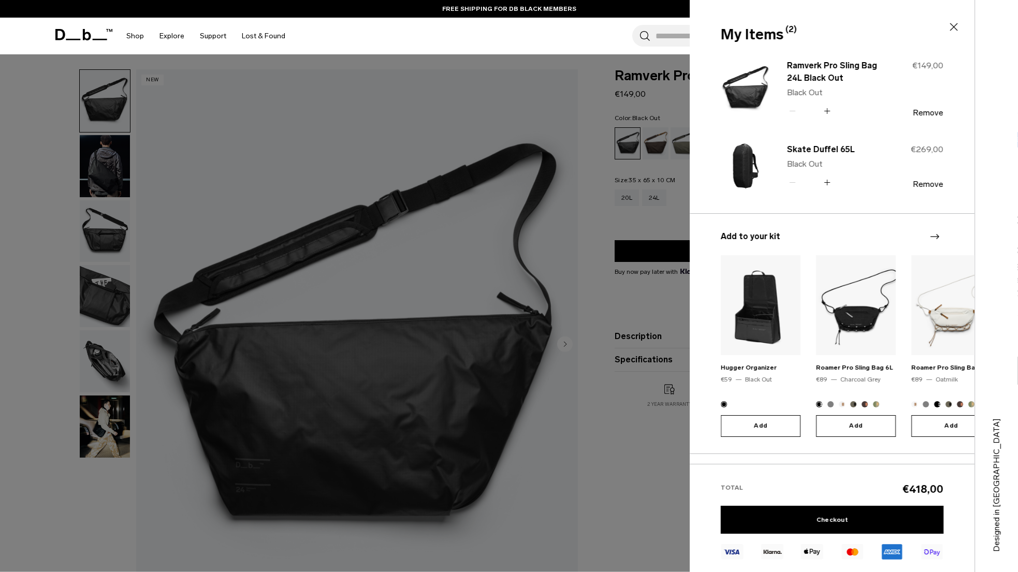
click at [960, 26] on div "My Items (2) Close" at bounding box center [830, 35] width 283 height 22
click at [954, 28] on icon at bounding box center [953, 27] width 12 height 12
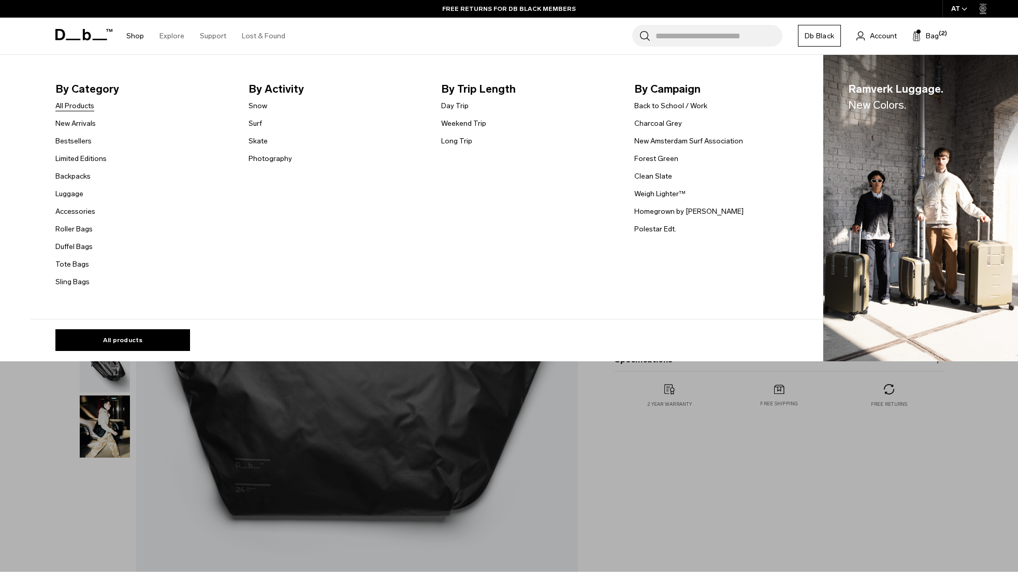
click at [63, 101] on link "All Products" at bounding box center [74, 105] width 39 height 11
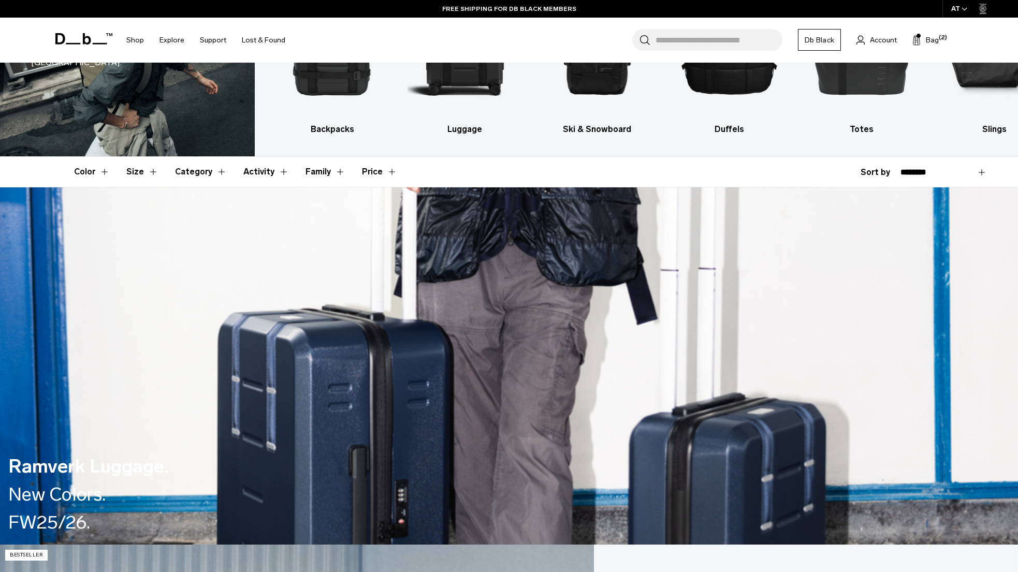
scroll to position [176, 0]
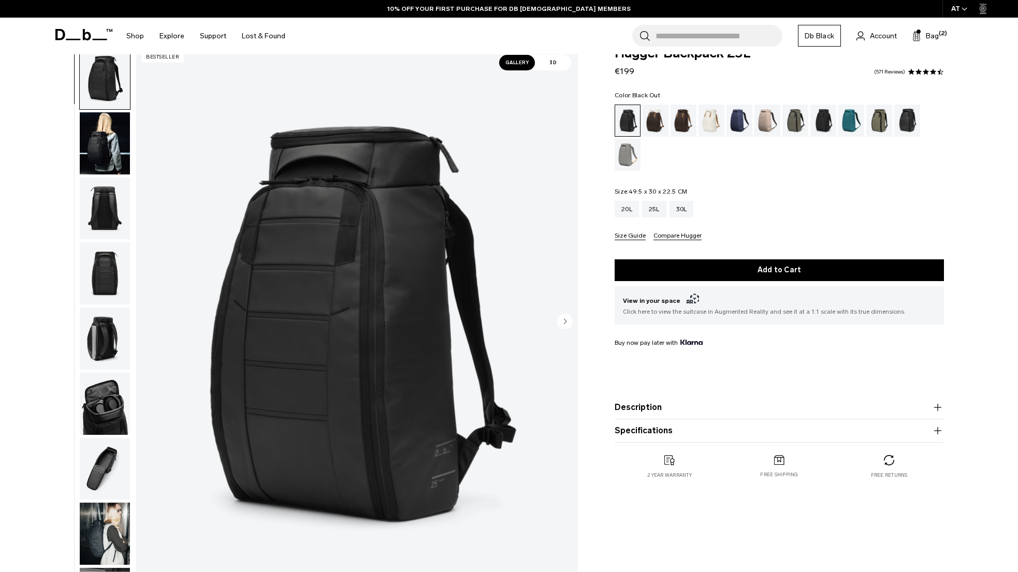
scroll to position [23, 0]
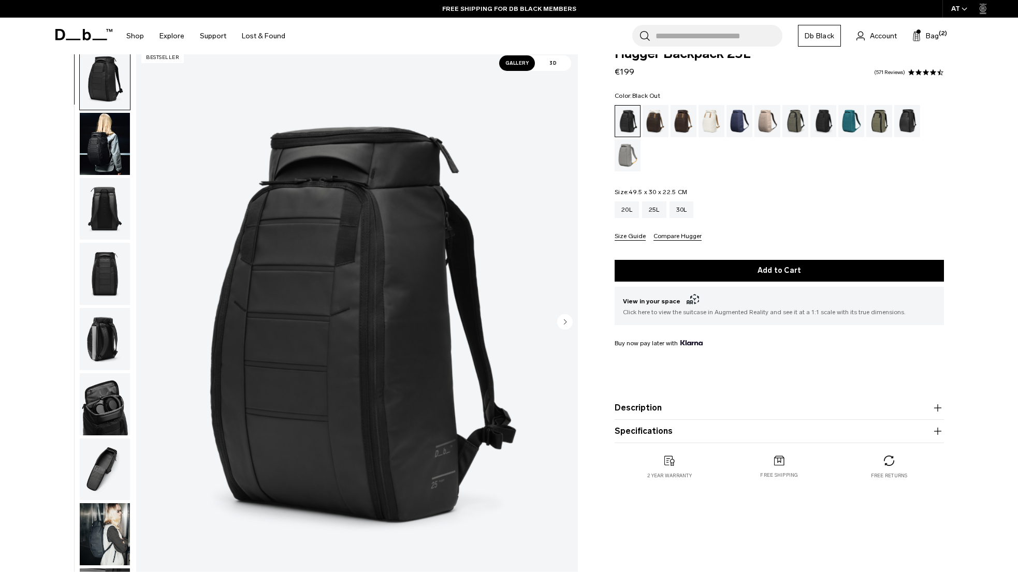
click at [92, 139] on img "button" at bounding box center [105, 144] width 50 height 62
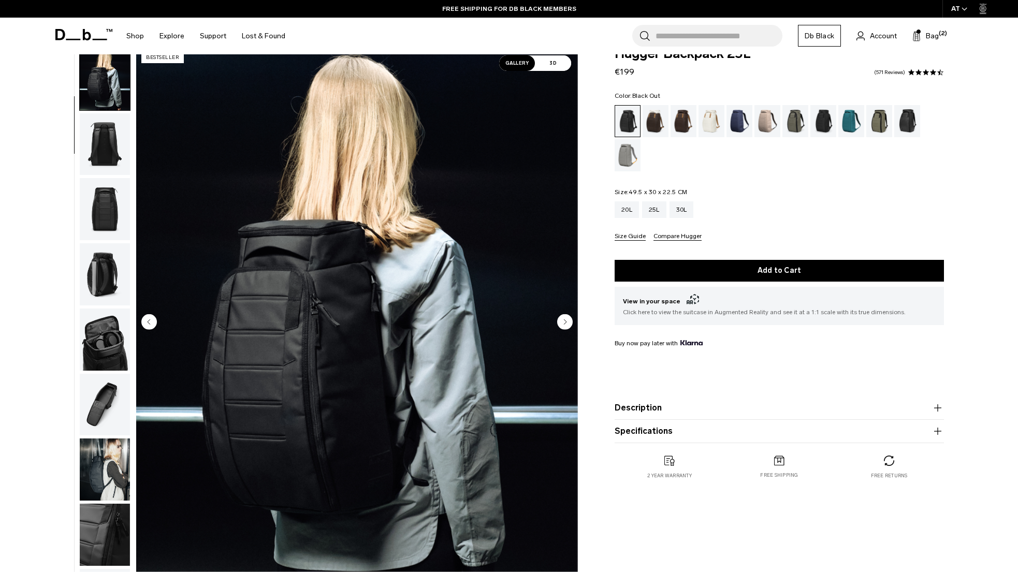
scroll to position [65, 0]
click at [105, 154] on img "button" at bounding box center [105, 144] width 50 height 62
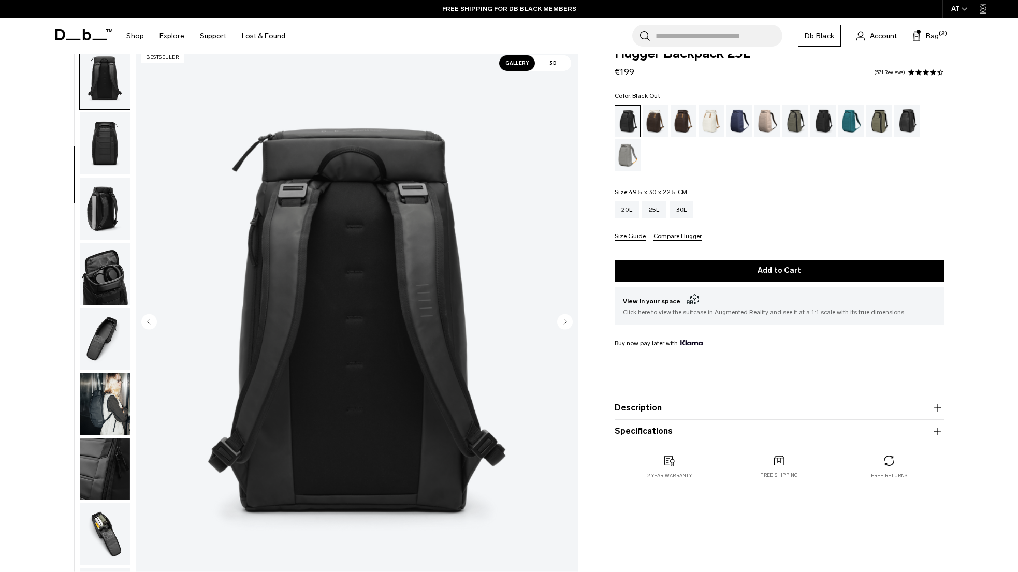
click at [96, 150] on img "button" at bounding box center [105, 143] width 50 height 62
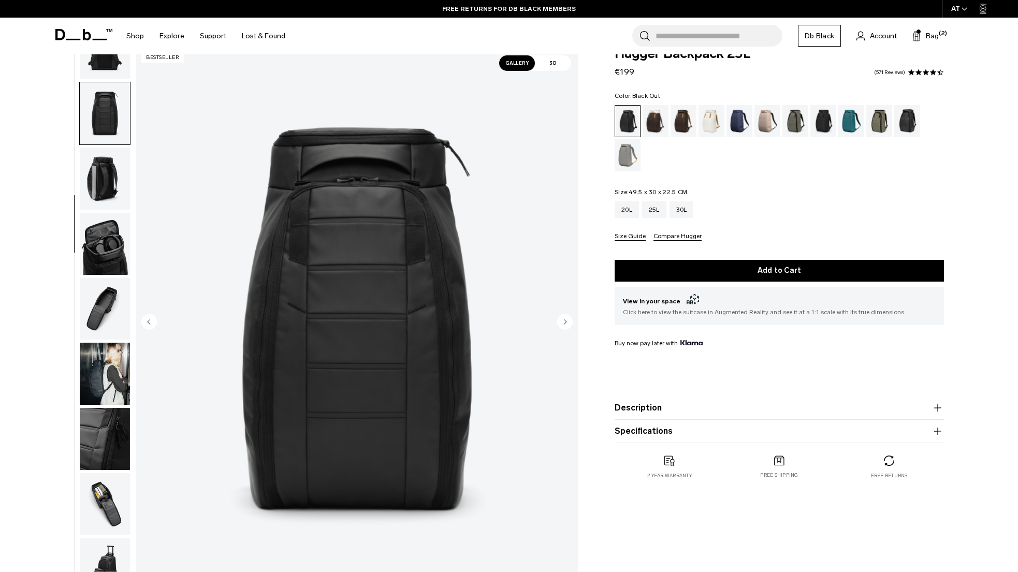
scroll to position [163, 0]
click at [91, 187] on img "button" at bounding box center [105, 176] width 50 height 62
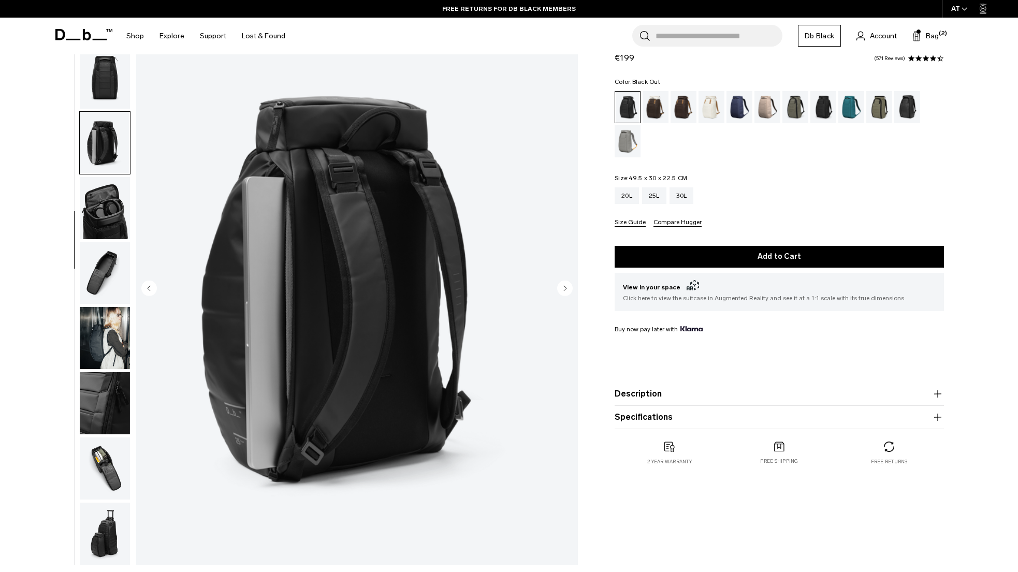
scroll to position [64, 0]
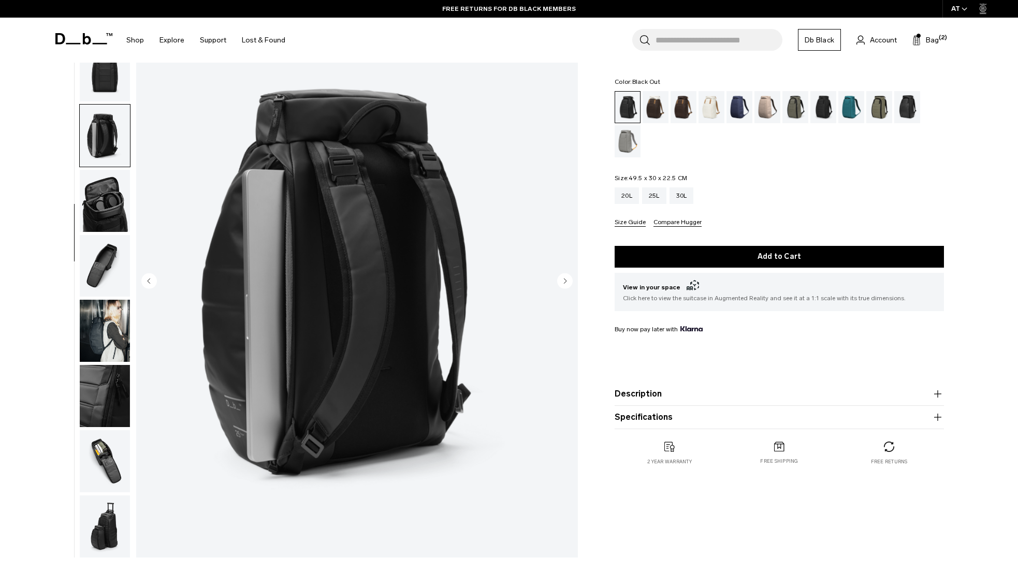
click at [84, 202] on img "button" at bounding box center [105, 201] width 50 height 62
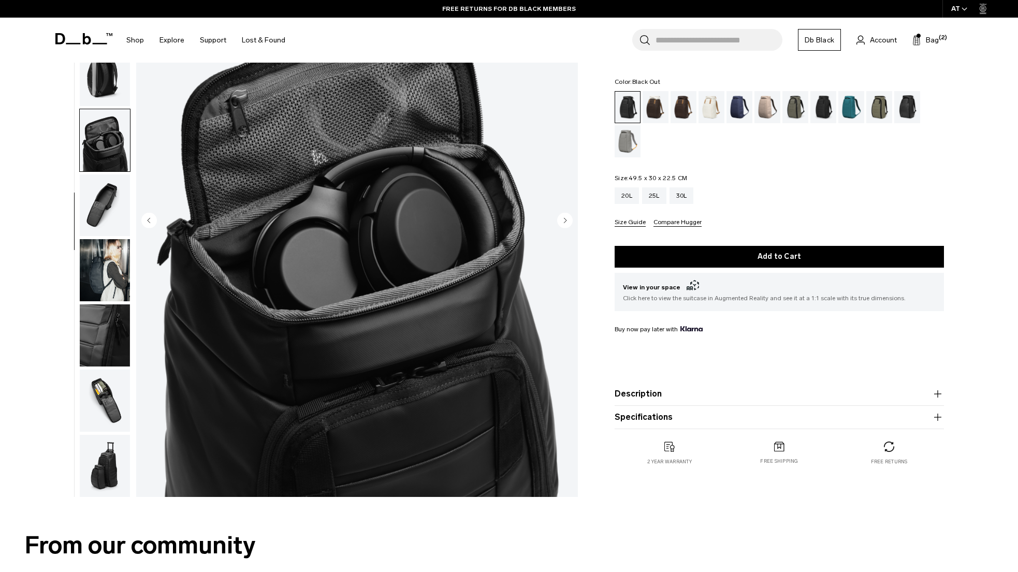
scroll to position [125, 0]
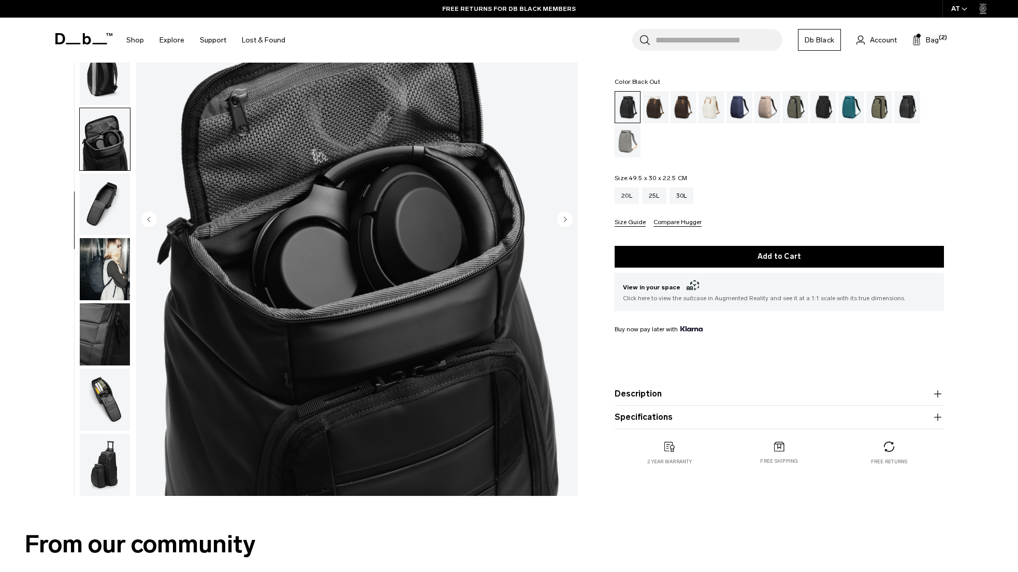
click at [99, 200] on img "button" at bounding box center [105, 204] width 50 height 62
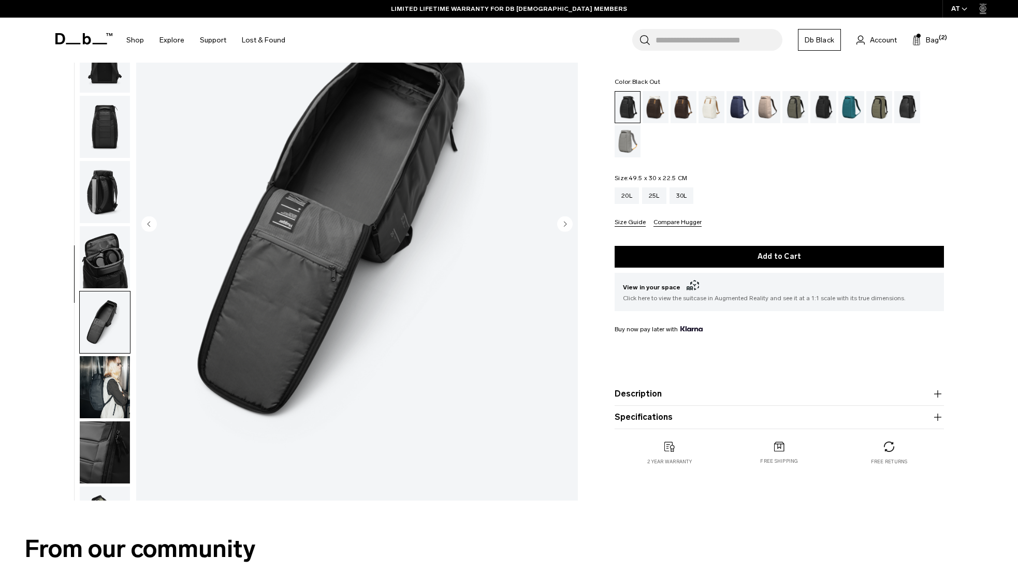
scroll to position [19, 0]
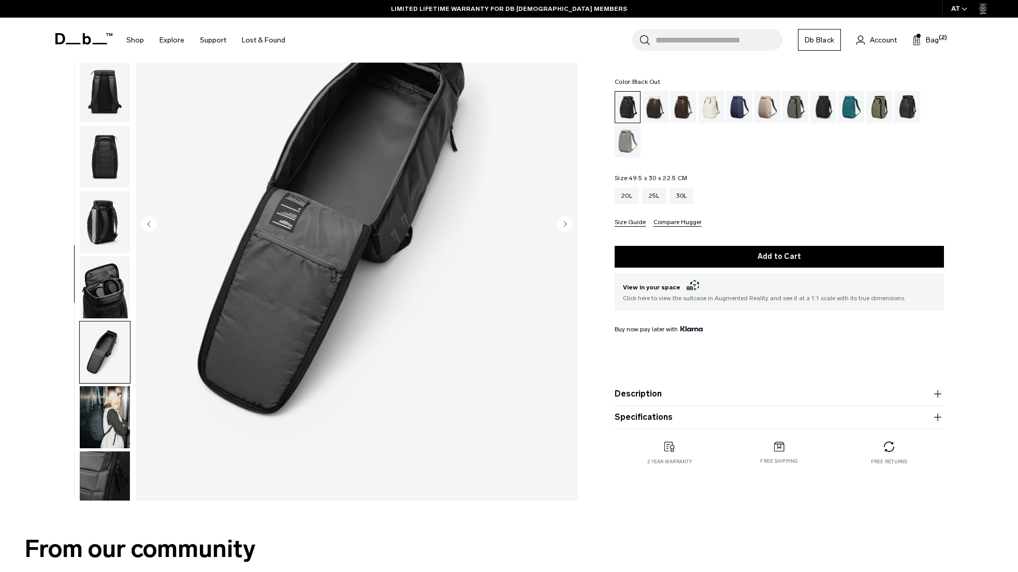
click at [107, 285] on img "button" at bounding box center [105, 287] width 50 height 62
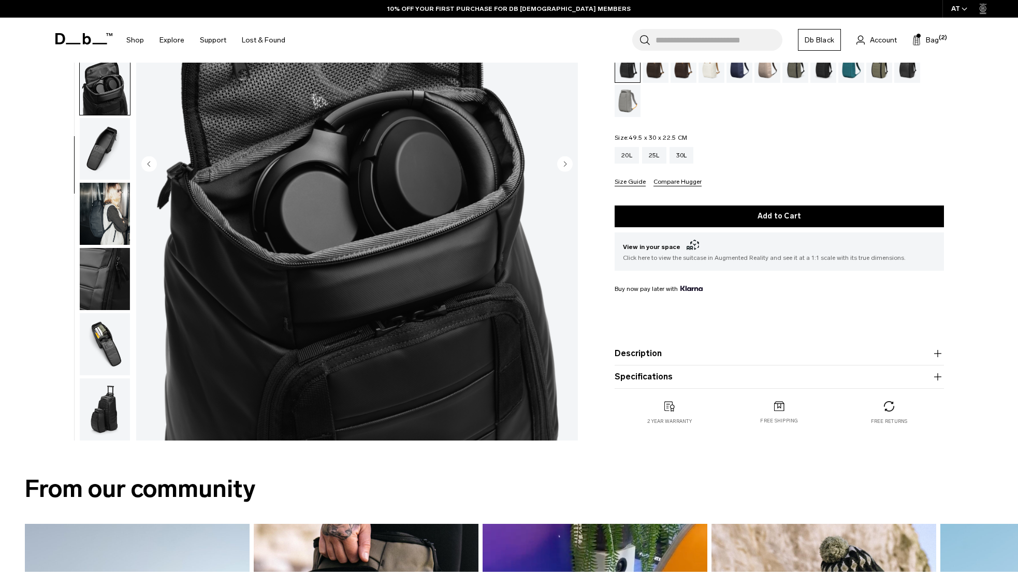
scroll to position [113, 0]
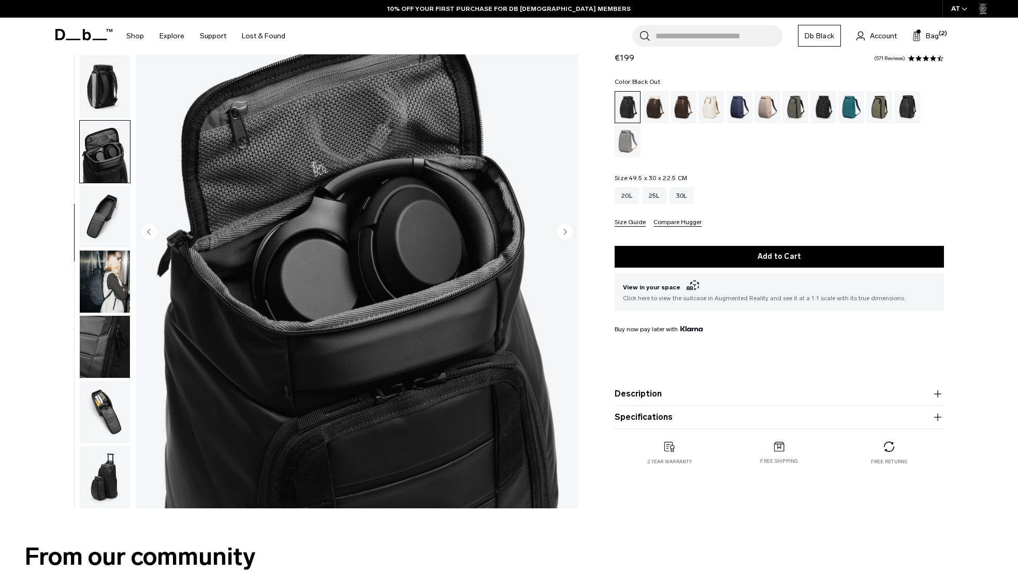
click at [104, 395] on img "button" at bounding box center [105, 412] width 50 height 62
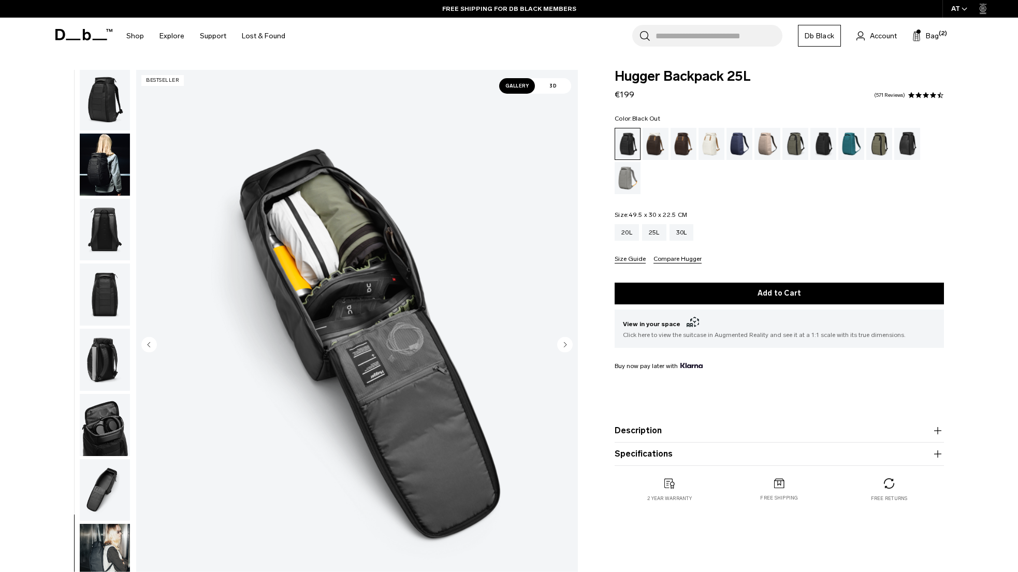
scroll to position [0, 0]
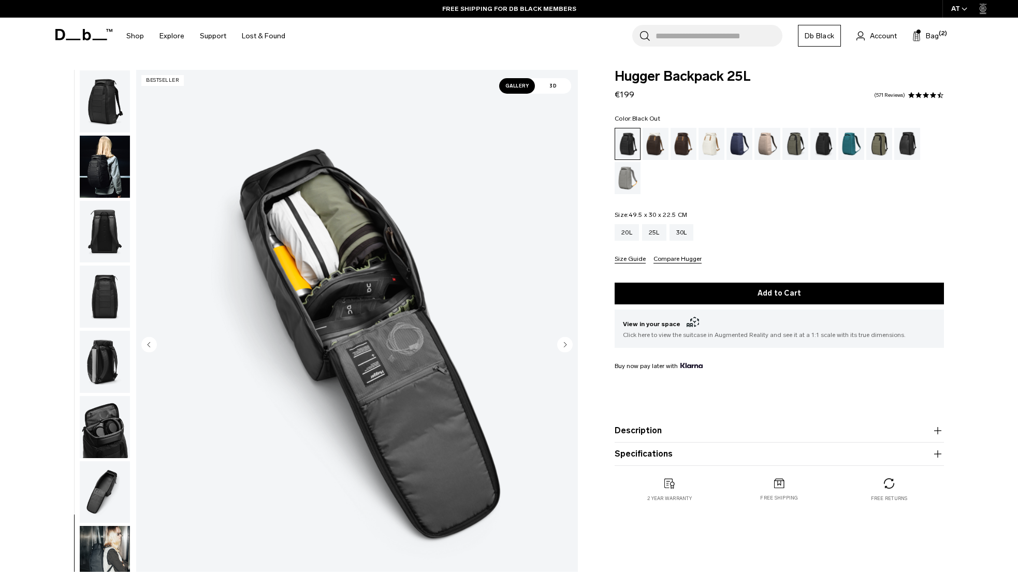
click at [101, 100] on img "button" at bounding box center [105, 101] width 50 height 62
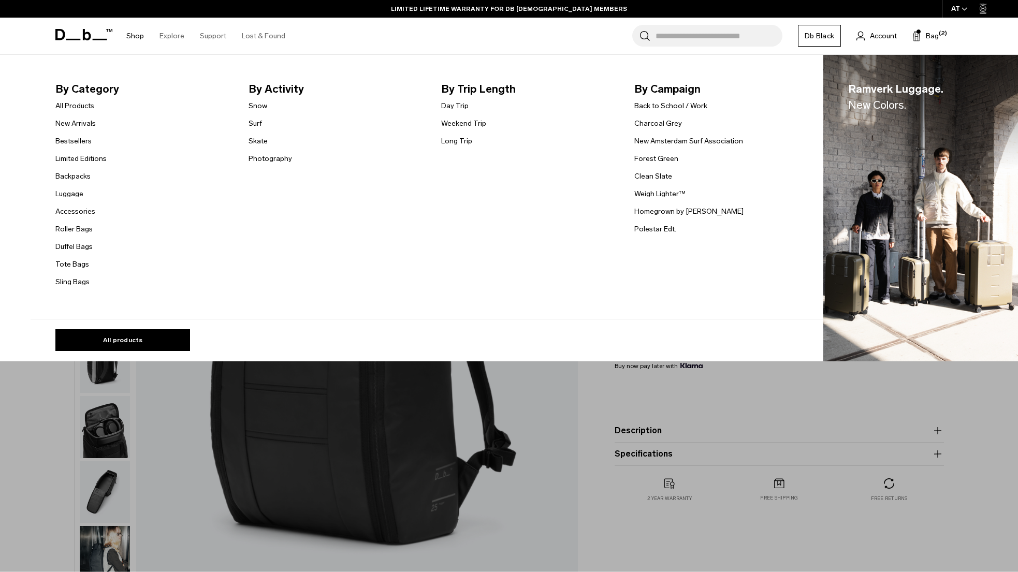
click at [133, 35] on link "Shop" at bounding box center [135, 36] width 18 height 37
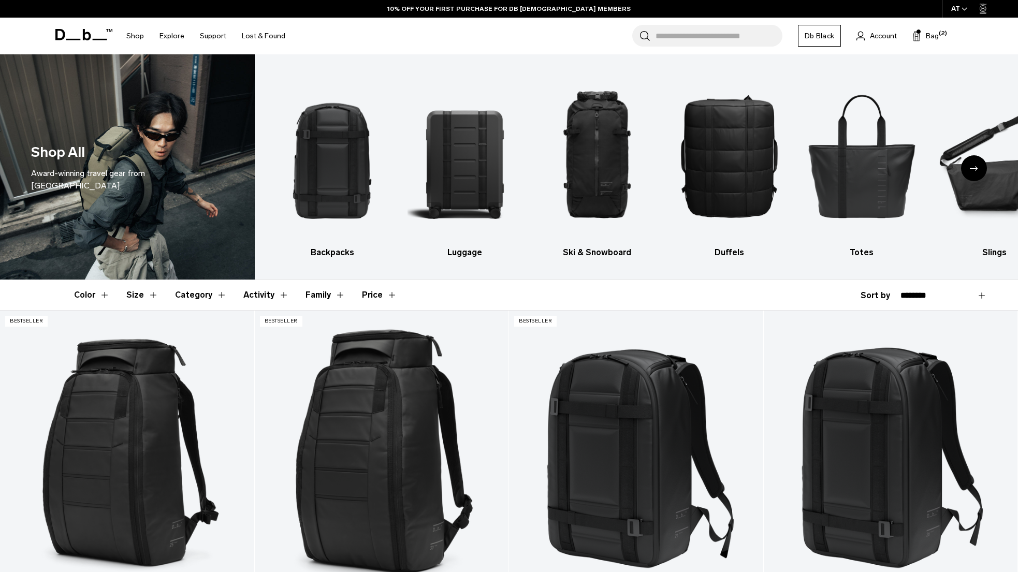
click at [971, 170] on icon "Next slide" at bounding box center [973, 168] width 8 height 5
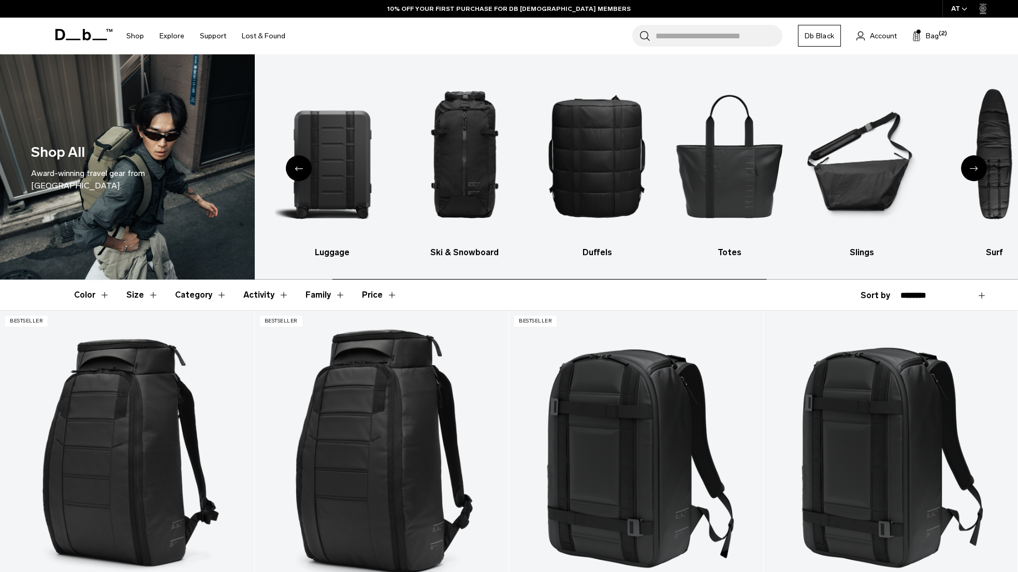
click at [971, 170] on icon "Next slide" at bounding box center [973, 168] width 8 height 5
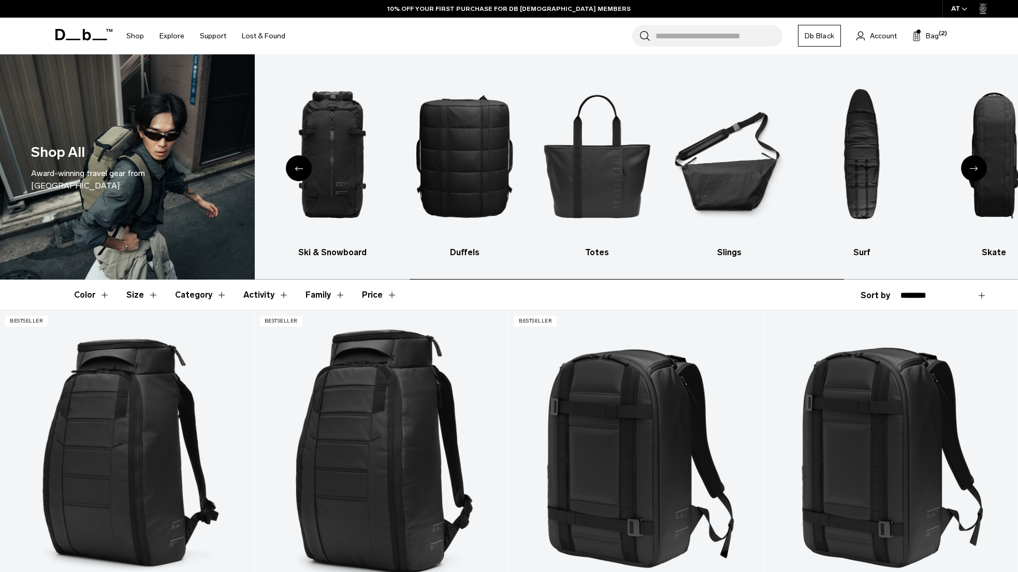
click at [971, 170] on icon "Next slide" at bounding box center [973, 168] width 8 height 5
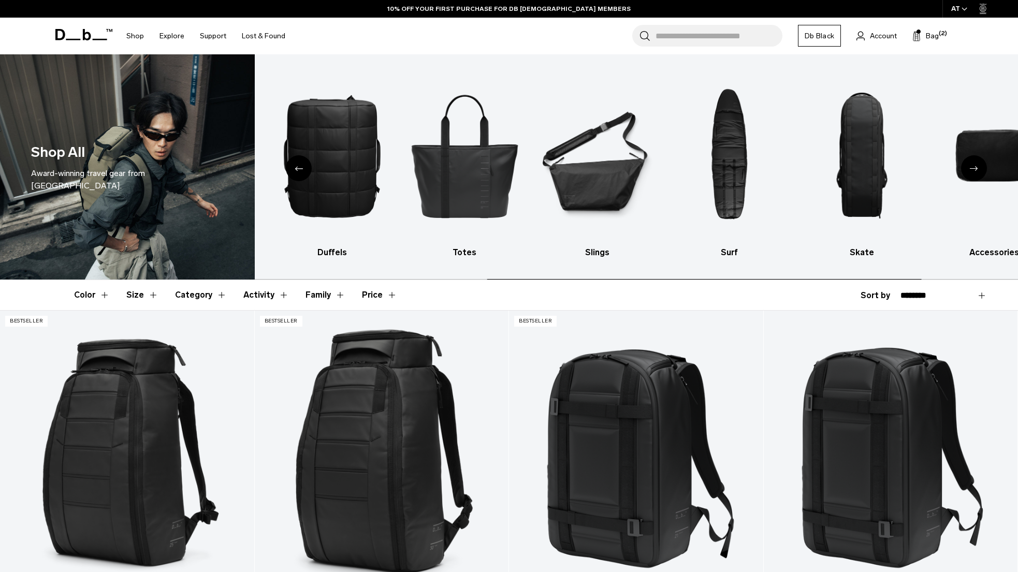
click at [971, 170] on icon "Next slide" at bounding box center [973, 168] width 8 height 5
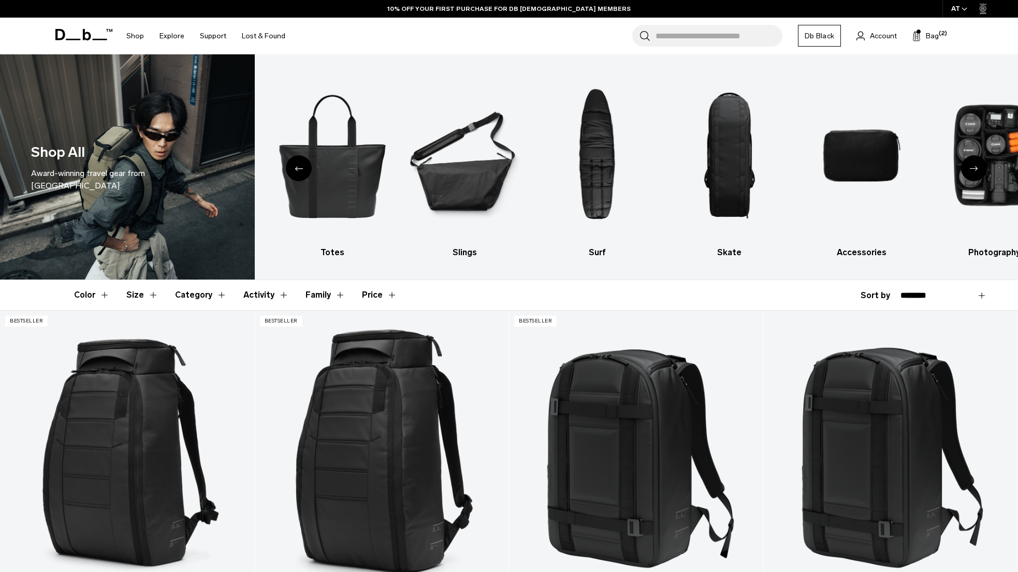
click at [971, 170] on icon "Next slide" at bounding box center [973, 168] width 8 height 5
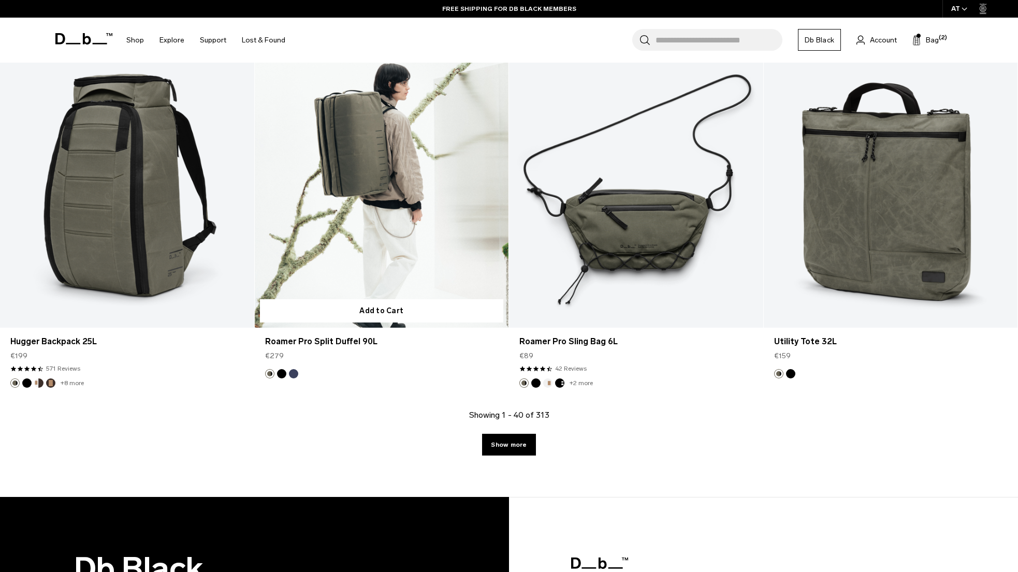
scroll to position [3899, 0]
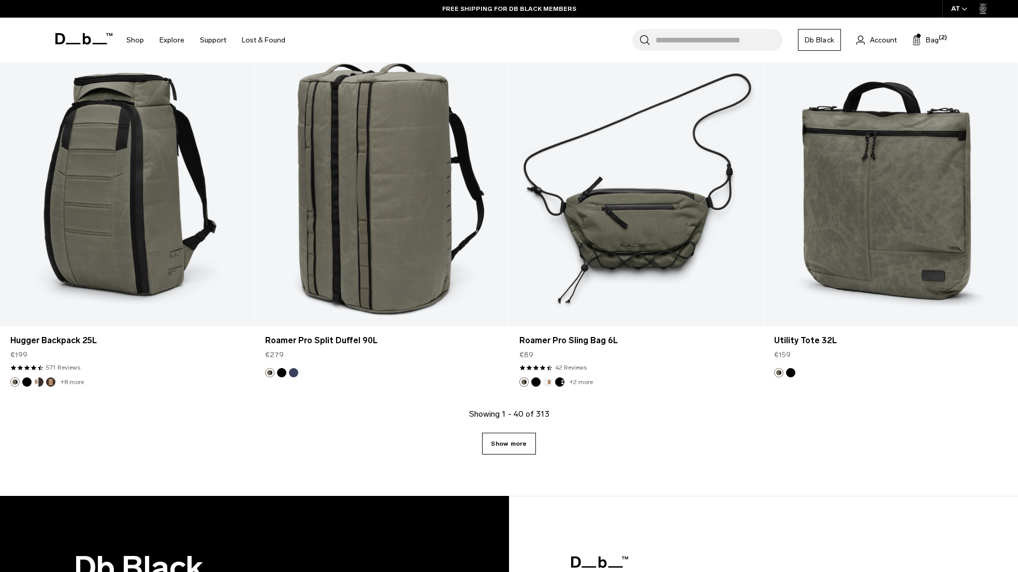
click at [504, 445] on link "Show more" at bounding box center [508, 444] width 53 height 22
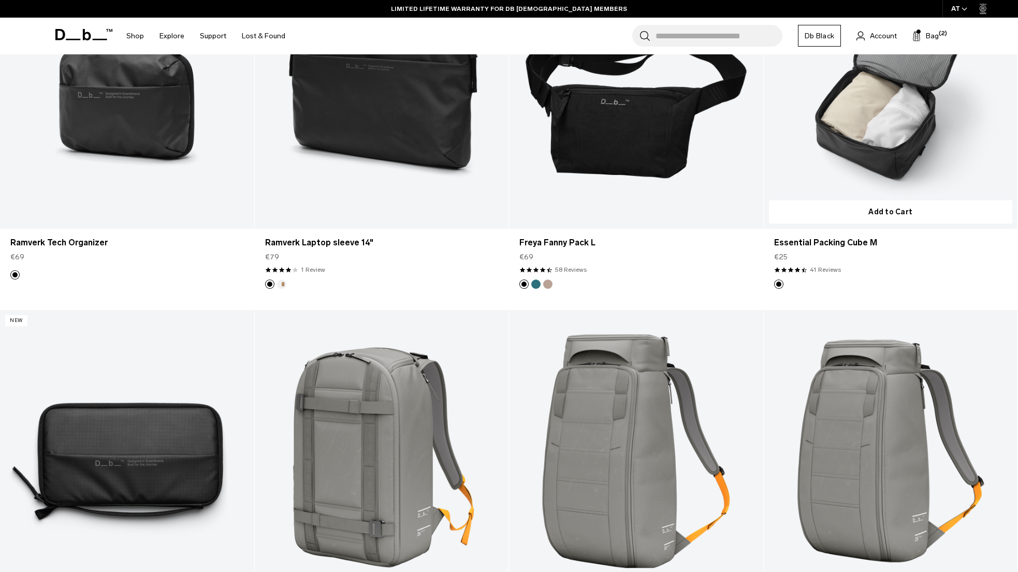
scroll to position [6413, 0]
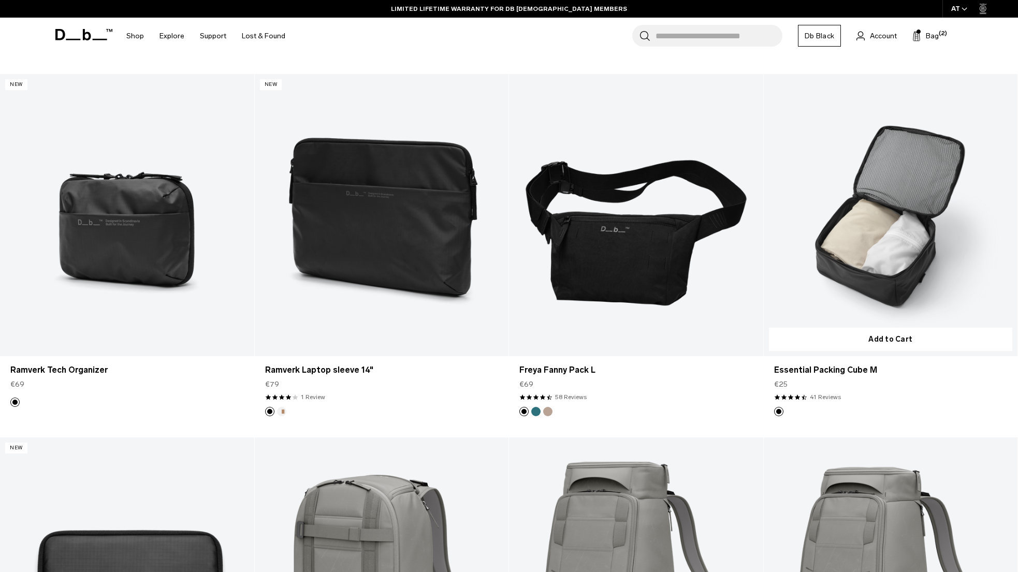
click at [907, 229] on link "Essential Packing Cube M" at bounding box center [890, 215] width 254 height 282
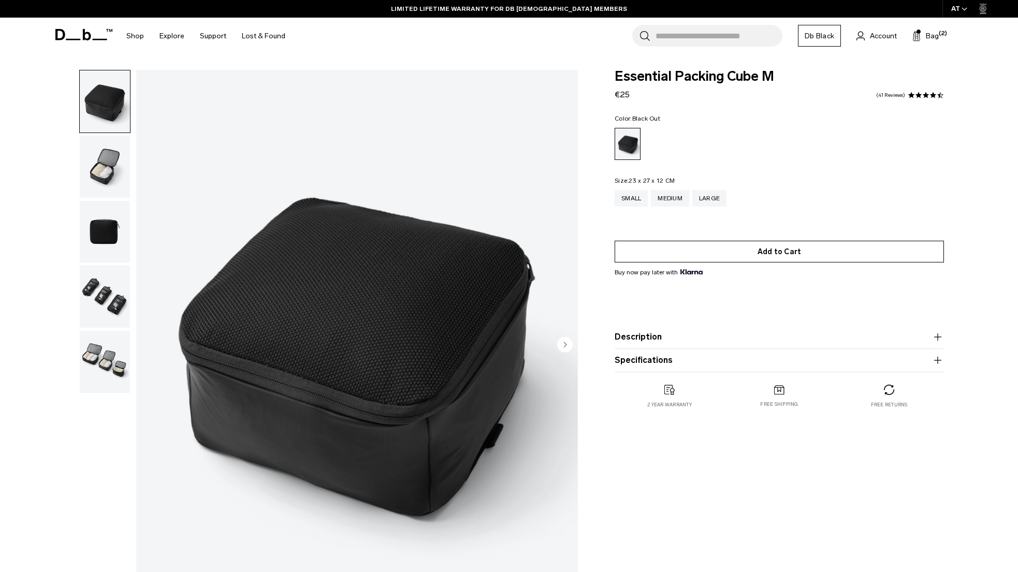
click at [758, 247] on button "Add to Cart" at bounding box center [778, 252] width 329 height 22
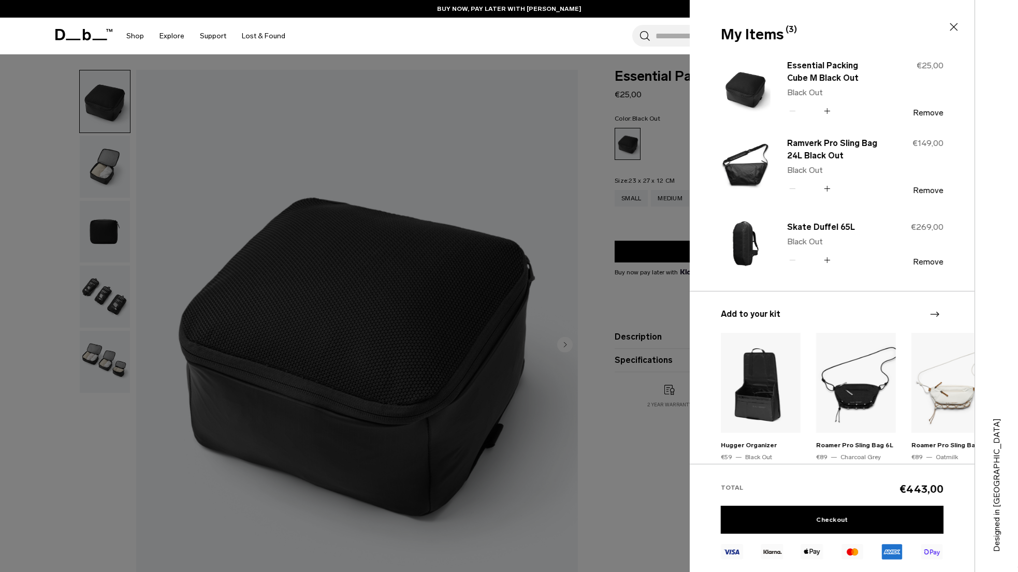
click at [950, 27] on icon at bounding box center [953, 27] width 12 height 12
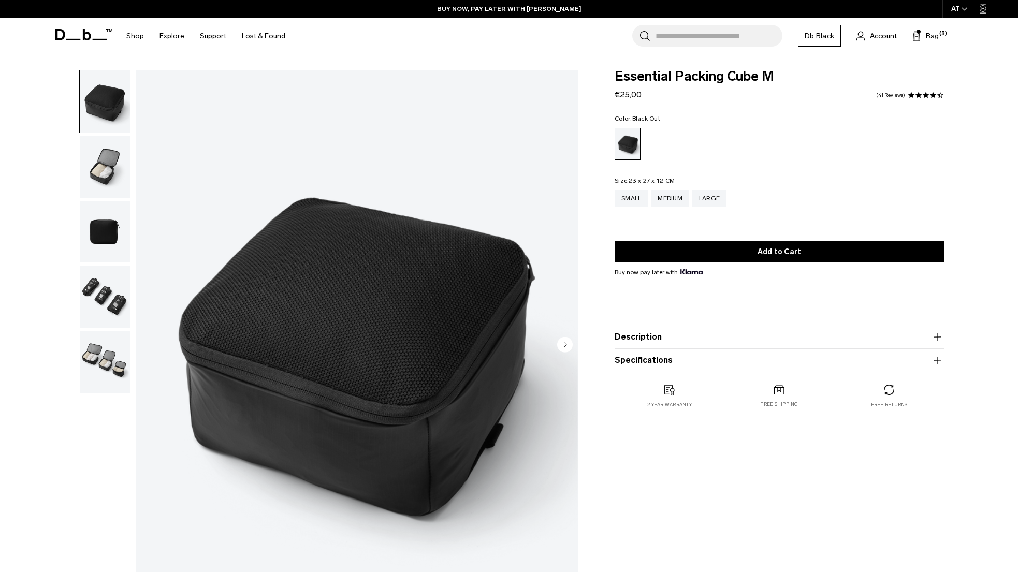
click at [663, 32] on input "Search for Bags, Luggage..." at bounding box center [718, 36] width 127 height 22
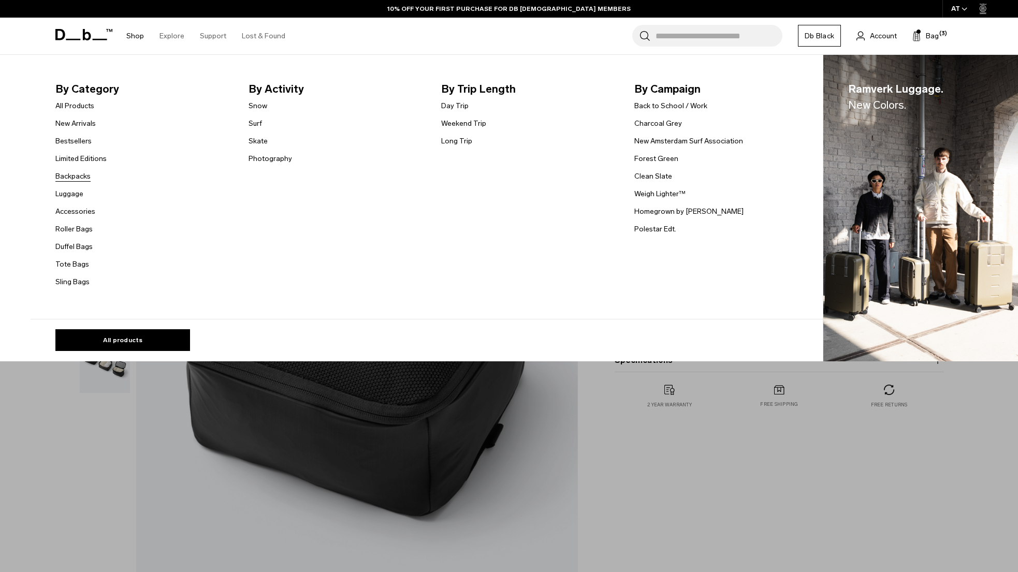
click at [81, 174] on link "Backpacks" at bounding box center [72, 176] width 35 height 11
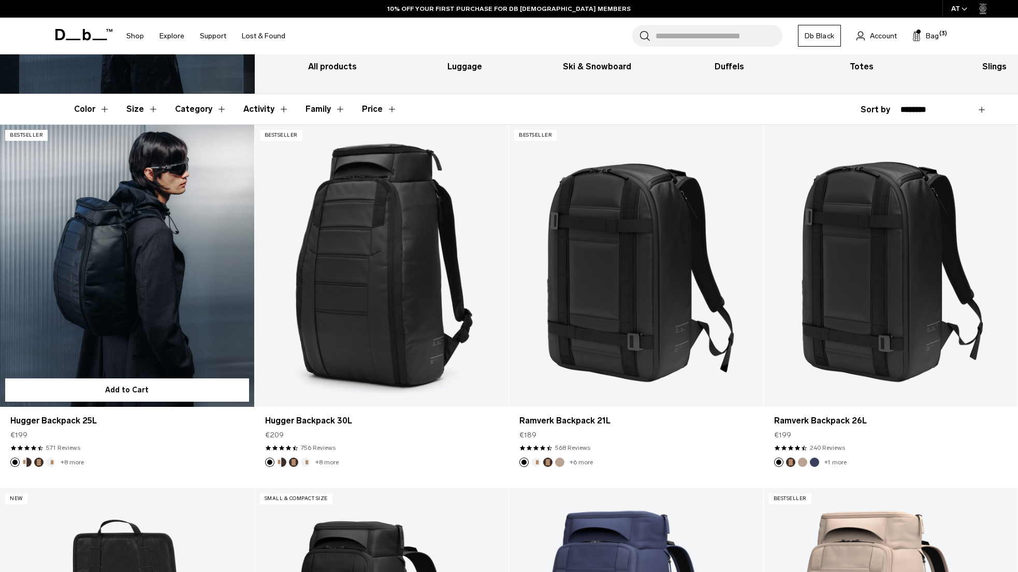
click at [150, 301] on link "Hugger Backpack 25L" at bounding box center [127, 266] width 254 height 282
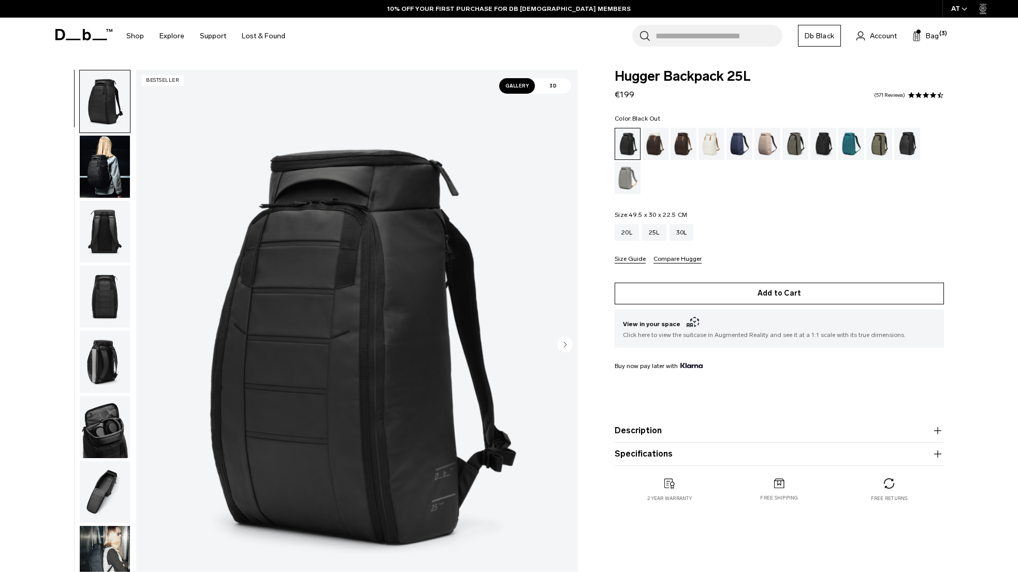
click at [726, 296] on button "Add to Cart" at bounding box center [778, 294] width 329 height 22
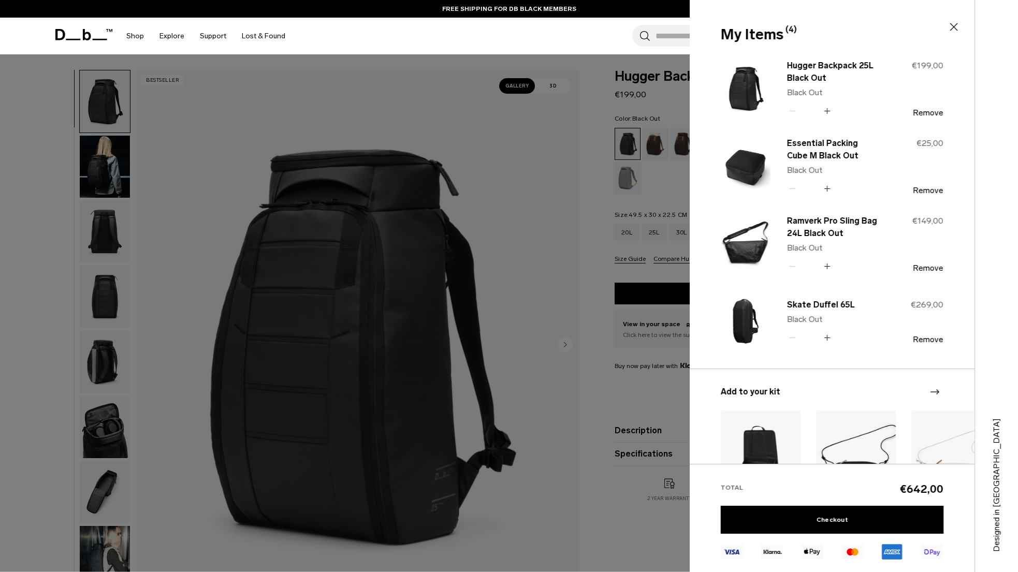
click at [829, 110] on icon at bounding box center [827, 111] width 10 height 15
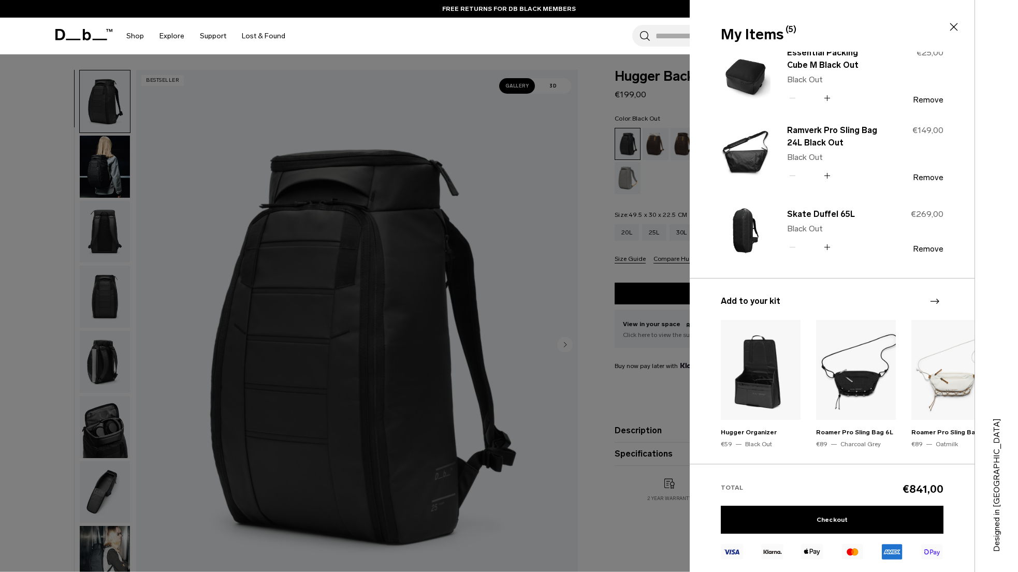
scroll to position [92, 0]
click at [832, 518] on link "Checkout" at bounding box center [831, 520] width 223 height 28
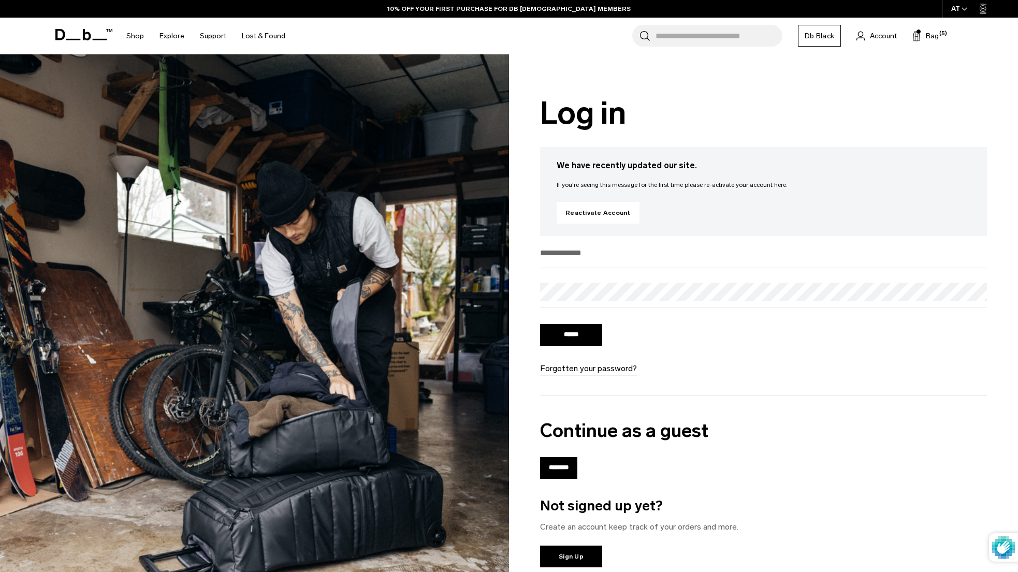
click at [561, 246] on input "email" at bounding box center [763, 252] width 447 height 17
click at [565, 253] on input "email" at bounding box center [763, 252] width 447 height 17
type input "**********"
click at [526, 307] on div "**********" at bounding box center [763, 339] width 509 height 571
click at [567, 371] on link "Forgotten your password?" at bounding box center [588, 368] width 97 height 12
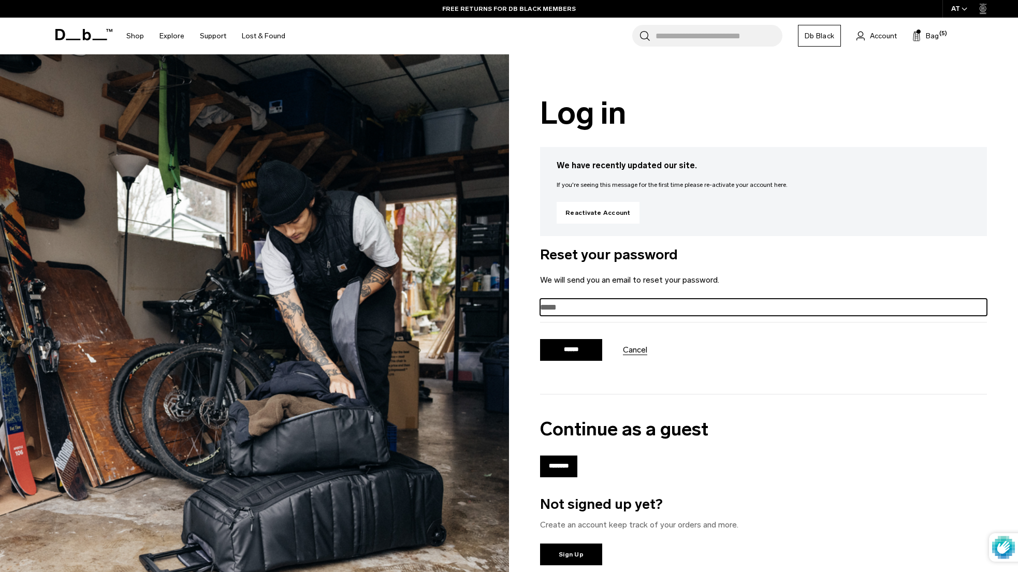
click at [558, 307] on input "email" at bounding box center [763, 307] width 447 height 17
type input "**********"
click at [540, 339] on input "******" at bounding box center [571, 350] width 62 height 22
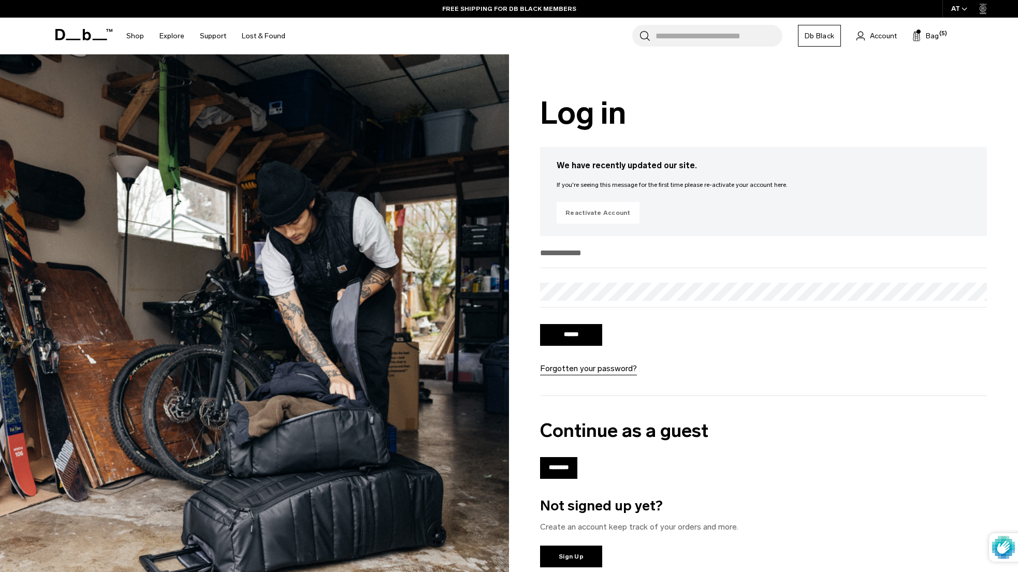
click at [584, 211] on link "Reactivate Account" at bounding box center [597, 213] width 83 height 22
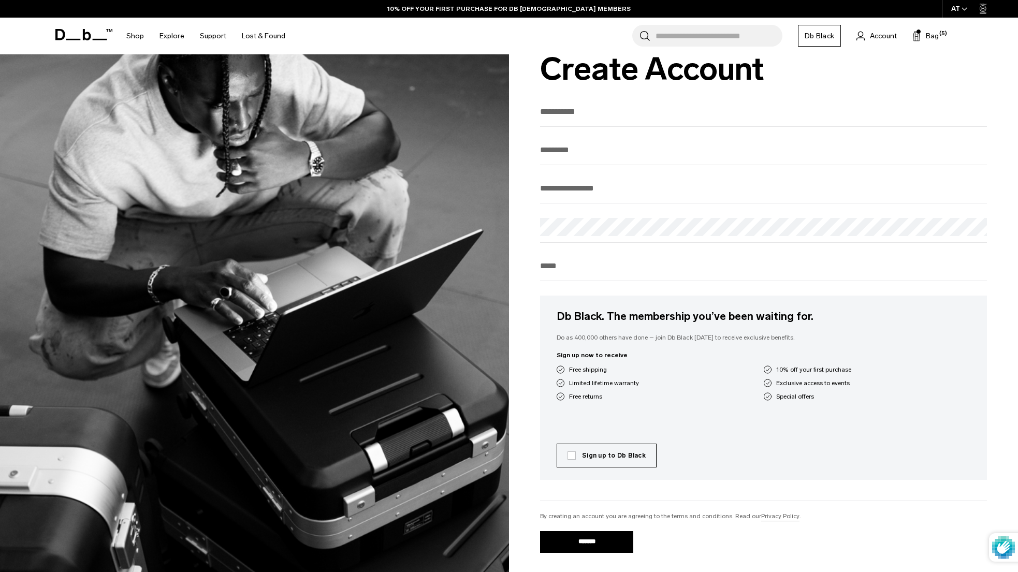
scroll to position [42, 0]
